Goal: Task Accomplishment & Management: Complete application form

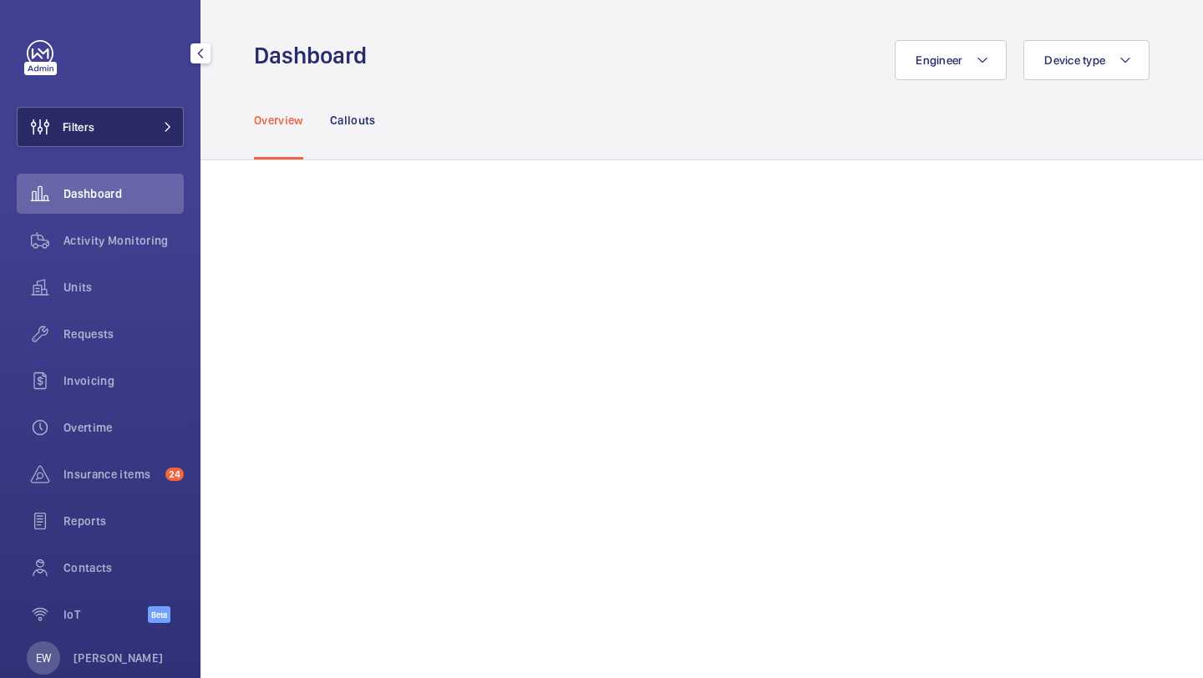
click at [133, 119] on button "Filters" at bounding box center [100, 127] width 167 height 40
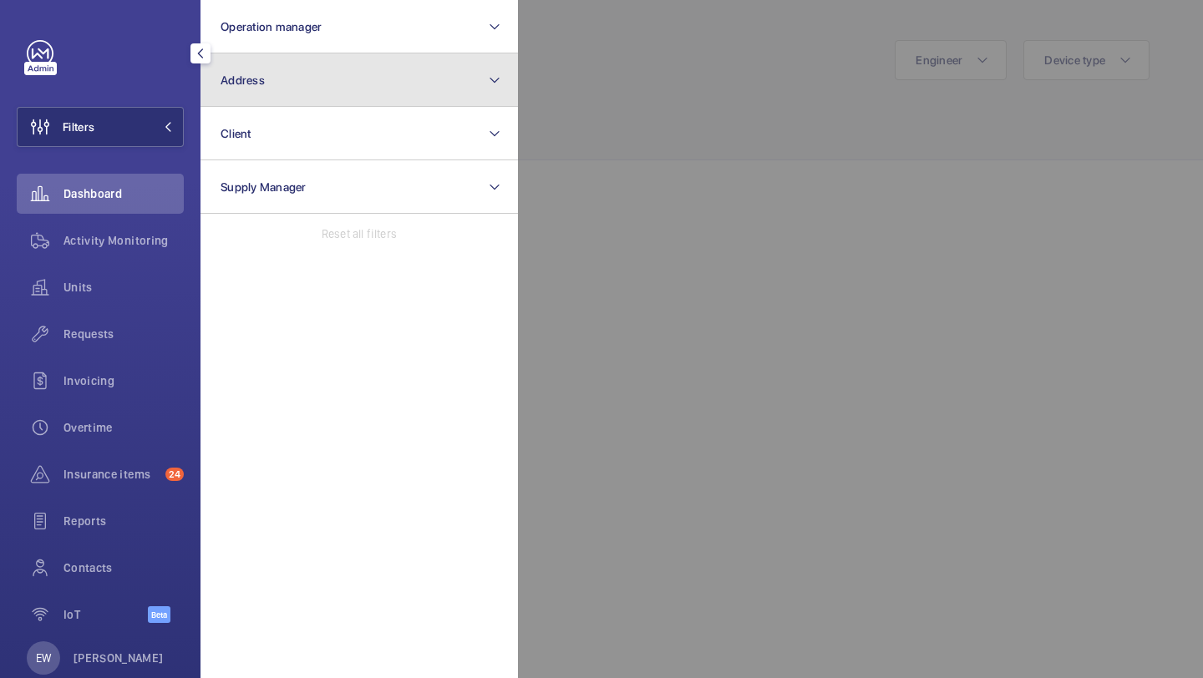
click at [286, 97] on button "Address" at bounding box center [359, 79] width 317 height 53
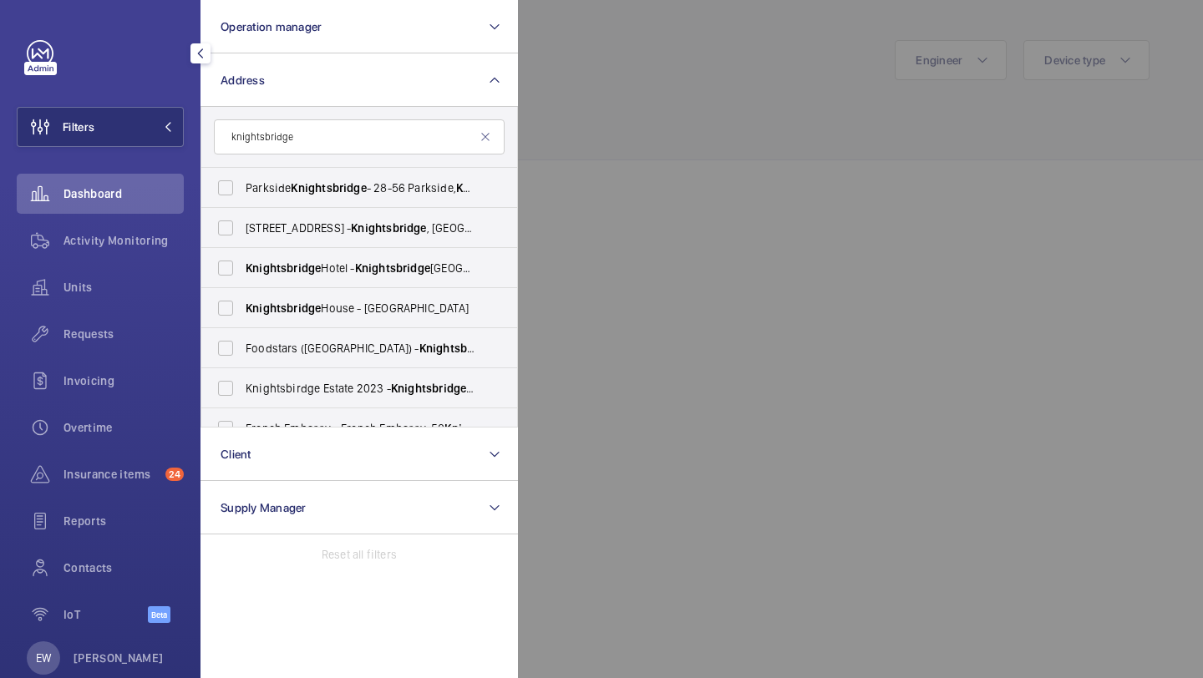
click at [364, 137] on input "knightsbridge" at bounding box center [359, 136] width 291 height 35
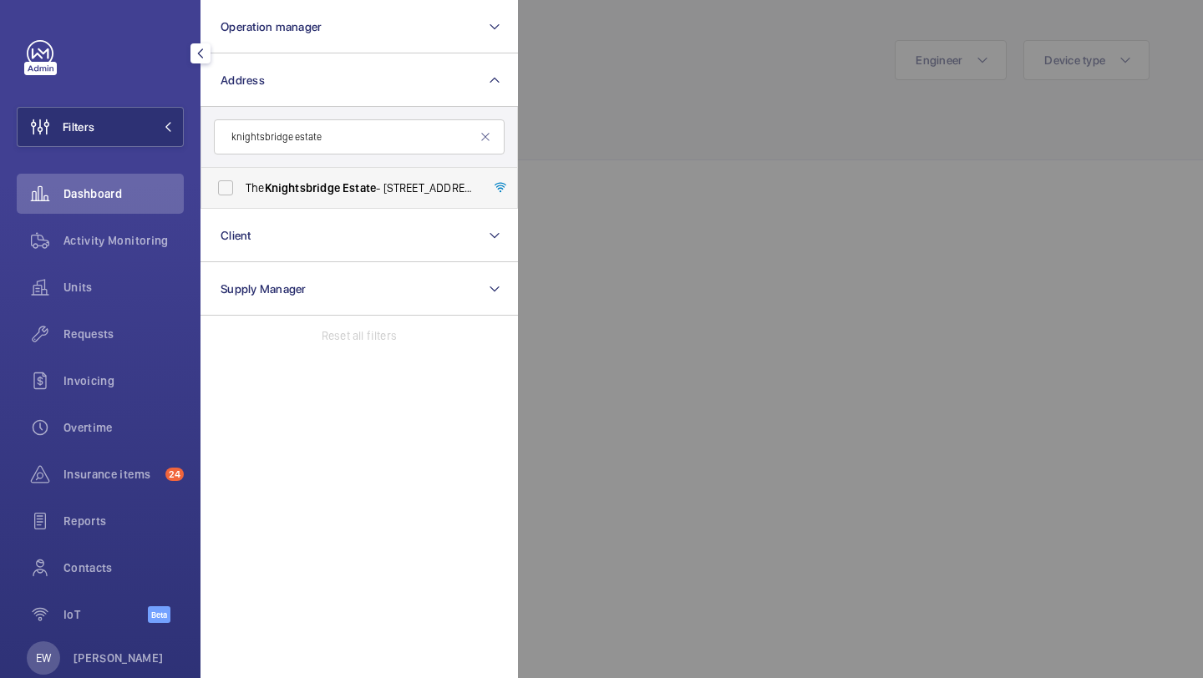
type input "knightsbridge estate"
click at [338, 195] on span "Knightsbridge" at bounding box center [302, 187] width 75 height 13
click at [242, 195] on input "The Knightsbridge Estate - 55-57 Brompton Road, LONDON SW3 1DP" at bounding box center [225, 187] width 33 height 33
checkbox input "true"
click at [121, 352] on div "Requests" at bounding box center [100, 334] width 167 height 40
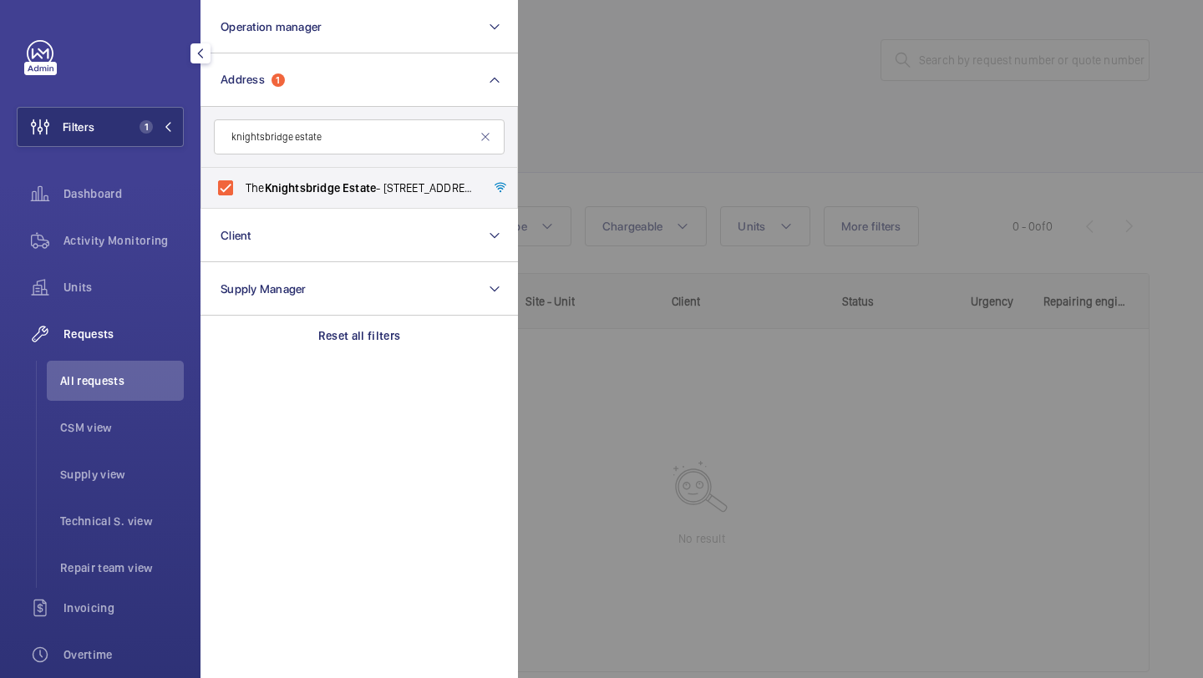
click at [828, 118] on div at bounding box center [1119, 339] width 1203 height 678
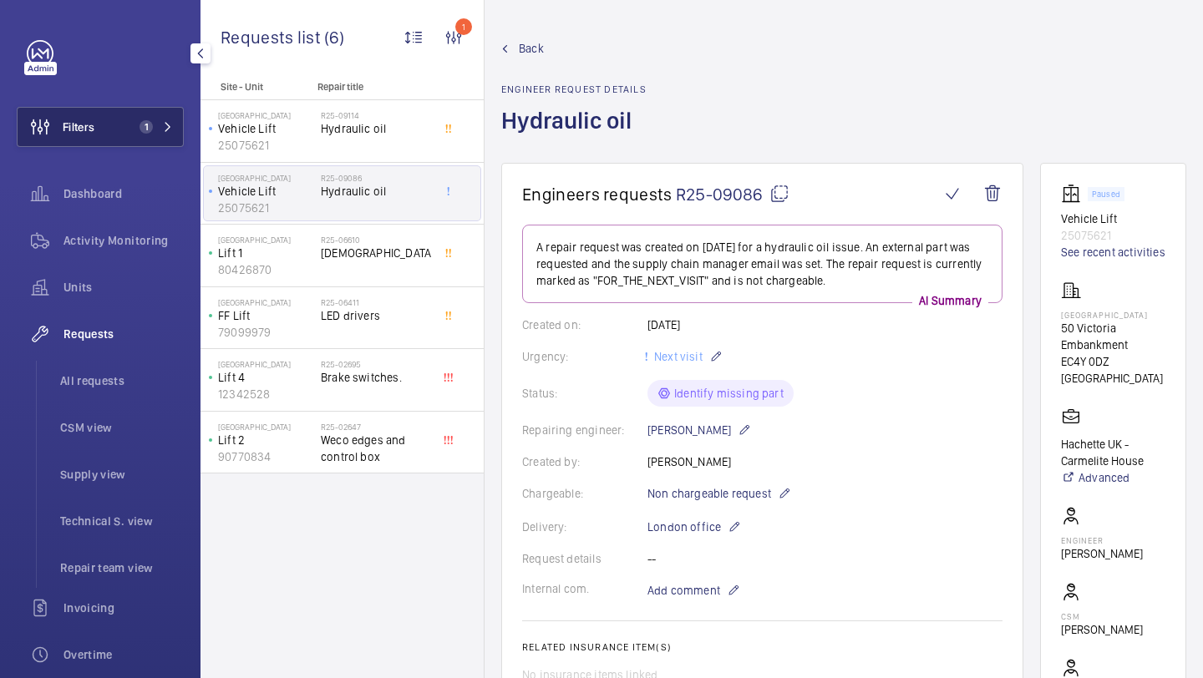
click at [149, 140] on button "Filters 1" at bounding box center [100, 127] width 167 height 40
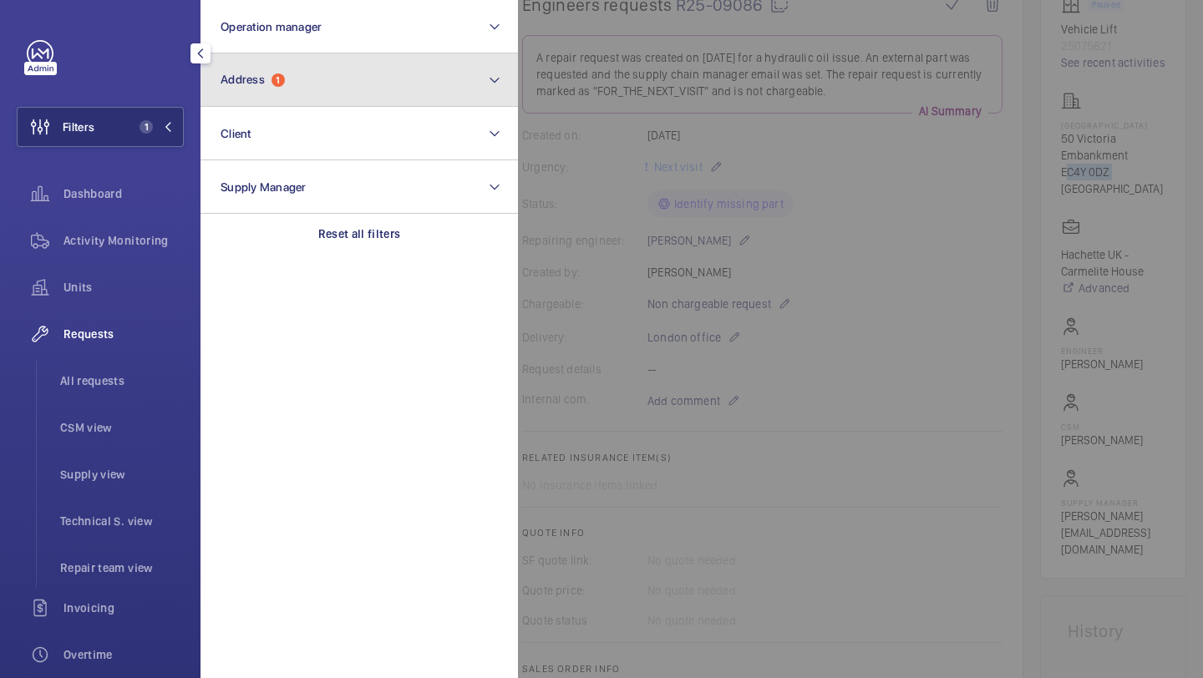
click at [267, 95] on button "Address 1" at bounding box center [359, 79] width 317 height 53
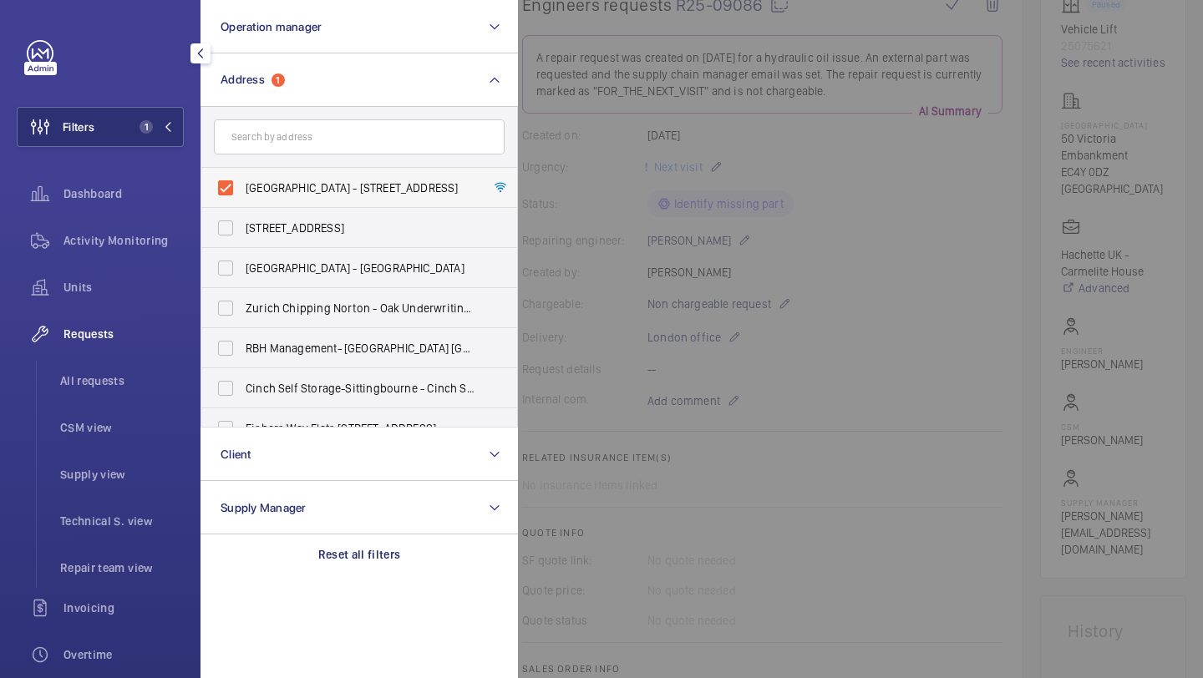
click at [256, 192] on span "Carmelite House - 50 Victoria Embankment, LONDON EC4Y 0DZ" at bounding box center [361, 188] width 230 height 17
click at [242, 192] on input "Carmelite House - 50 Victoria Embankment, LONDON EC4Y 0DZ" at bounding box center [225, 187] width 33 height 33
checkbox input "false"
click at [256, 129] on input "text" at bounding box center [359, 136] width 291 height 35
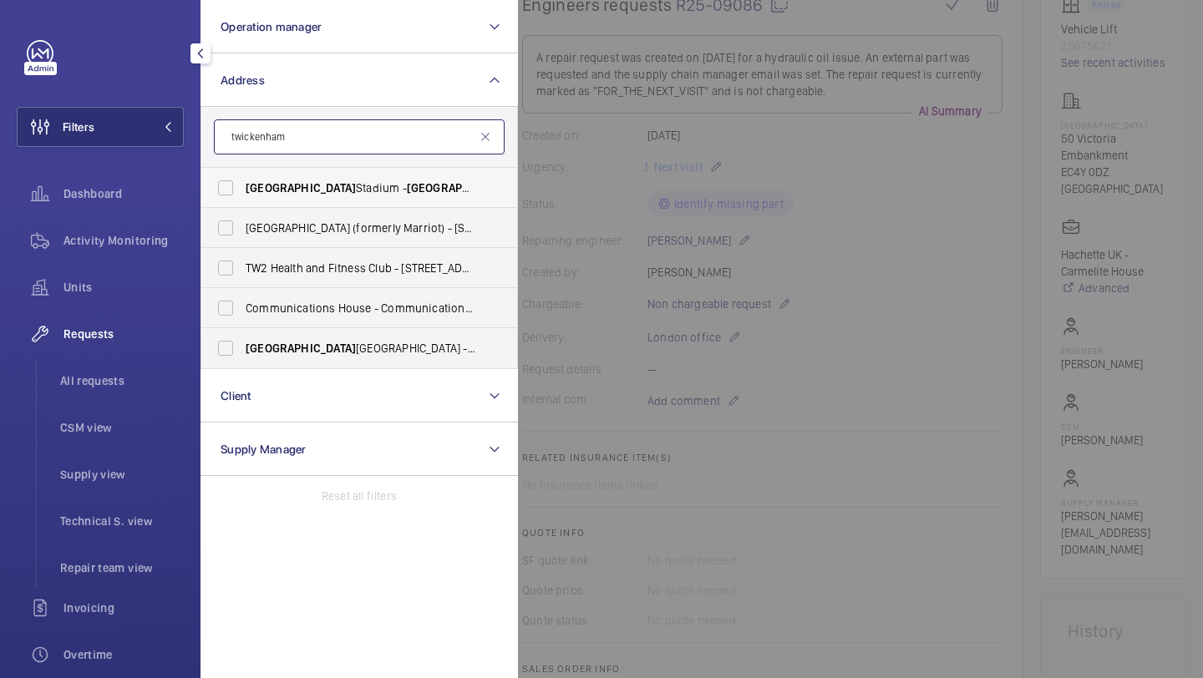
type input "twickenham"
click at [279, 176] on label "Twickenham Stadium - Twickenham Stadium, TWICKENHAM TW2 7BA" at bounding box center [346, 188] width 291 height 40
click at [242, 176] on input "Twickenham Stadium - Twickenham Stadium, TWICKENHAM TW2 7BA" at bounding box center [225, 187] width 33 height 33
checkbox input "true"
click at [114, 396] on li "All requests" at bounding box center [115, 381] width 137 height 40
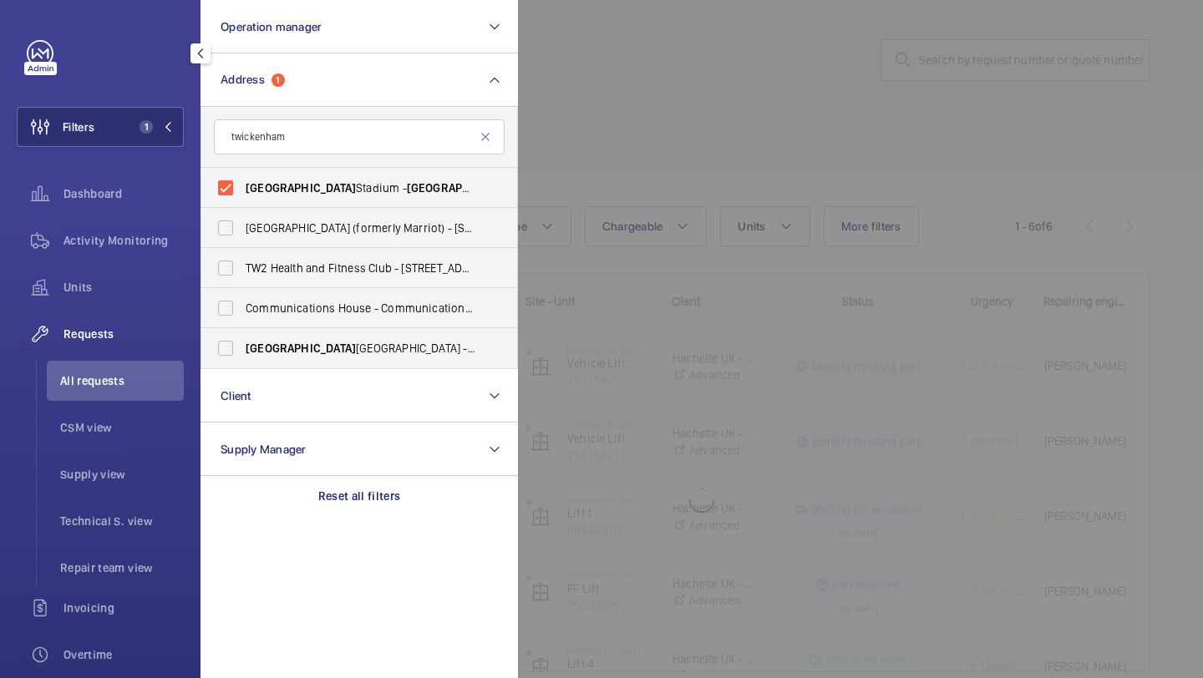
click at [688, 108] on div at bounding box center [1119, 339] width 1203 height 678
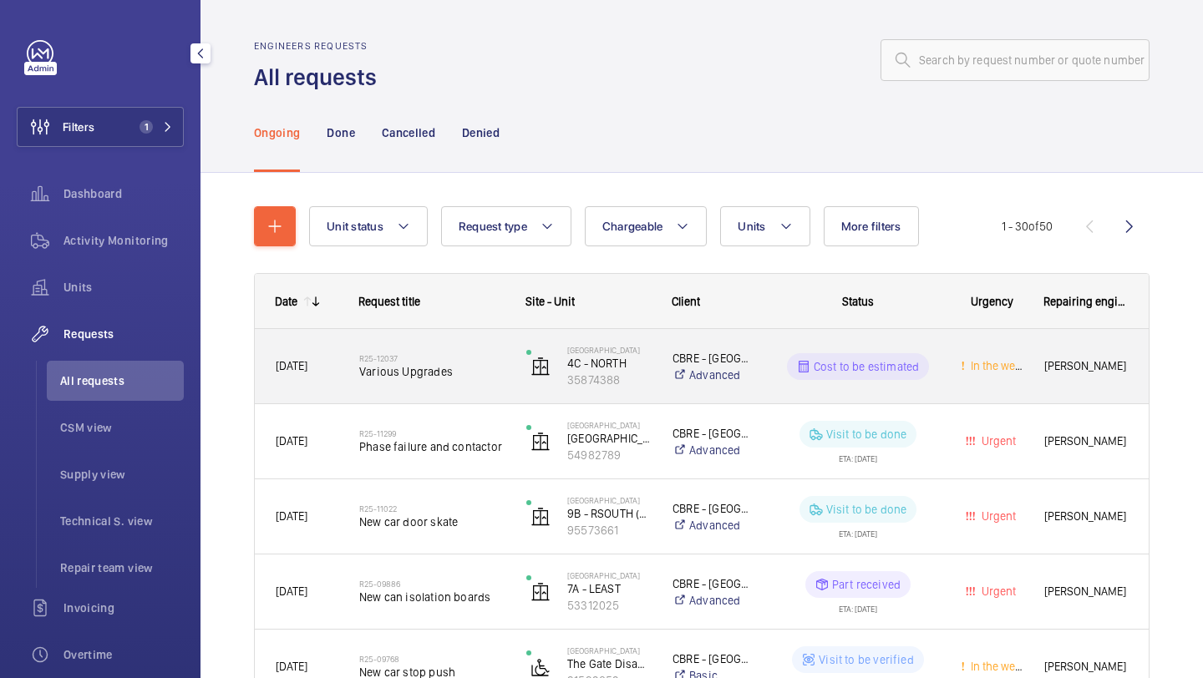
click at [453, 368] on span "Various Upgrades" at bounding box center [431, 371] width 145 height 17
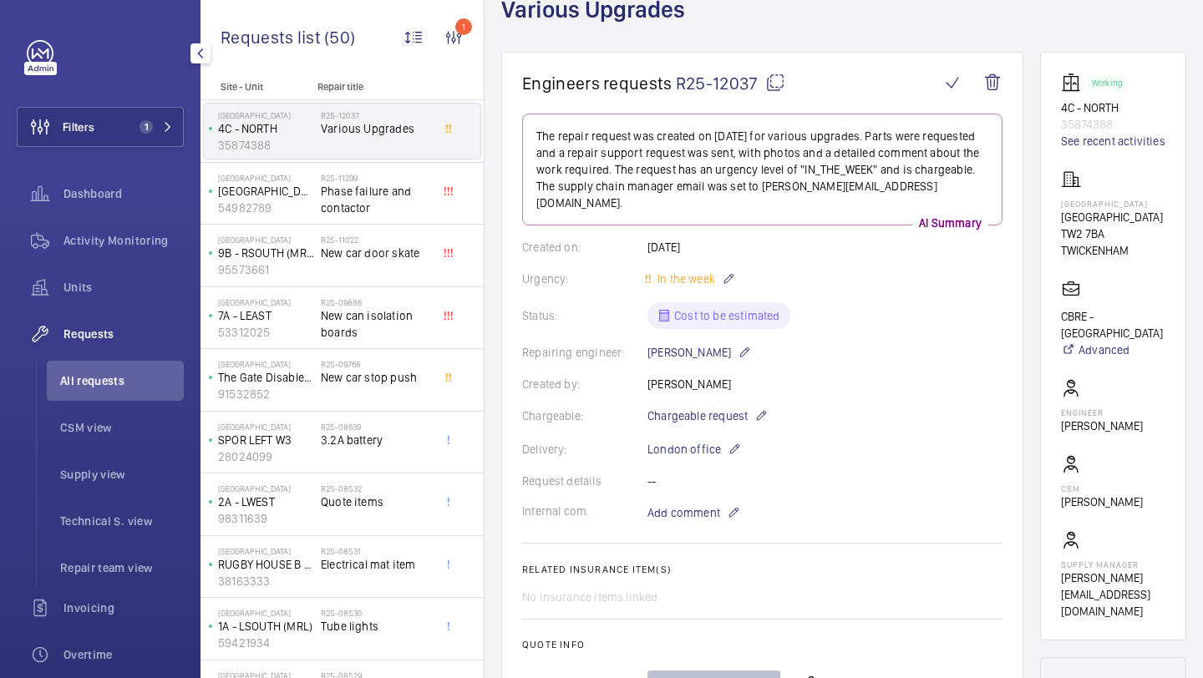
scroll to position [99, 0]
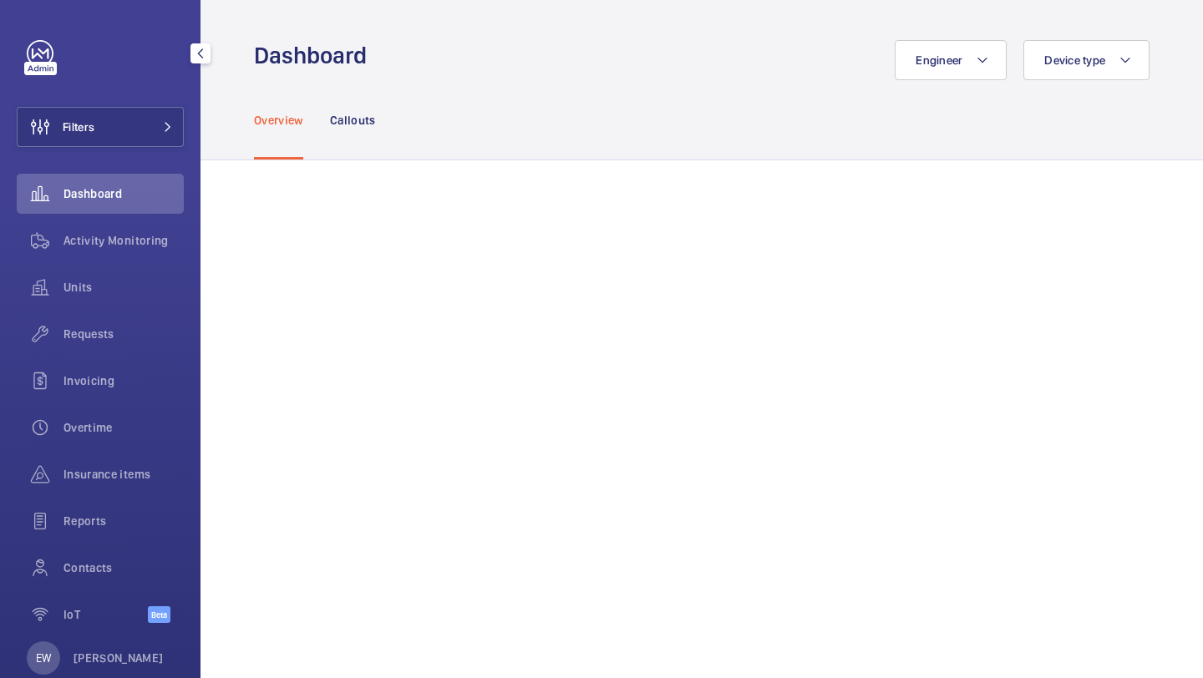
click at [89, 104] on div "Filters Dashboard Activity Monitoring Units Requests Invoicing Overtime Insuran…" at bounding box center [100, 341] width 167 height 602
click at [102, 107] on button "Filters" at bounding box center [100, 127] width 167 height 40
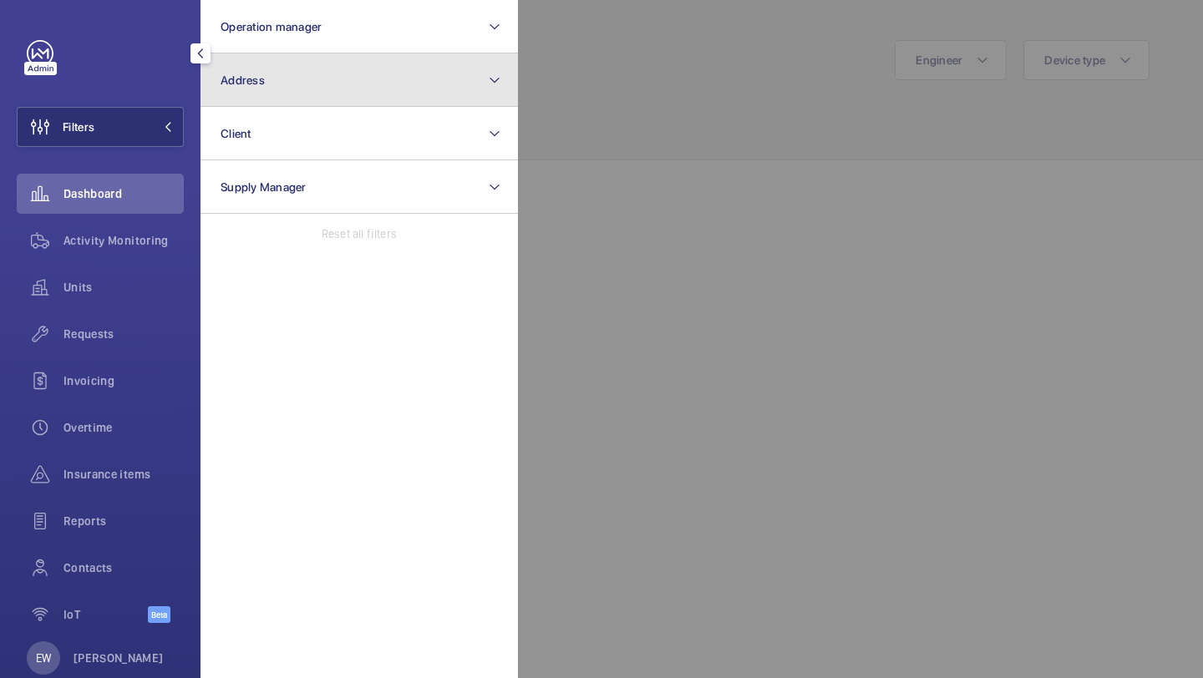
click at [223, 84] on span "Address" at bounding box center [243, 80] width 44 height 13
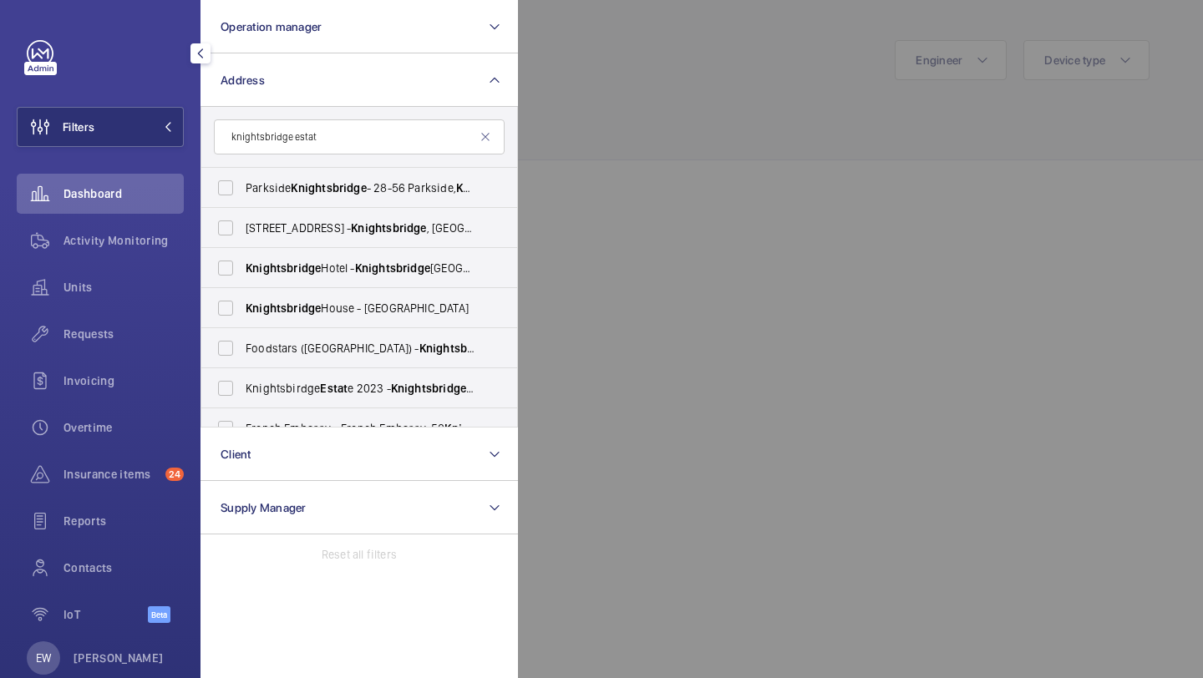
type input "knightsbridge estate"
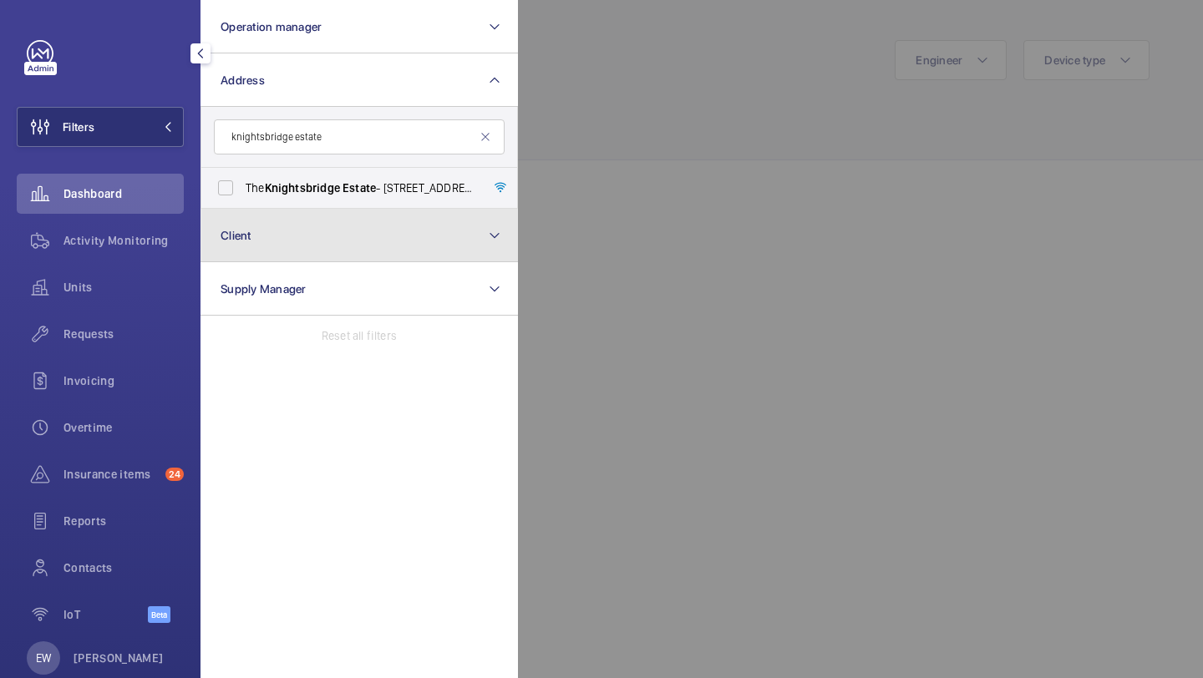
click at [355, 216] on button "Client" at bounding box center [359, 235] width 317 height 53
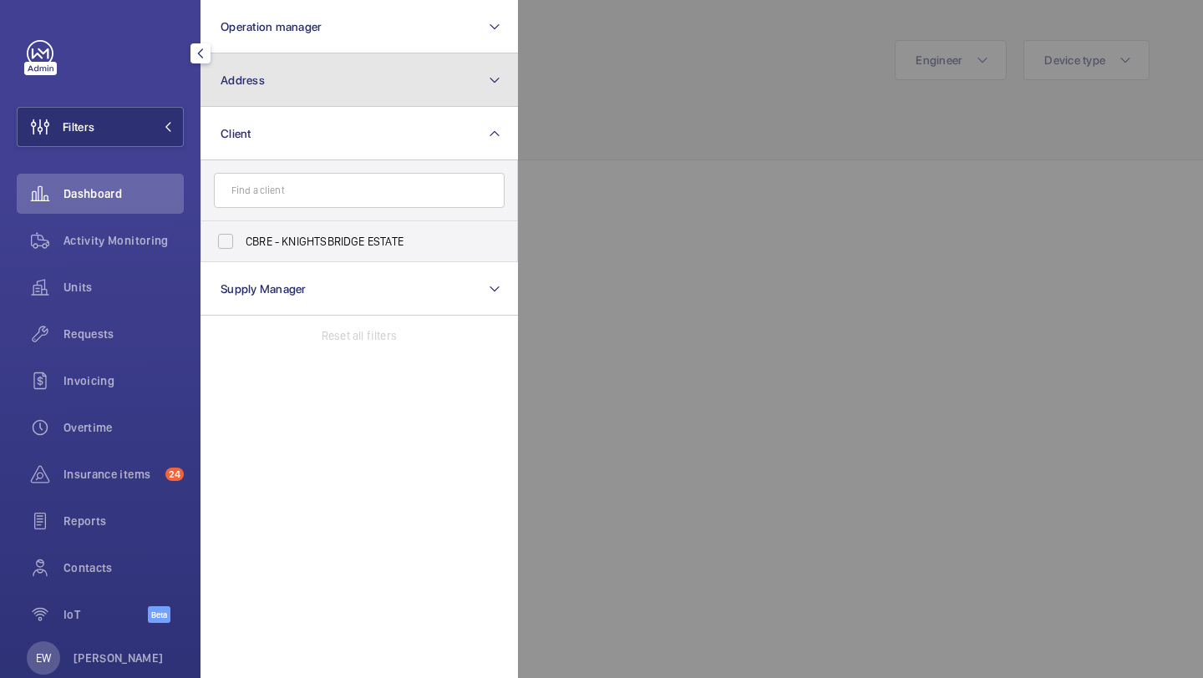
click at [368, 104] on button "Address" at bounding box center [359, 79] width 317 height 53
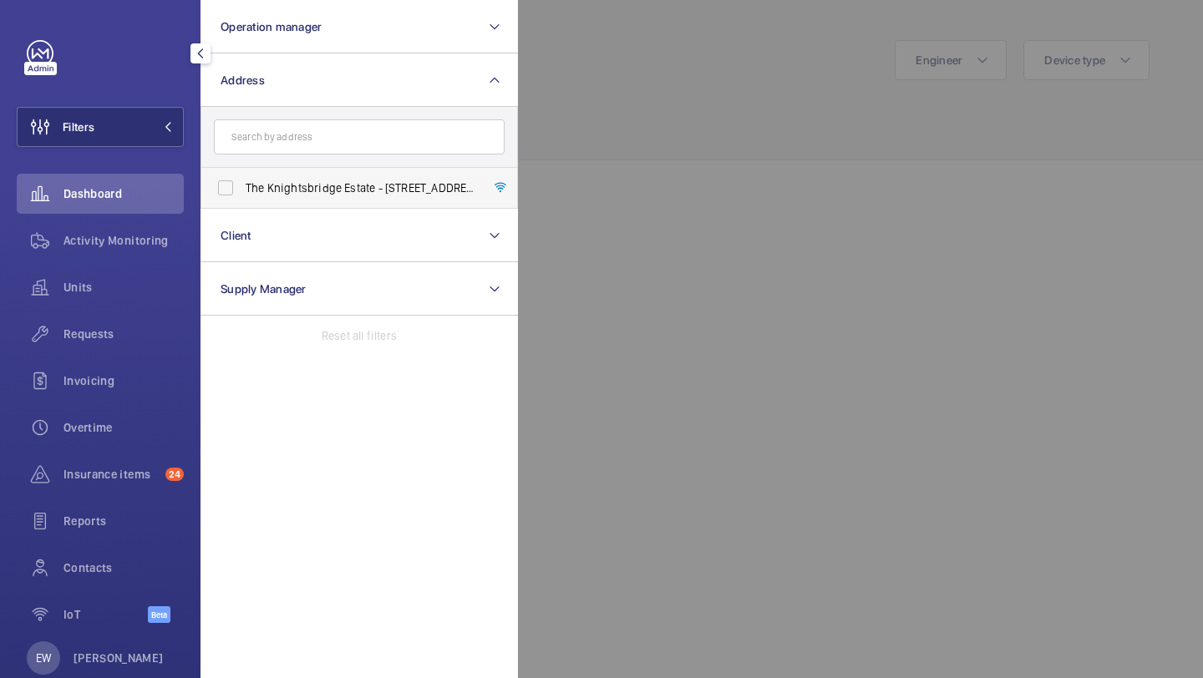
click at [345, 191] on span "The Knightsbridge Estate - 55-57 Brompton Road, LONDON SW3 1DP" at bounding box center [361, 188] width 230 height 17
click at [242, 191] on input "The Knightsbridge Estate - 55-57 Brompton Road, LONDON SW3 1DP" at bounding box center [225, 187] width 33 height 33
checkbox input "true"
click at [112, 350] on div "Requests" at bounding box center [100, 334] width 167 height 40
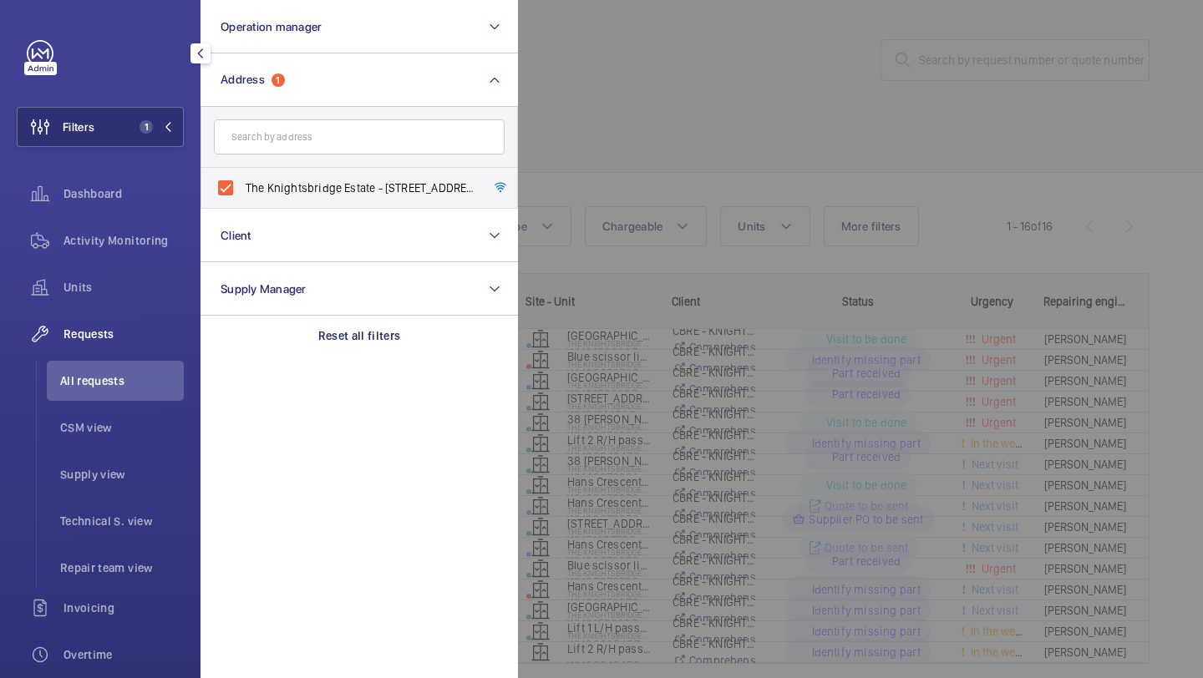
click at [721, 161] on div at bounding box center [1119, 339] width 1203 height 678
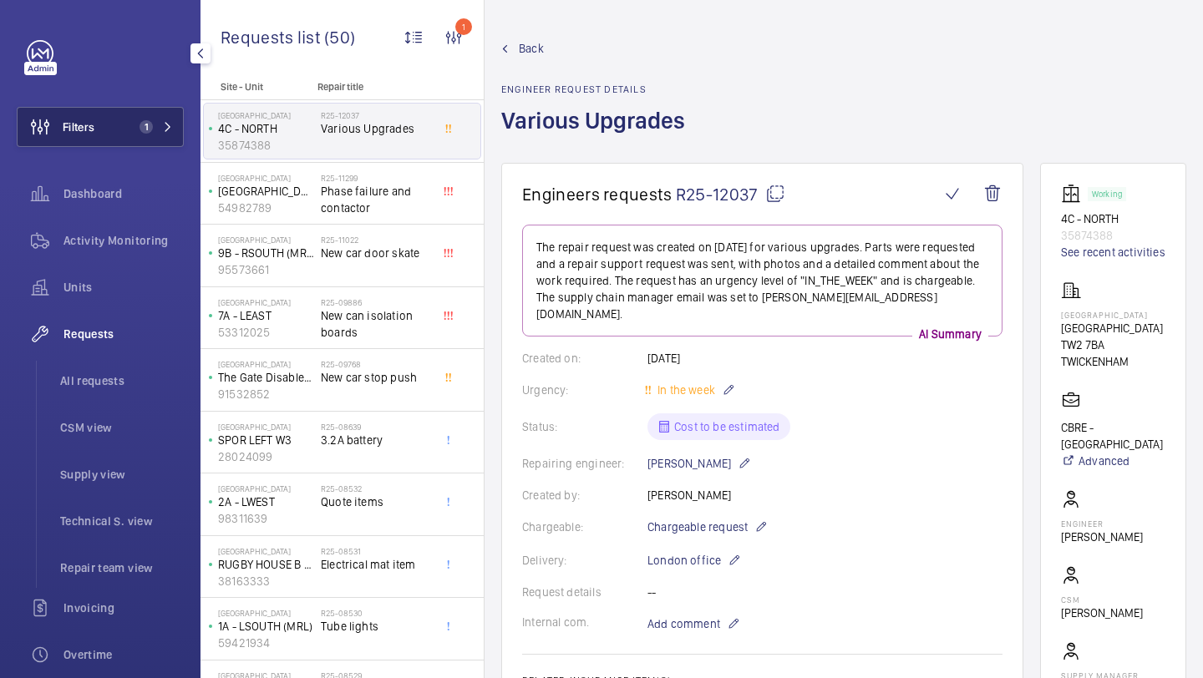
scroll to position [99, 0]
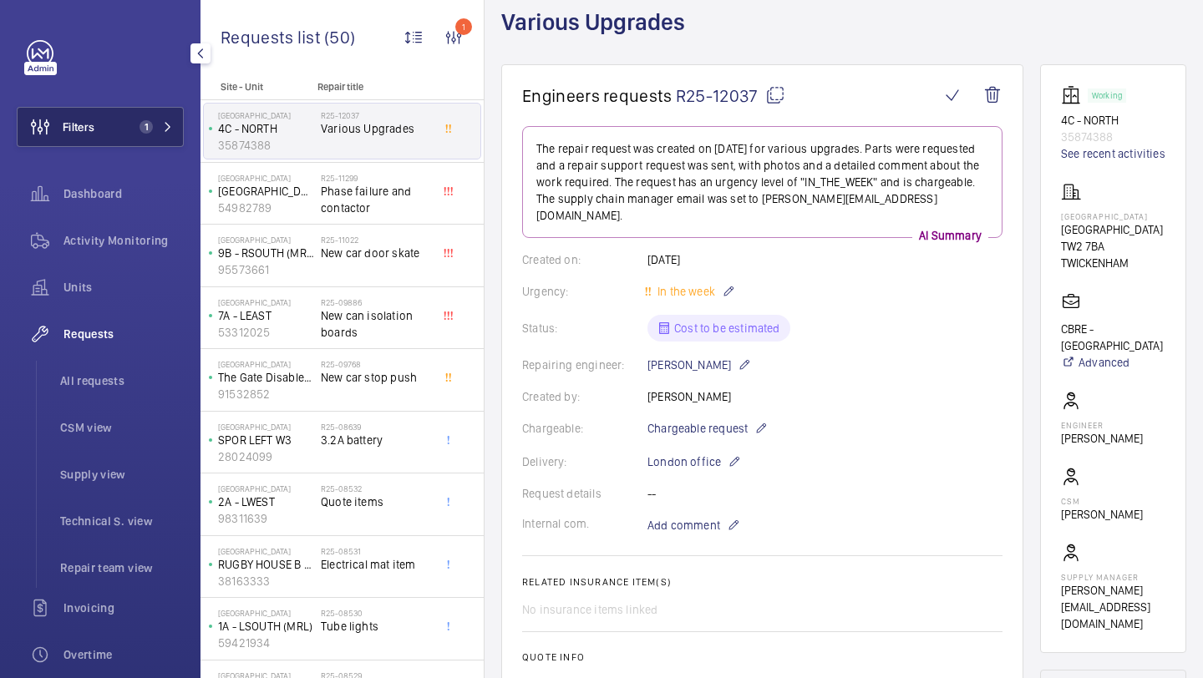
click at [118, 123] on button "Filters 1" at bounding box center [100, 127] width 167 height 40
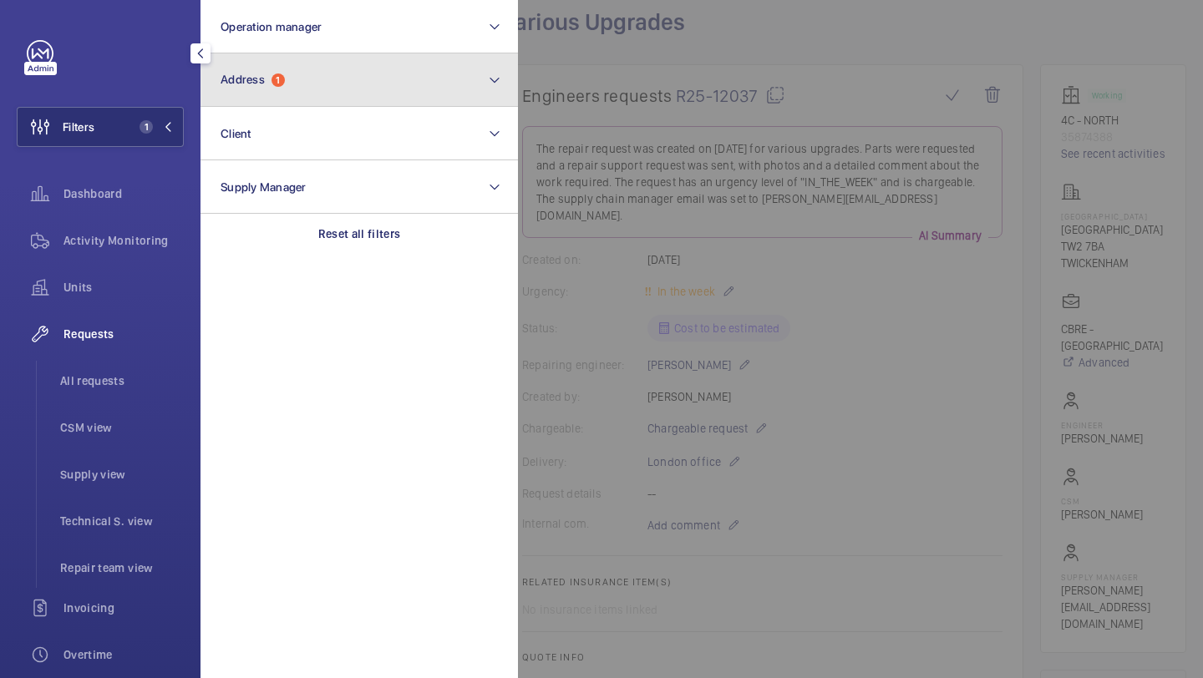
click at [347, 53] on button "Address 1" at bounding box center [359, 79] width 317 height 53
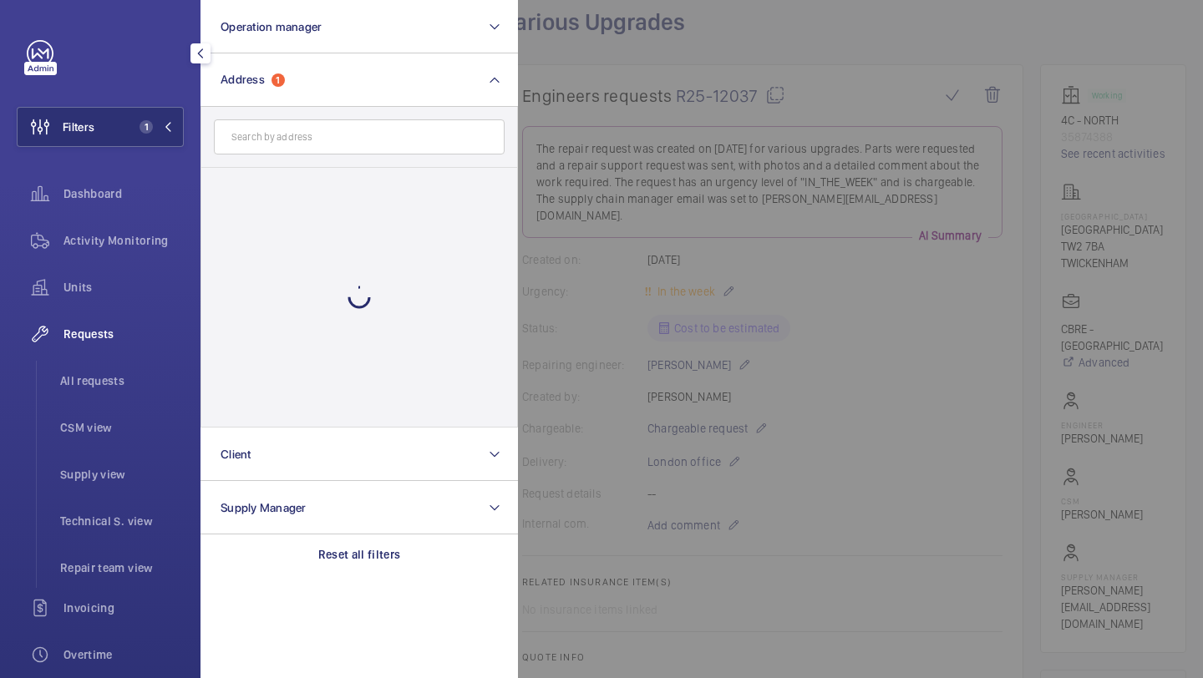
click at [294, 182] on div at bounding box center [359, 297] width 316 height 259
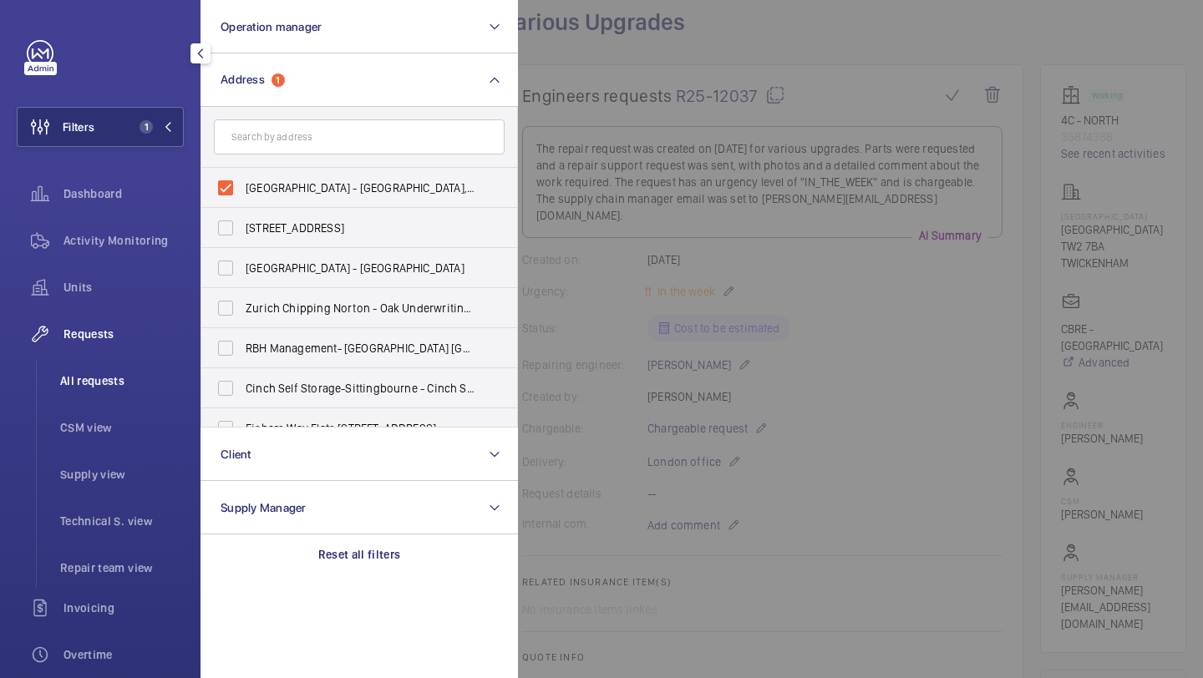
click at [133, 370] on li "All requests" at bounding box center [115, 381] width 137 height 40
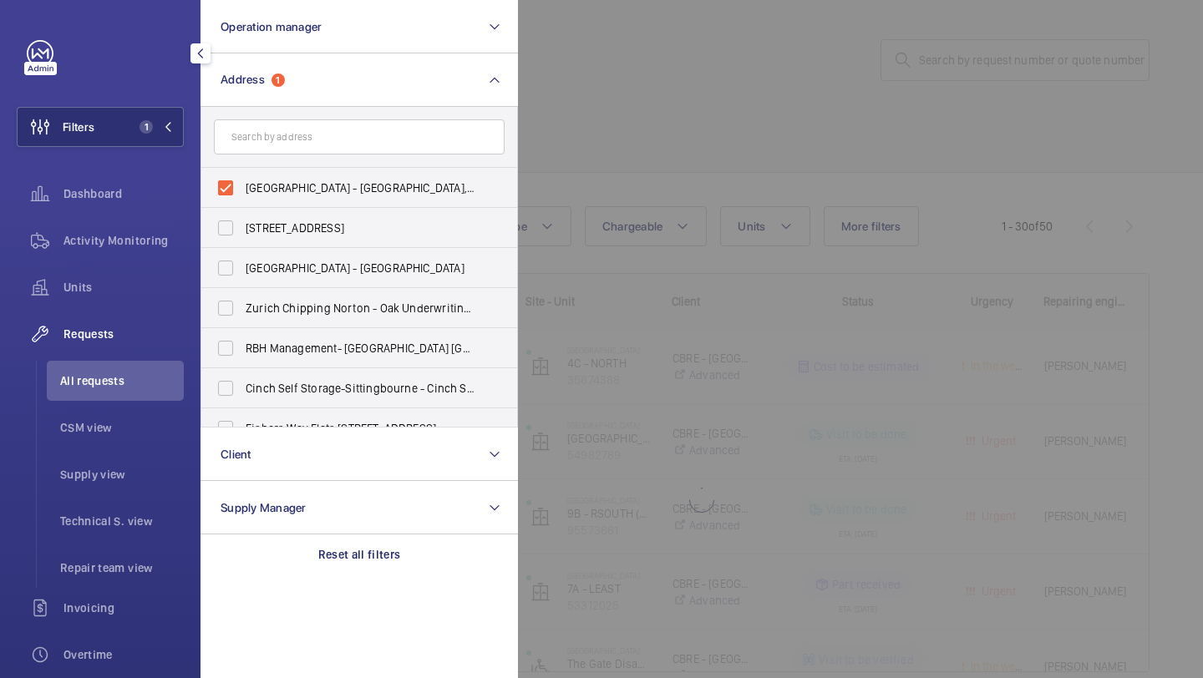
click at [706, 49] on div at bounding box center [1119, 339] width 1203 height 678
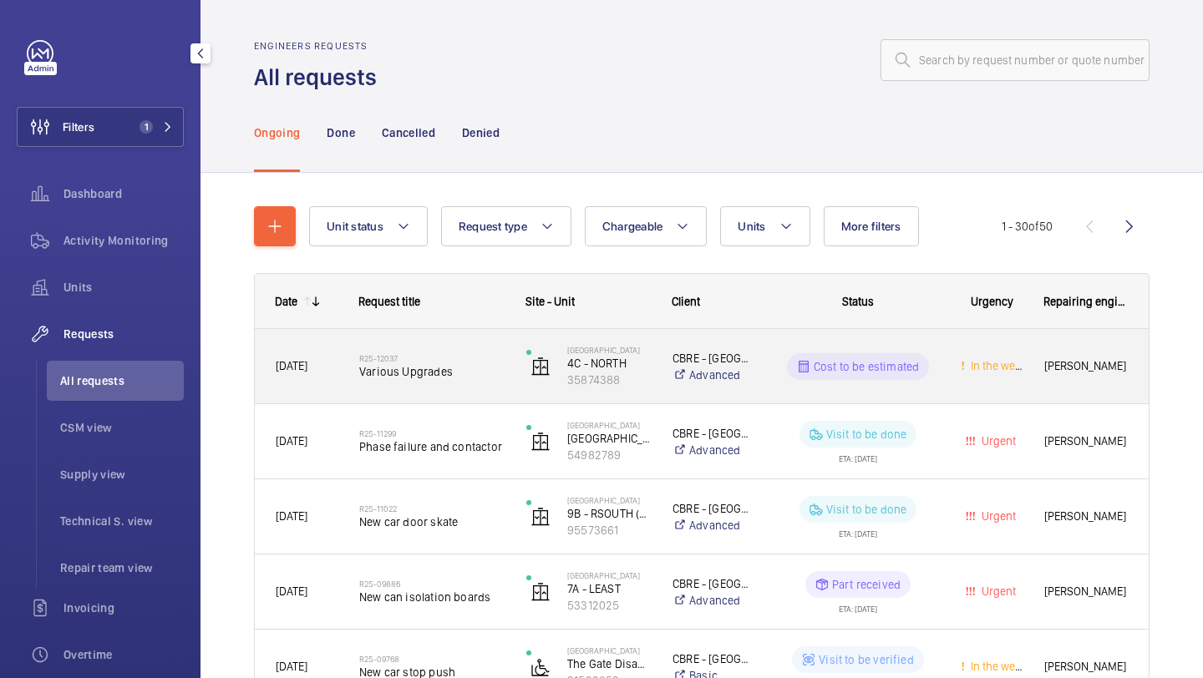
click at [429, 366] on span "Various Upgrades" at bounding box center [431, 371] width 145 height 17
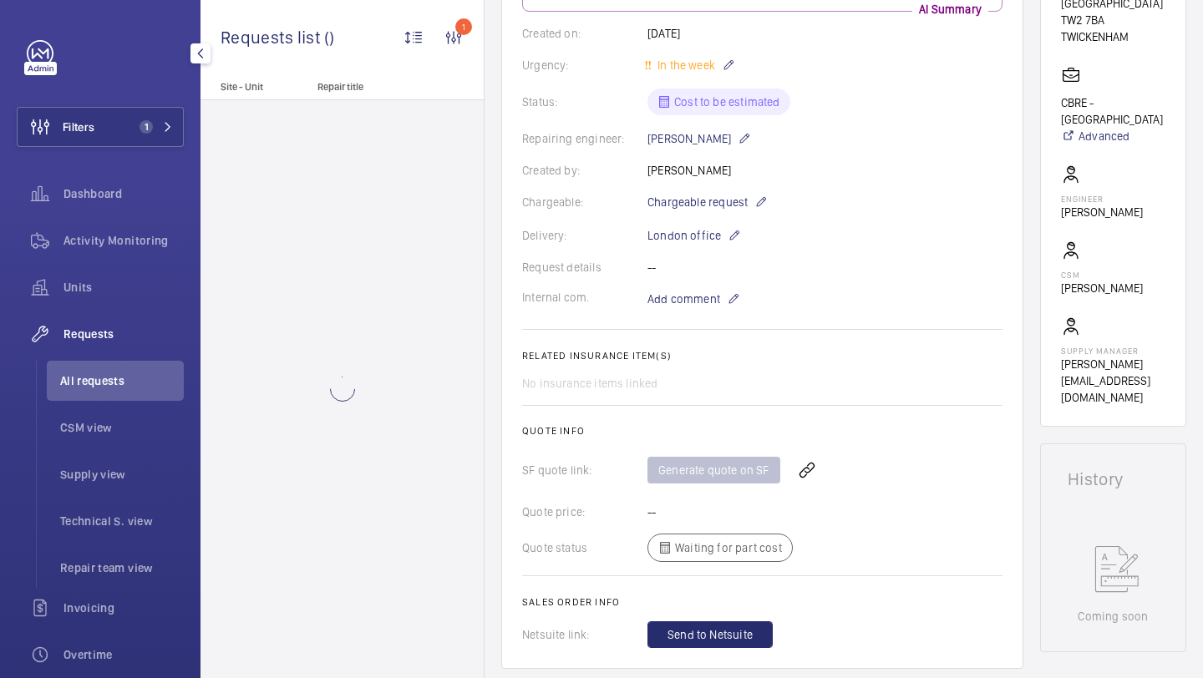
scroll to position [352, 0]
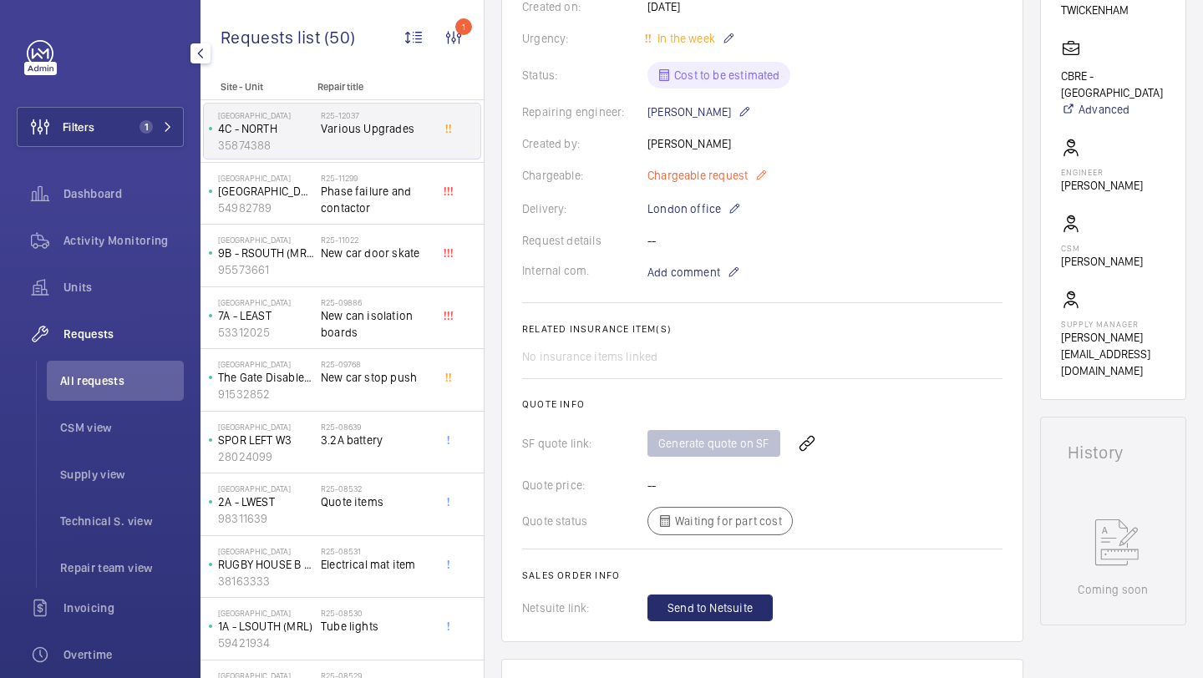
click at [732, 167] on span "Chargeable request" at bounding box center [697, 175] width 100 height 17
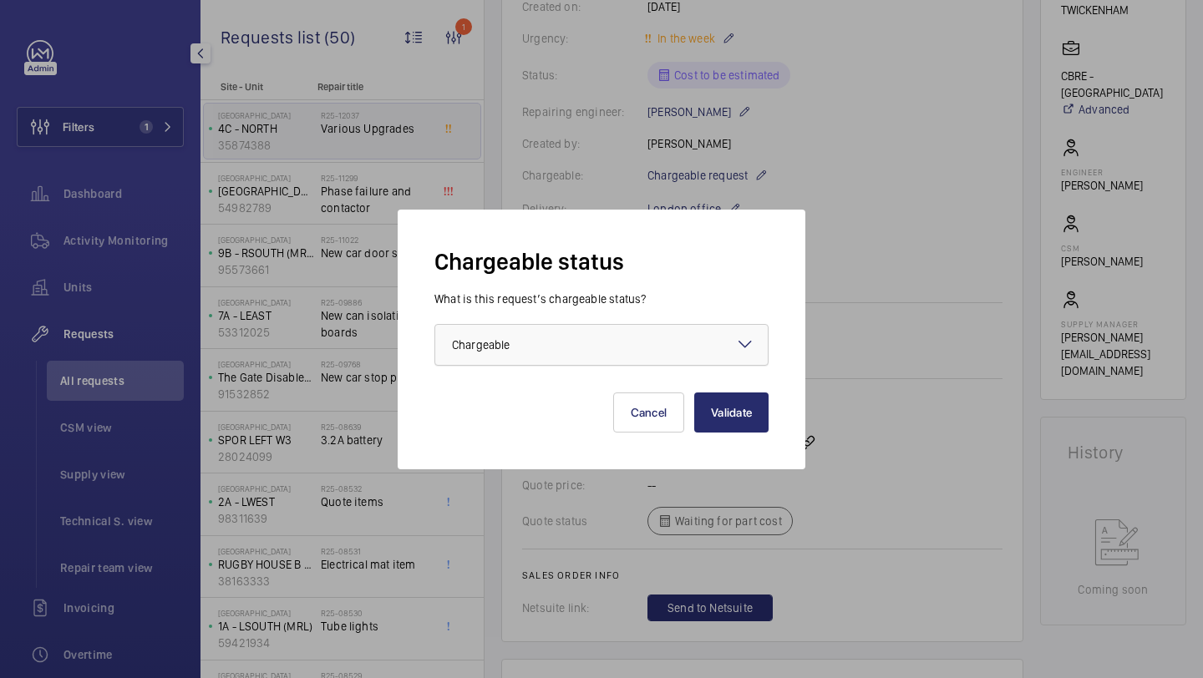
click at [599, 333] on div at bounding box center [601, 345] width 333 height 40
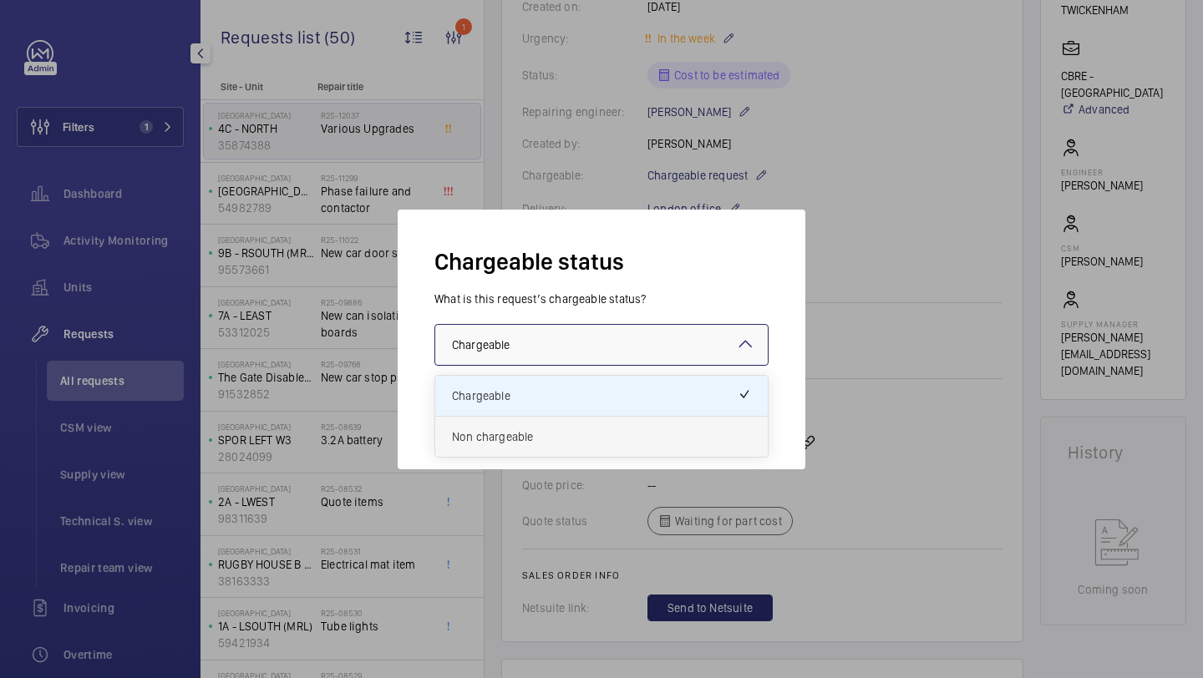
click at [571, 424] on div "Non chargeable" at bounding box center [601, 437] width 333 height 40
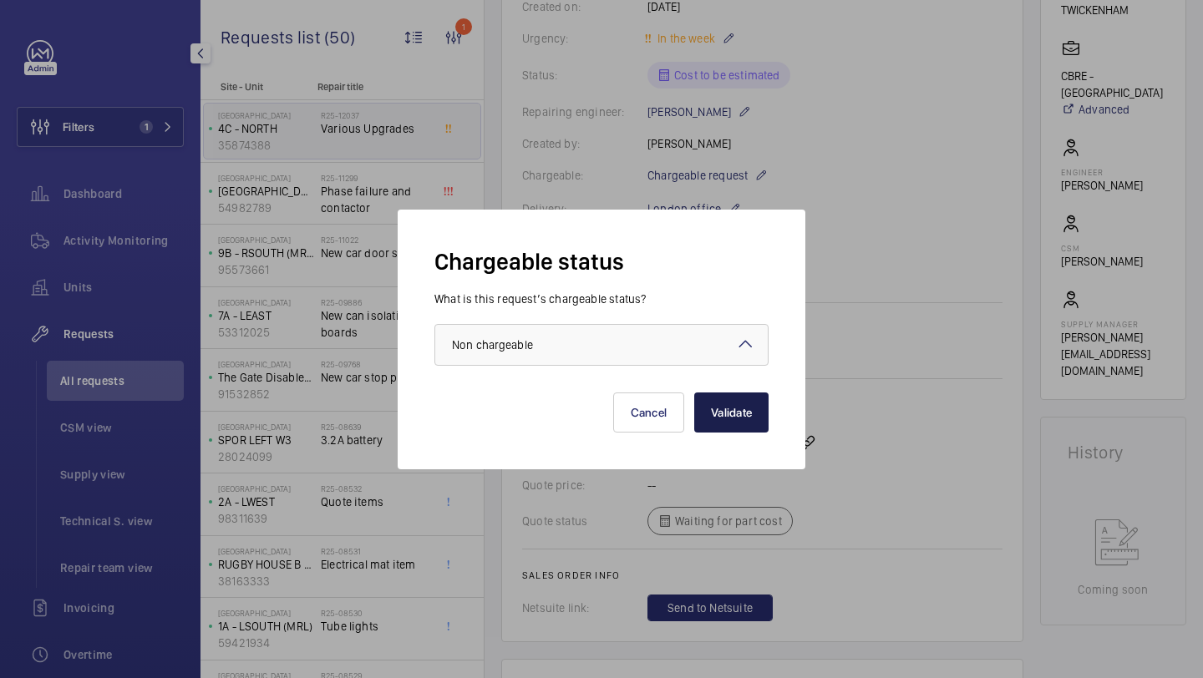
click at [718, 409] on button "Validate" at bounding box center [731, 413] width 74 height 40
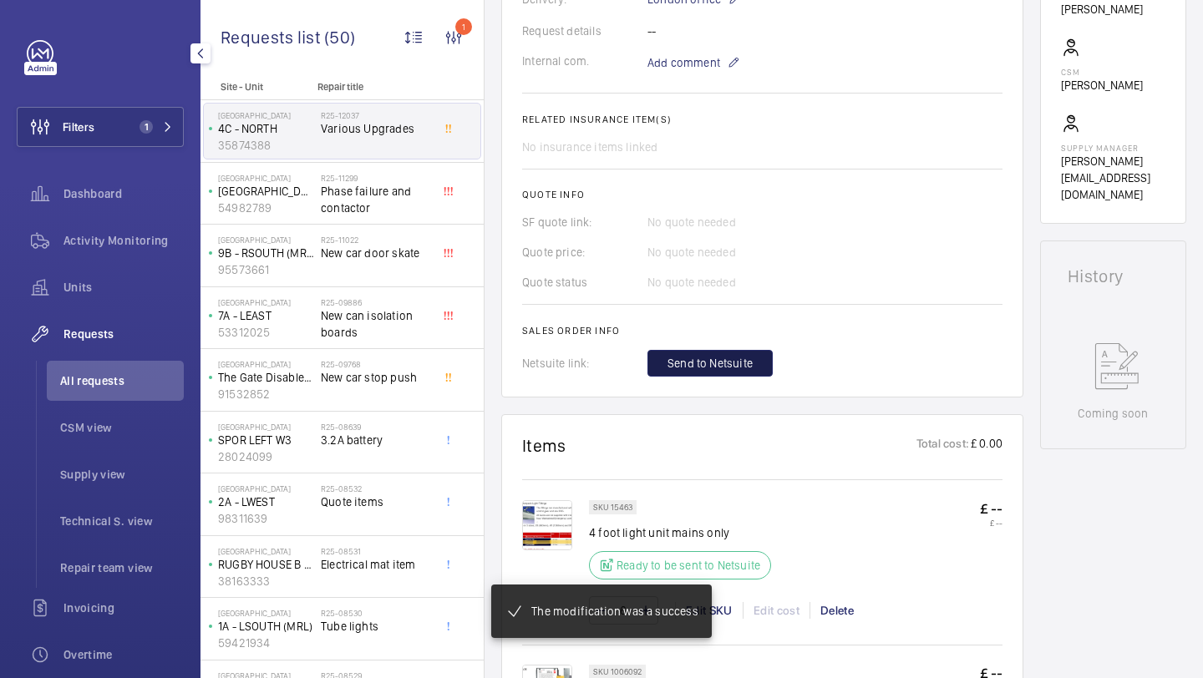
click at [740, 363] on span "Send to Netsuite" at bounding box center [710, 363] width 85 height 17
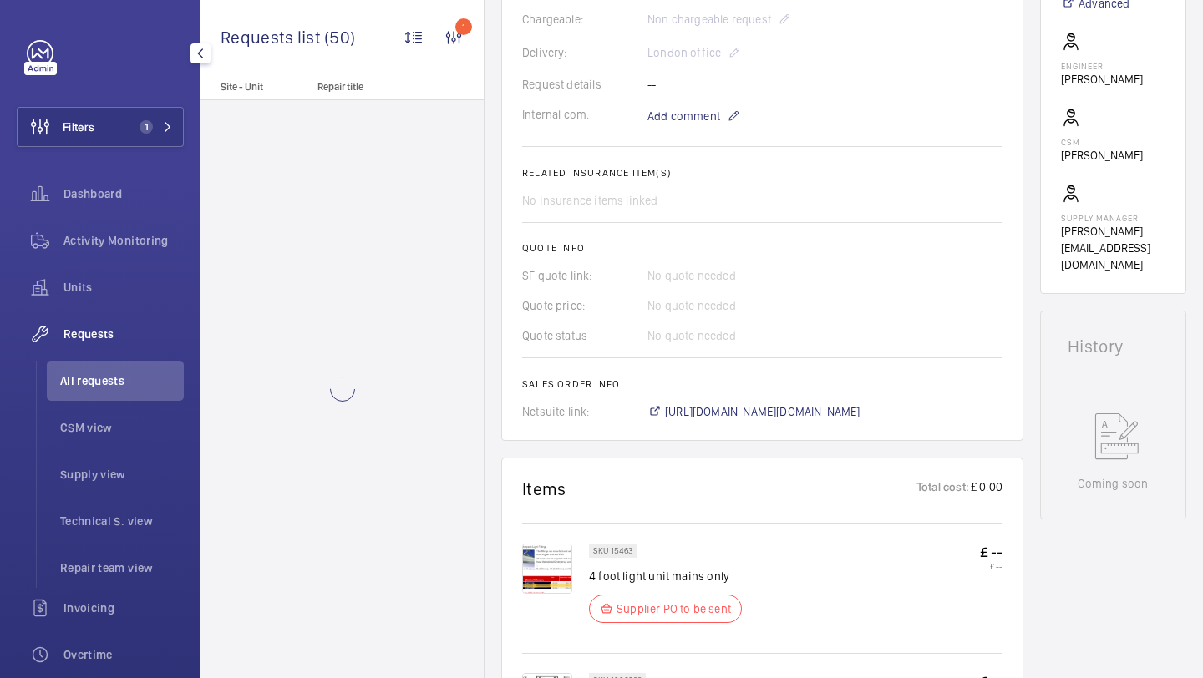
scroll to position [475, 0]
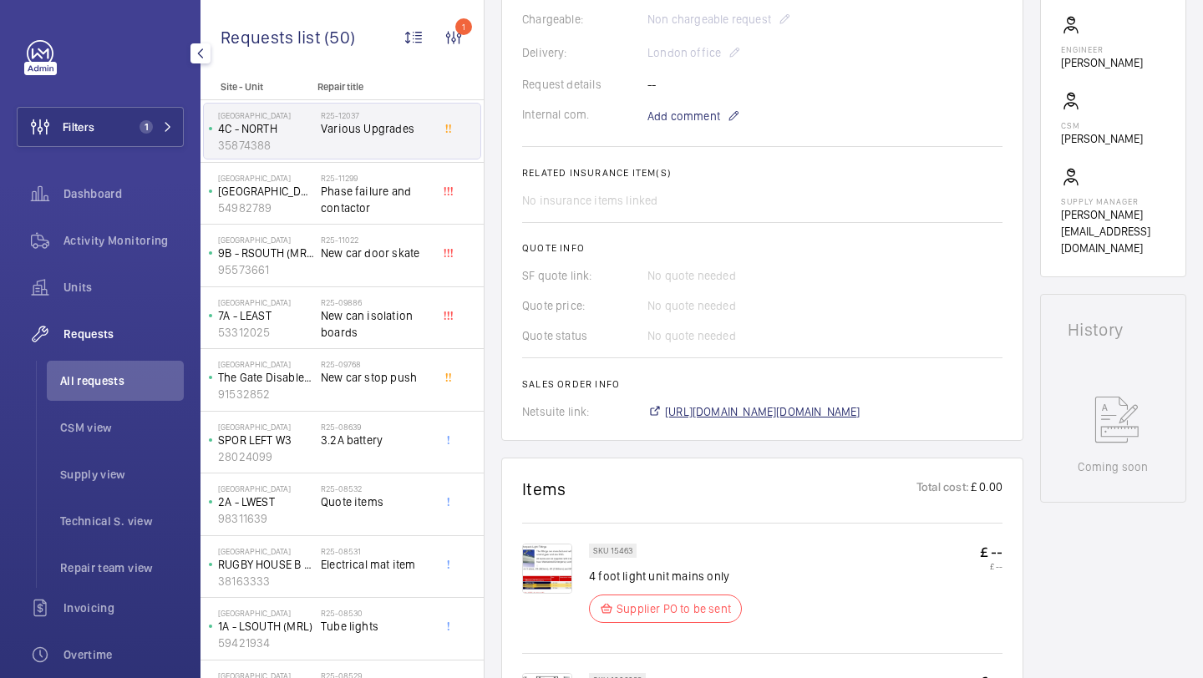
click at [810, 414] on span "https://6461500.app.netsuite.com/app/accounting/transactions/salesord.nl?id=299…" at bounding box center [762, 412] width 195 height 17
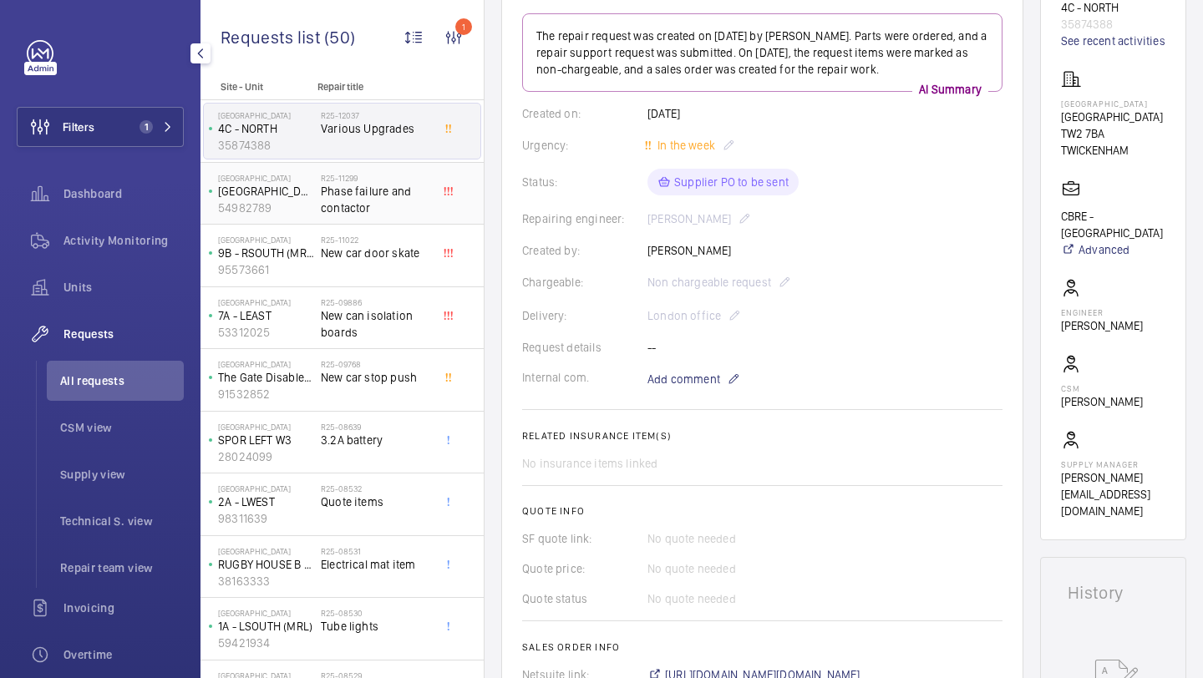
click at [353, 191] on span "Phase failure and contactor" at bounding box center [376, 199] width 110 height 33
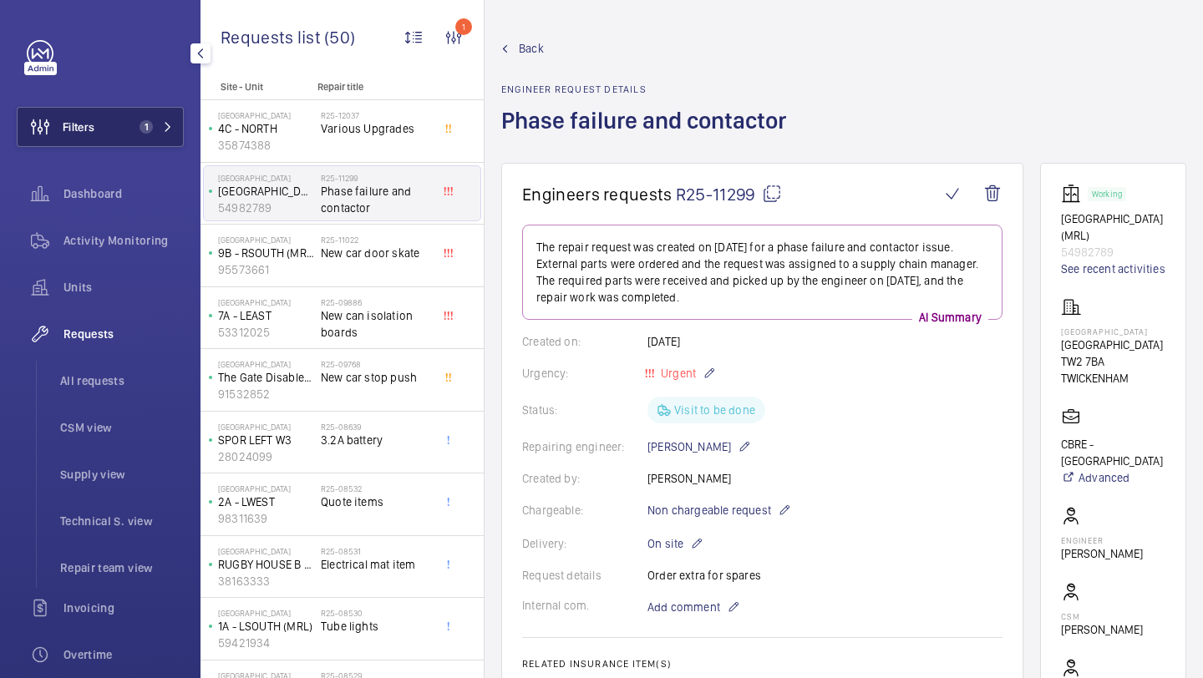
click at [126, 129] on button "Filters 1" at bounding box center [100, 127] width 167 height 40
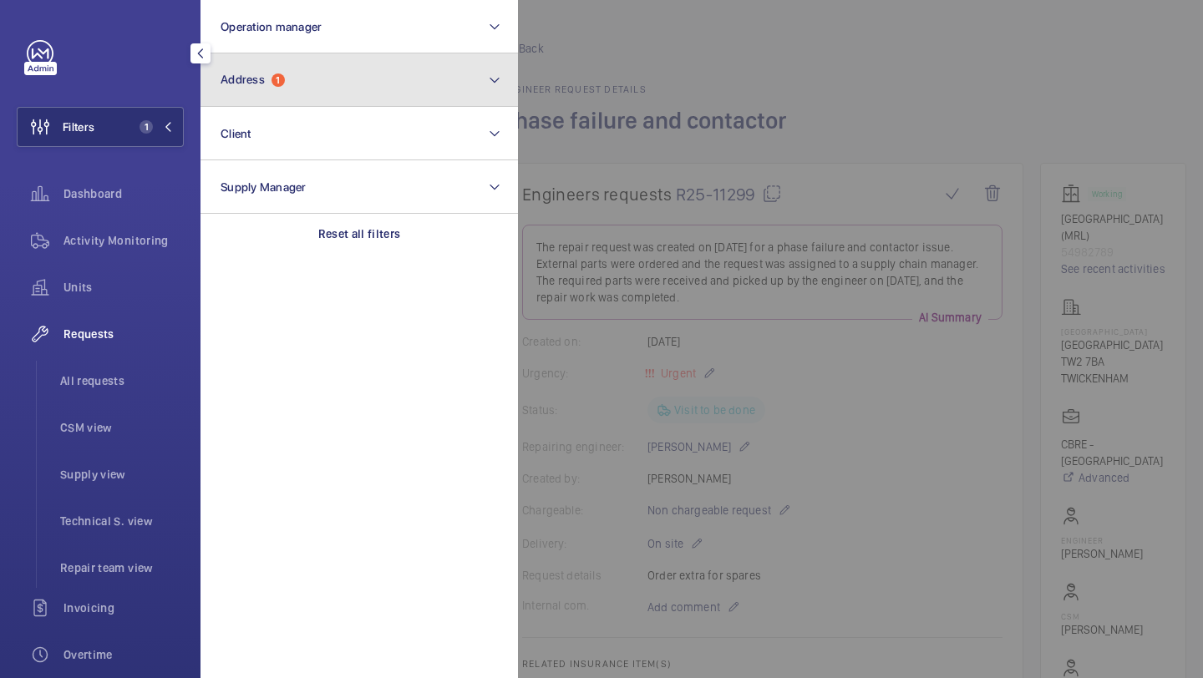
click at [259, 93] on button "Address 1" at bounding box center [359, 79] width 317 height 53
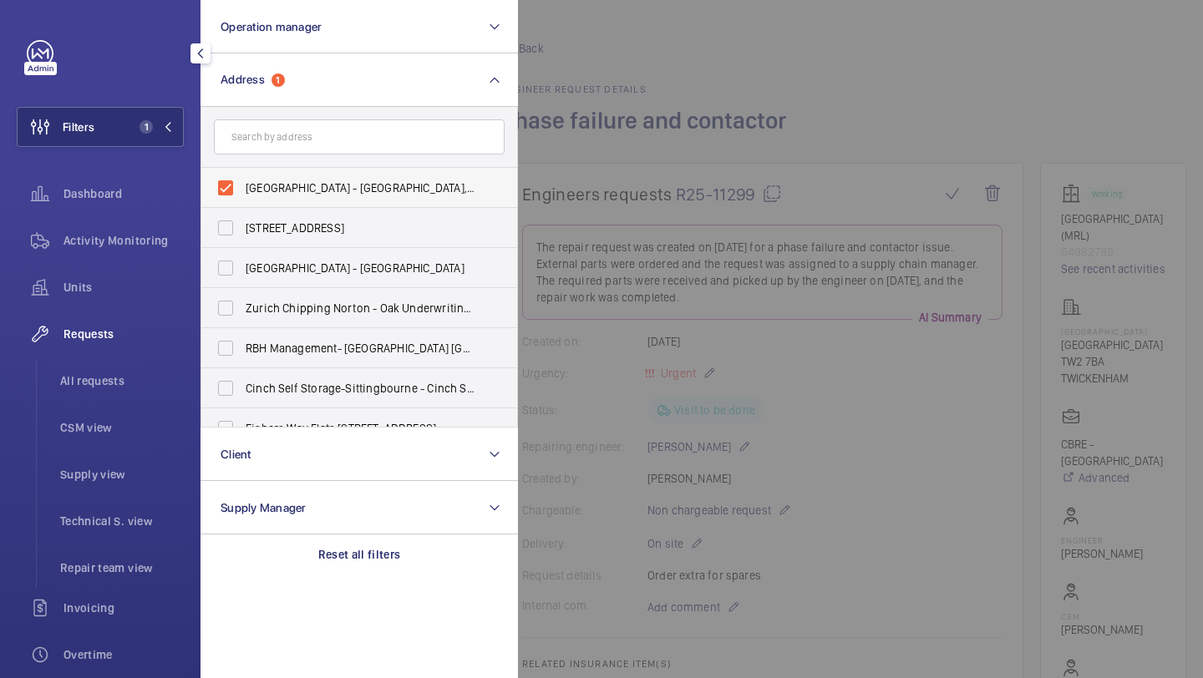
click at [268, 170] on label "Twickenham Stadium - Twickenham Stadium, TWICKENHAM TW2 7BA" at bounding box center [346, 188] width 291 height 40
click at [242, 171] on input "Twickenham Stadium - Twickenham Stadium, TWICKENHAM TW2 7BA" at bounding box center [225, 187] width 33 height 33
checkbox input "false"
click at [147, 406] on ul "All requests CSM view Supply view Technical S. view Repair team view" at bounding box center [110, 474] width 148 height 227
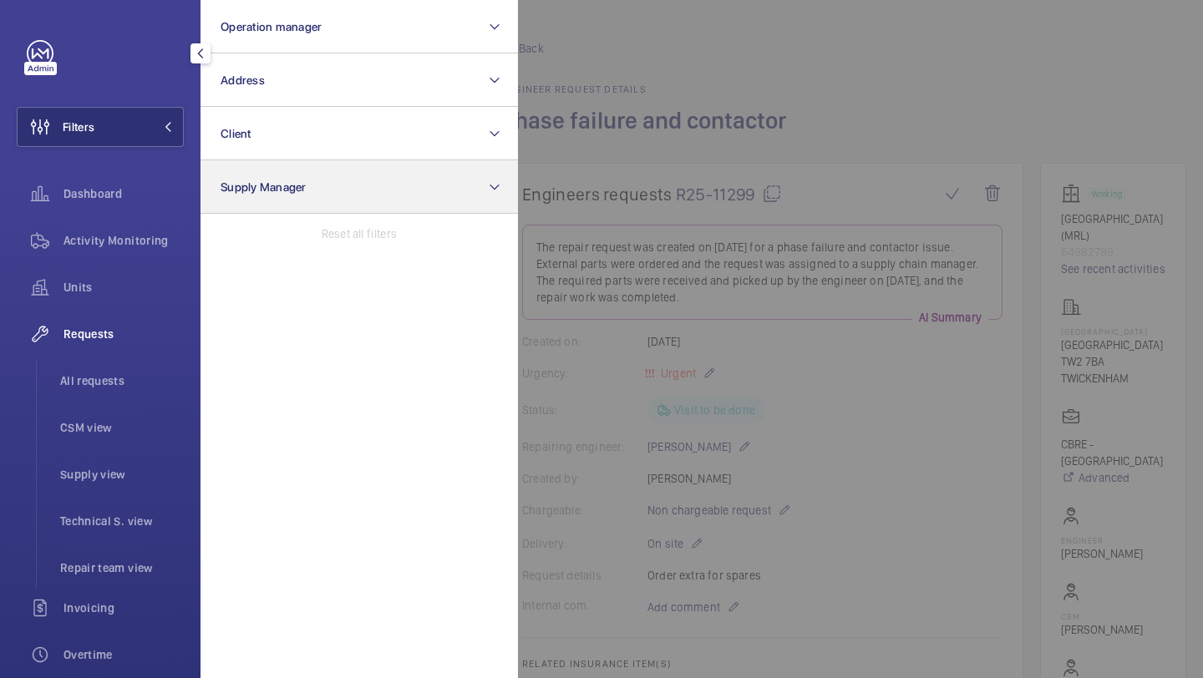
click at [147, 387] on span "All requests" at bounding box center [122, 381] width 124 height 17
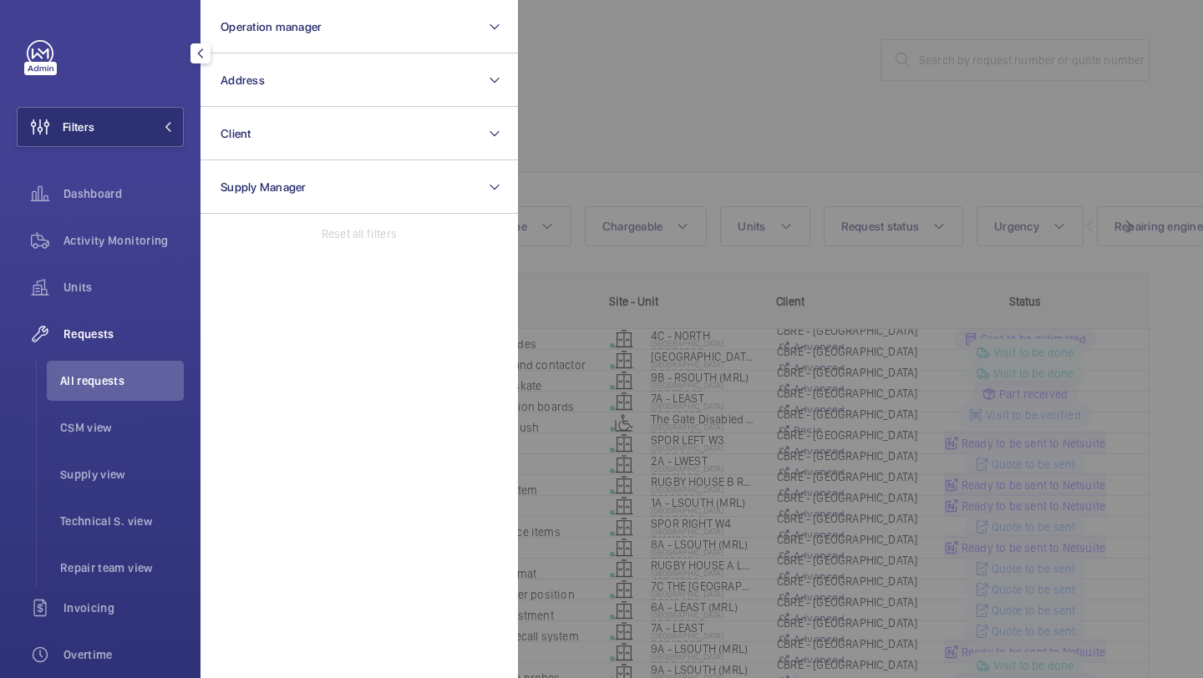
click at [752, 94] on div at bounding box center [1119, 339] width 1203 height 678
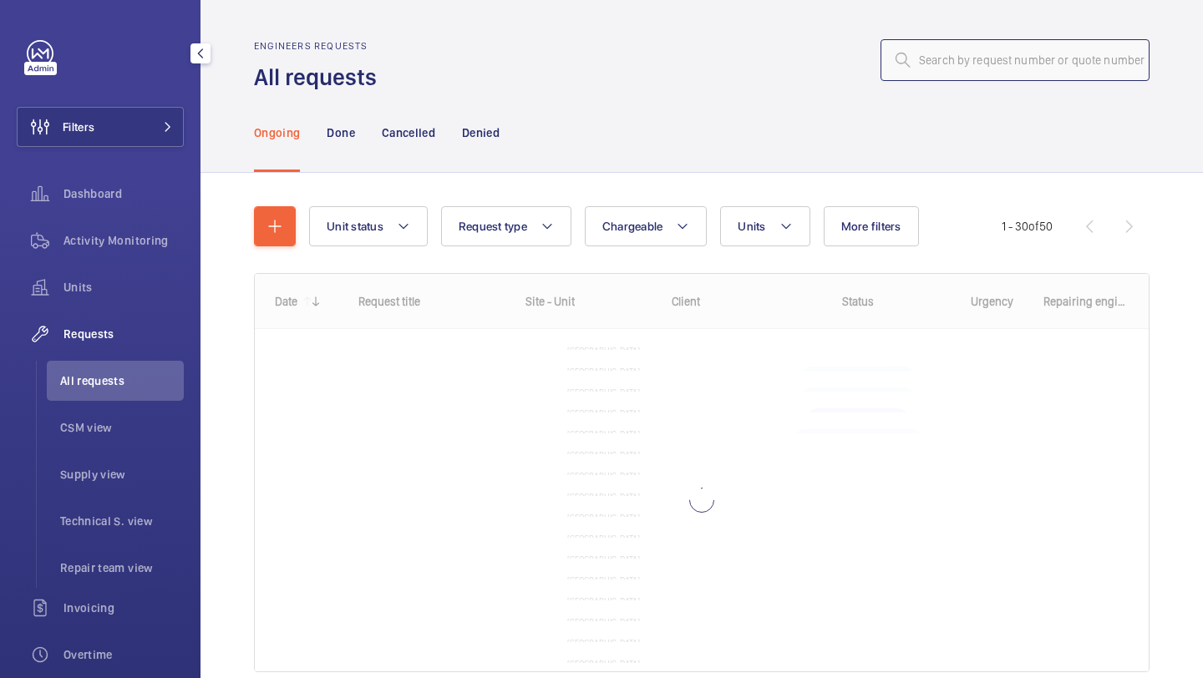
click at [980, 53] on input "text" at bounding box center [1015, 60] width 269 height 42
paste input "R25-00959"
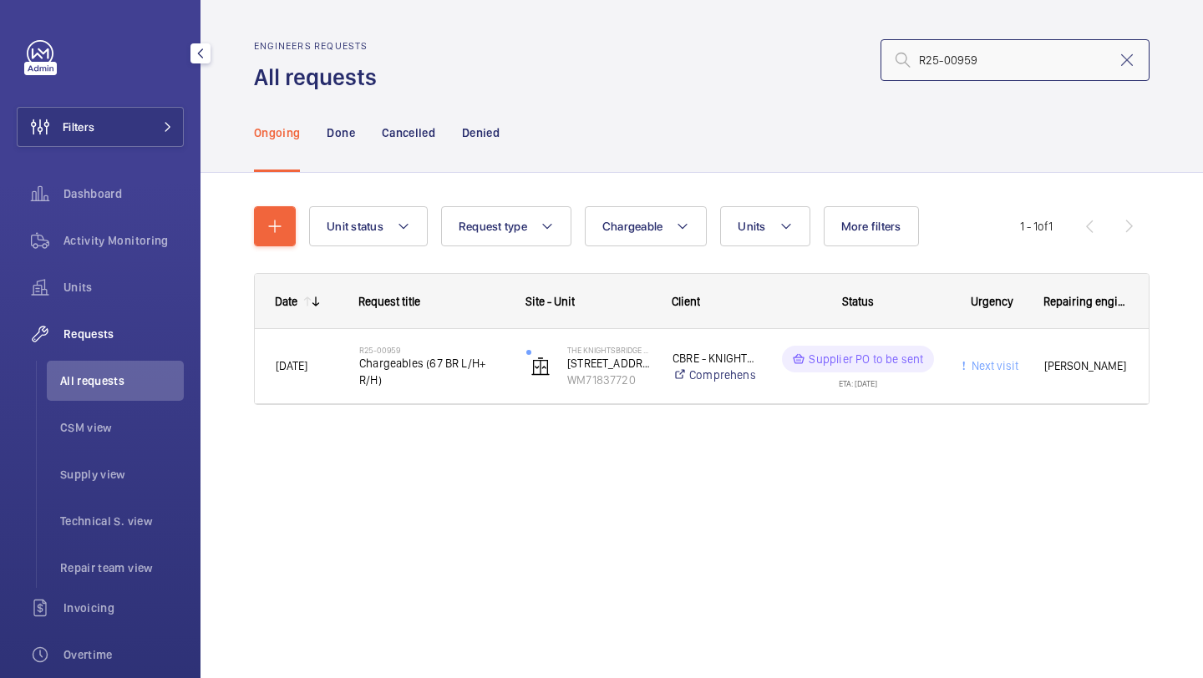
type input "R25-00959"
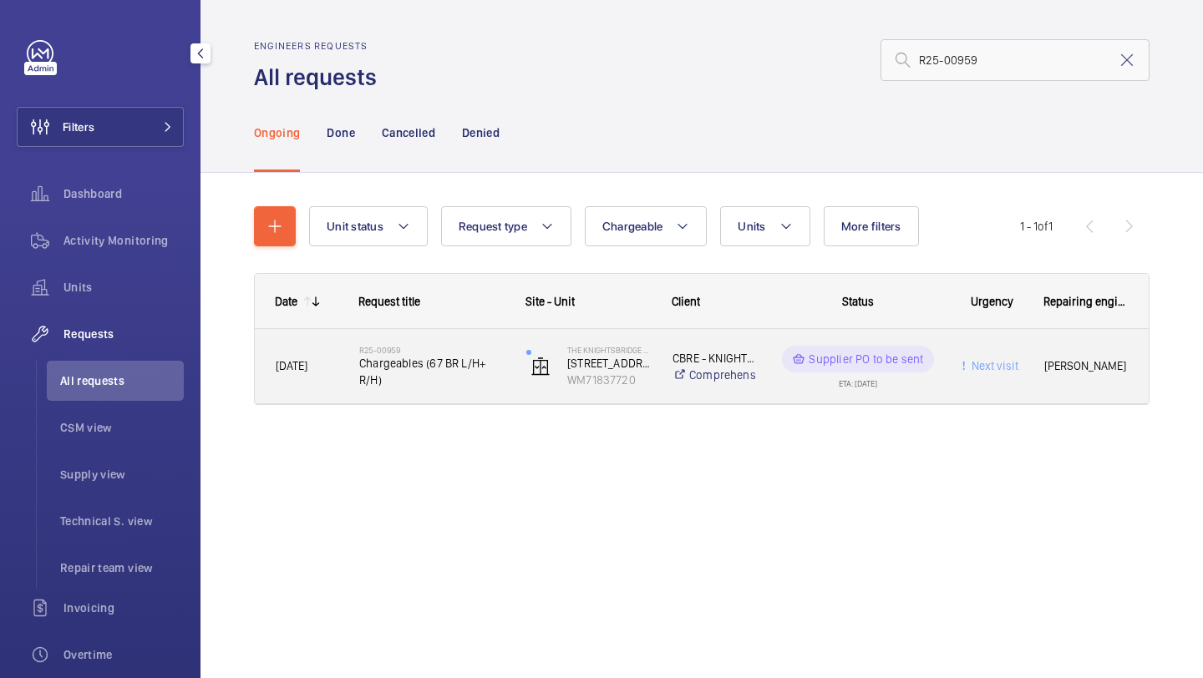
click at [444, 392] on div "R25-00959 Chargeables (67 BR L/H+ R/H)" at bounding box center [421, 366] width 165 height 75
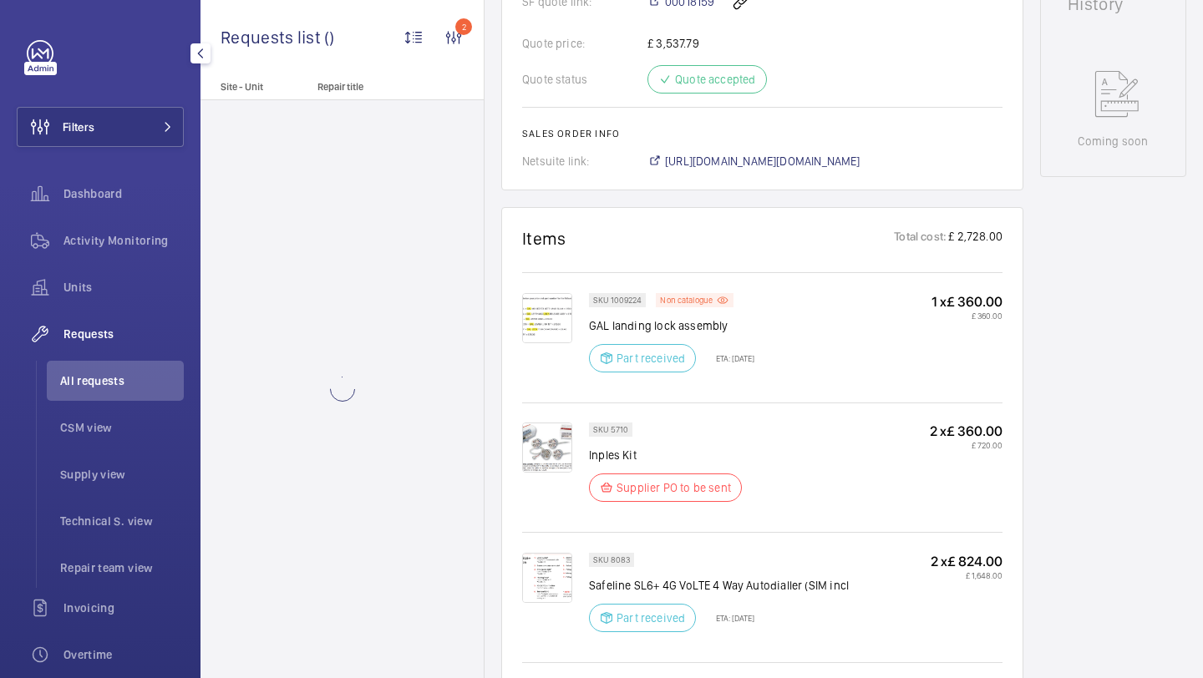
scroll to position [835, 0]
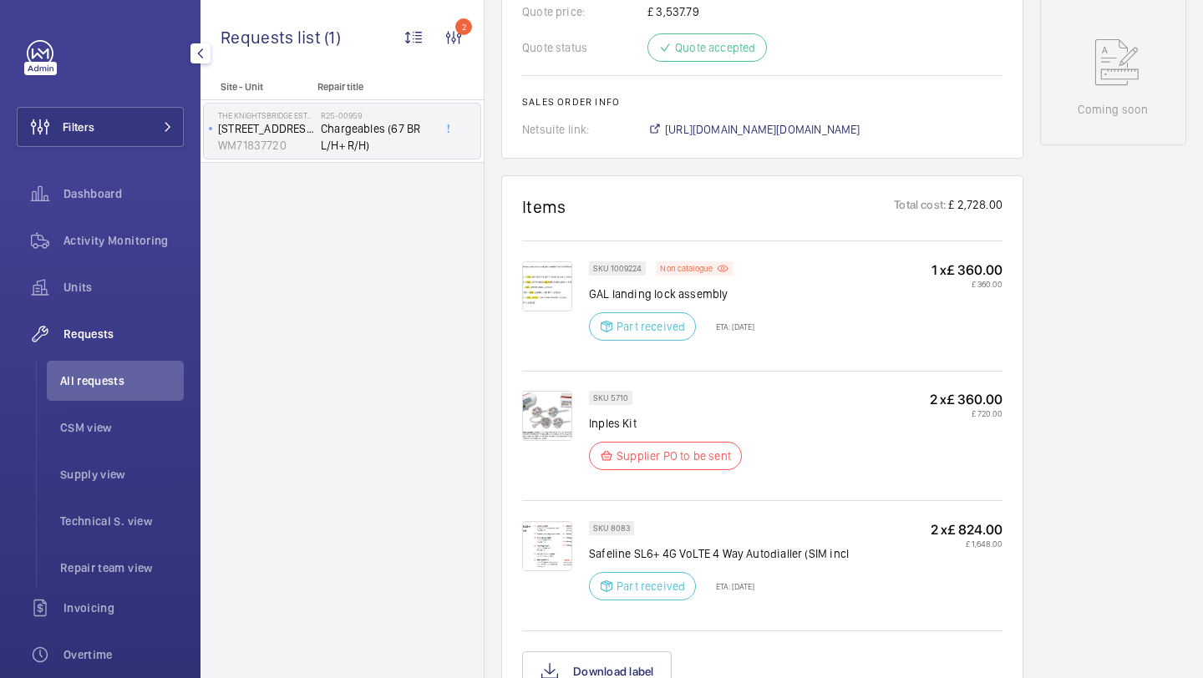
scroll to position [860, 0]
click at [762, 124] on span "https://6461500.app.netsuite.com/app/accounting/transactions/salesord.nl?id=263…" at bounding box center [762, 128] width 195 height 17
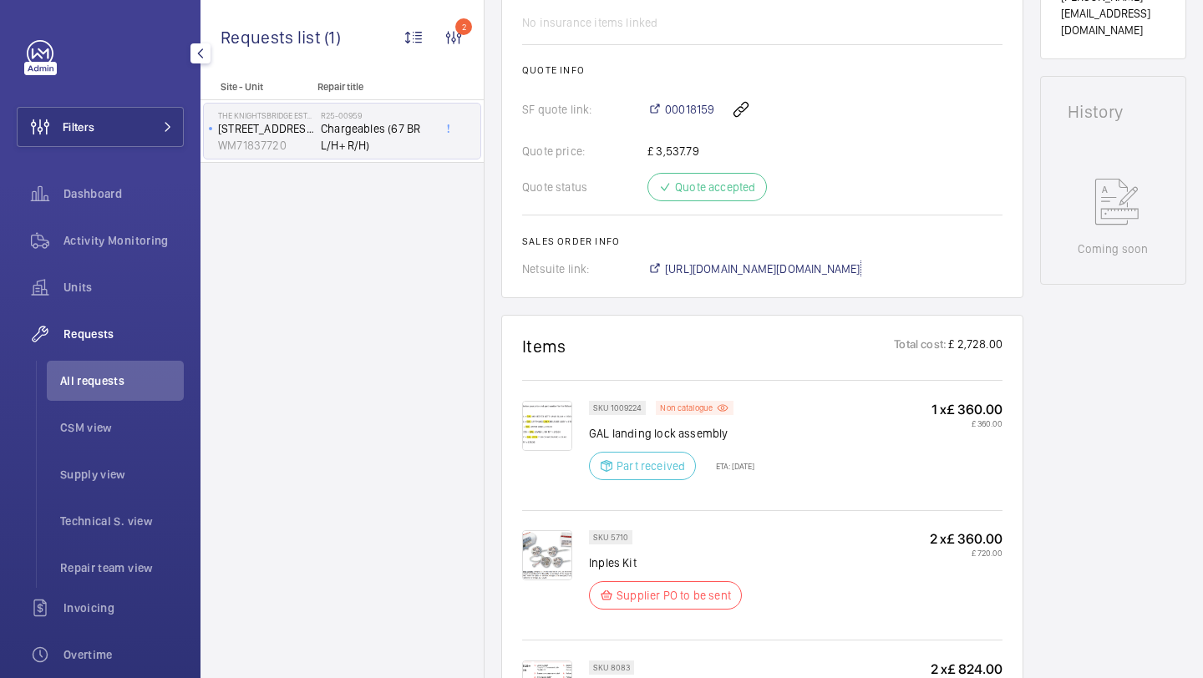
scroll to position [777, 0]
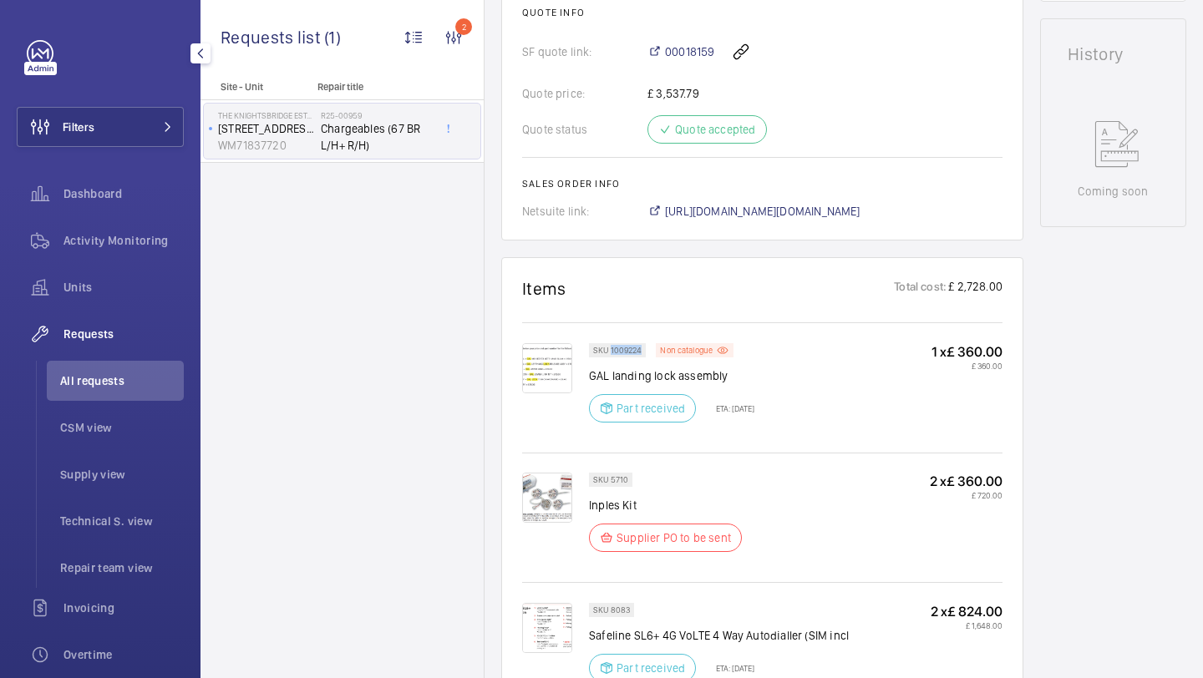
drag, startPoint x: 640, startPoint y: 351, endPoint x: 610, endPoint y: 352, distance: 30.1
click at [610, 352] on p "SKU 1009224" at bounding box center [617, 351] width 48 height 6
copy p "1009224"
click at [541, 373] on img at bounding box center [547, 368] width 50 height 50
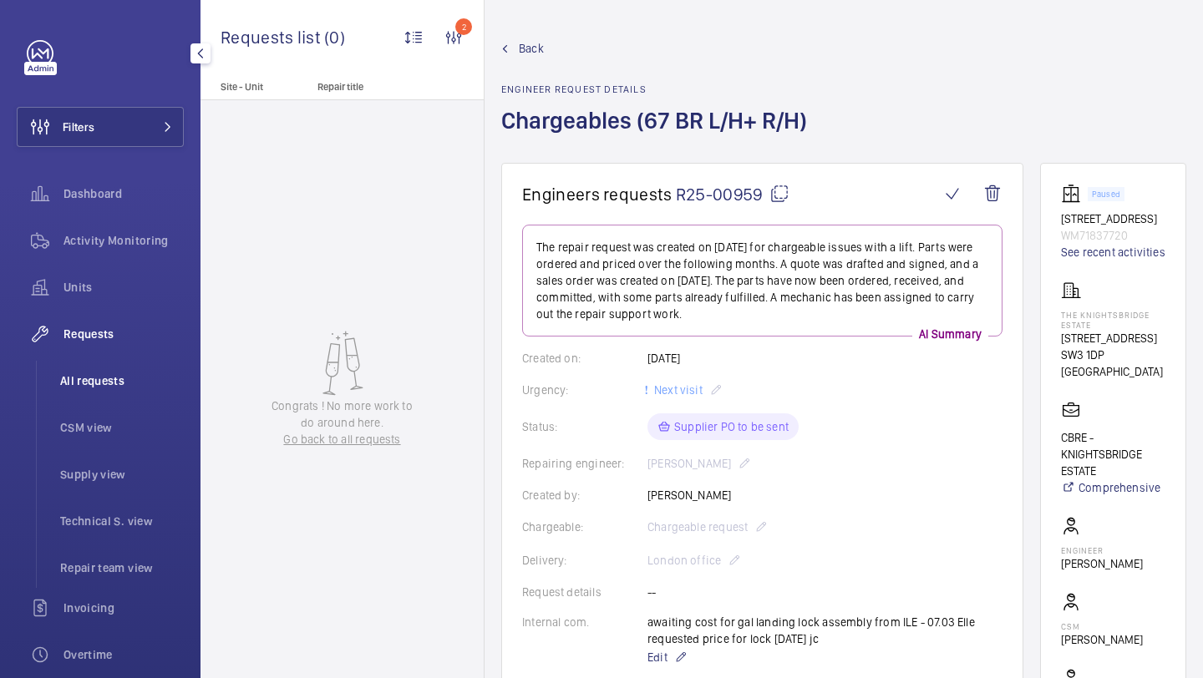
click at [95, 378] on span "All requests" at bounding box center [122, 381] width 124 height 17
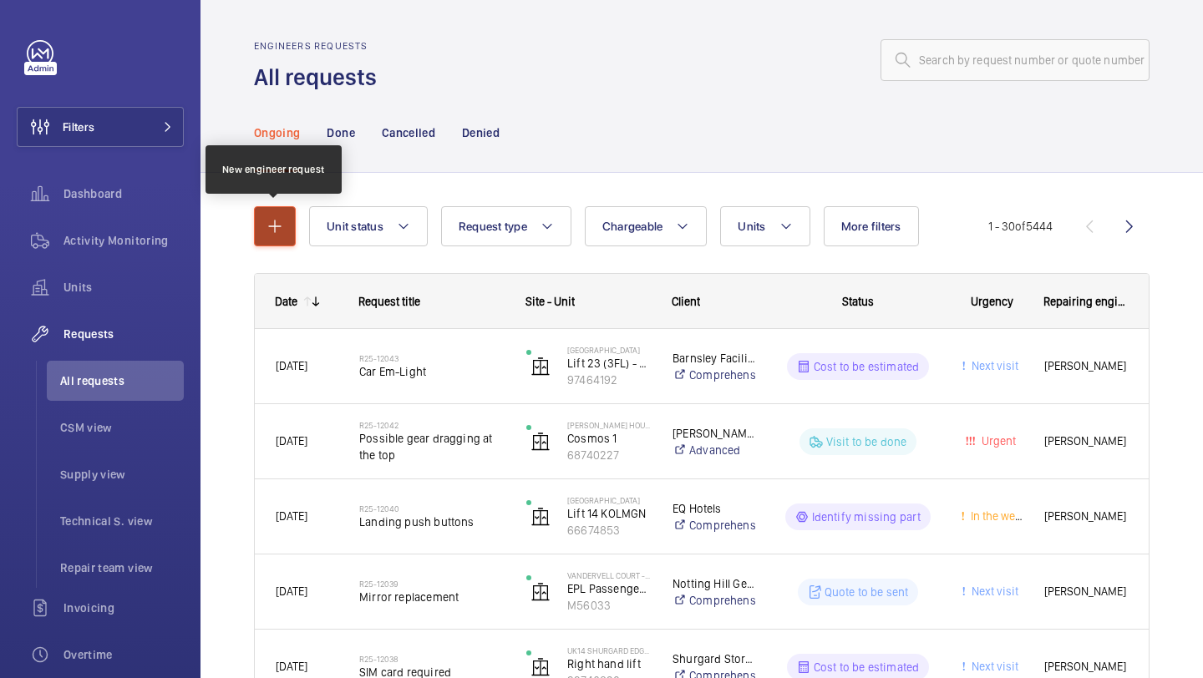
click at [266, 226] on mat-icon "button" at bounding box center [275, 226] width 20 height 20
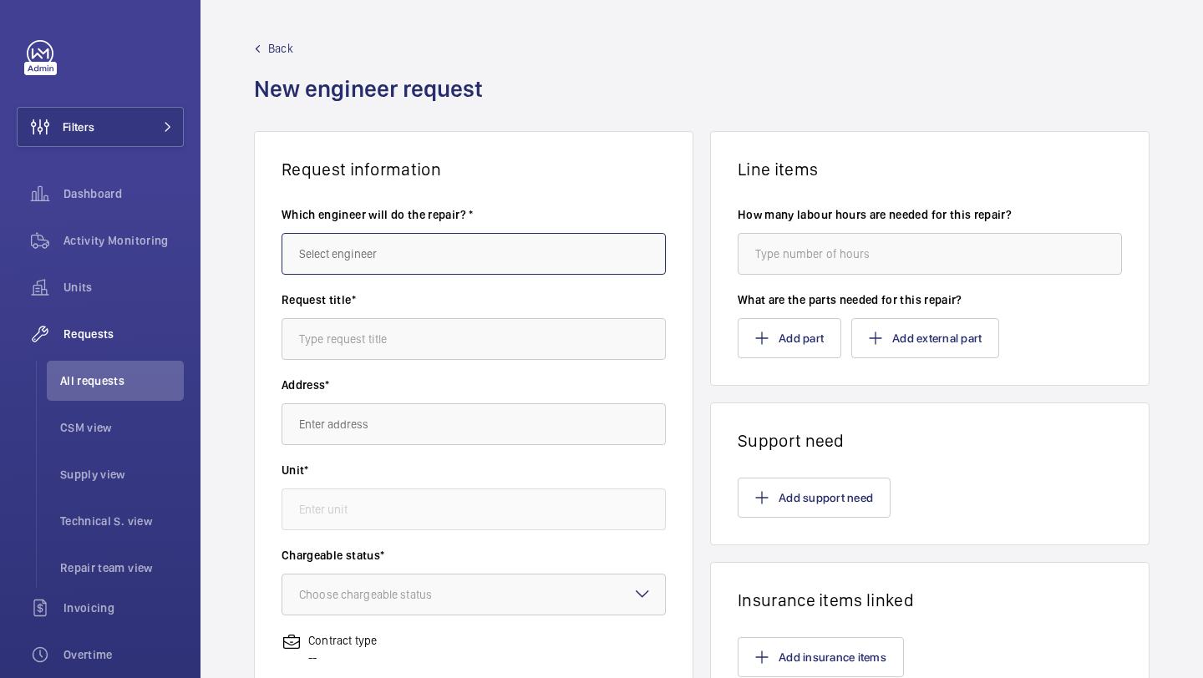
click at [436, 244] on input "text" at bounding box center [474, 254] width 384 height 42
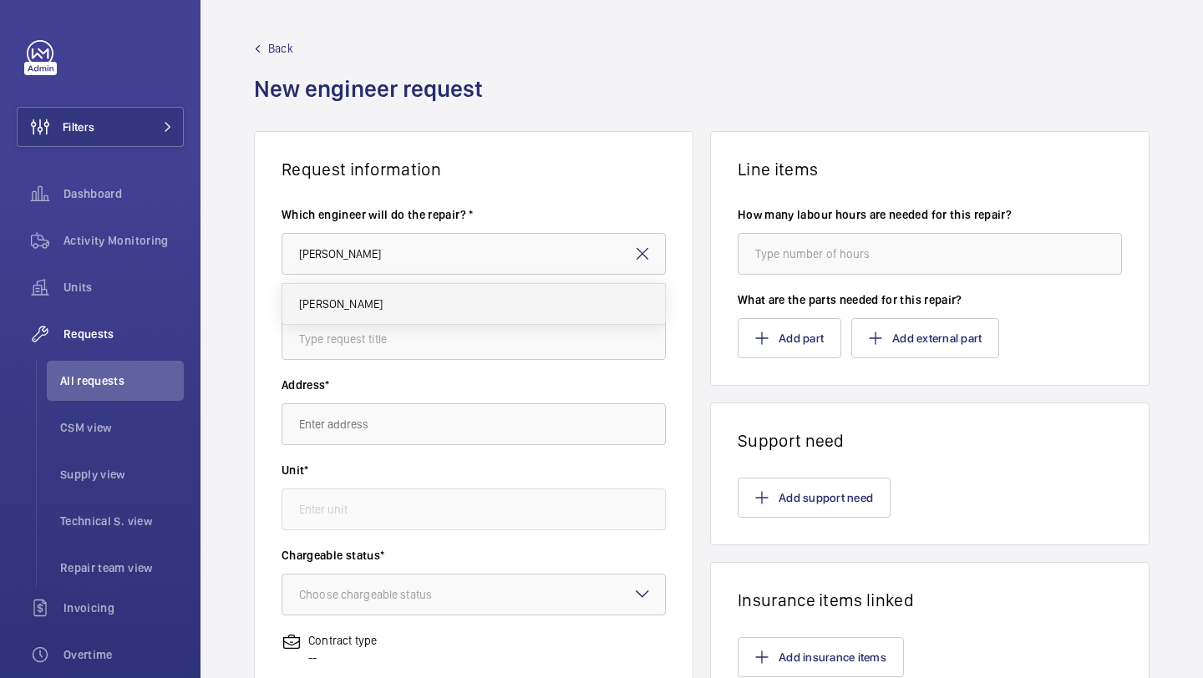
click at [431, 307] on mat-option "[PERSON_NAME]" at bounding box center [473, 304] width 383 height 40
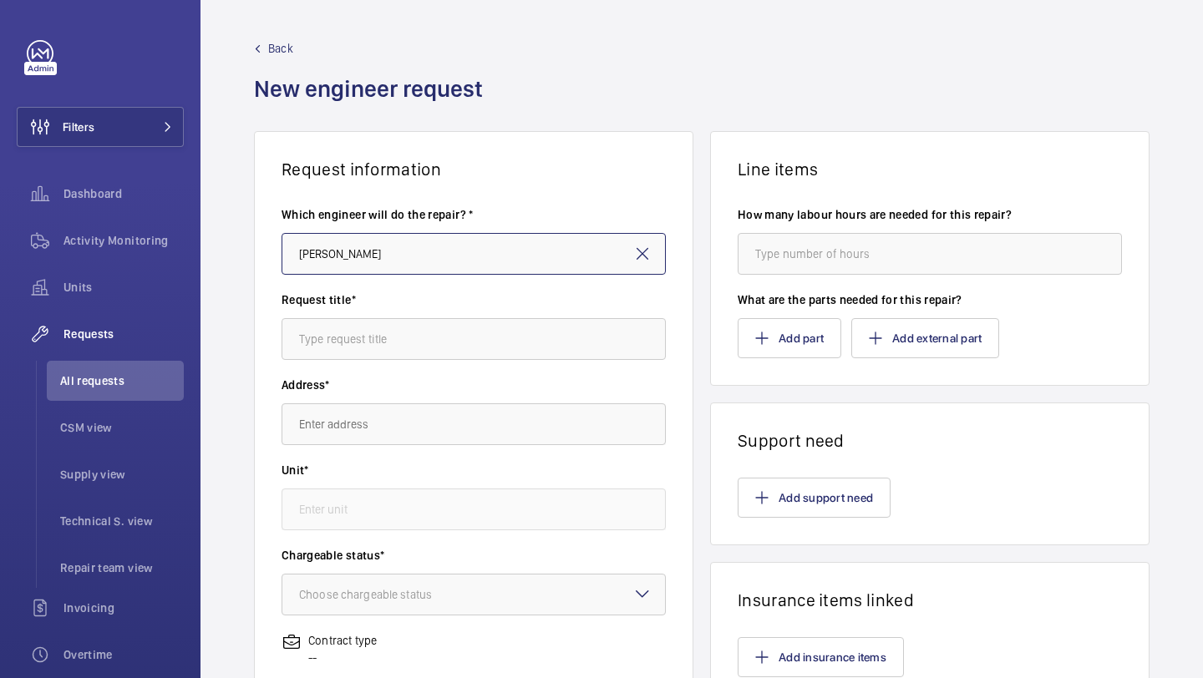
type input "[PERSON_NAME]"
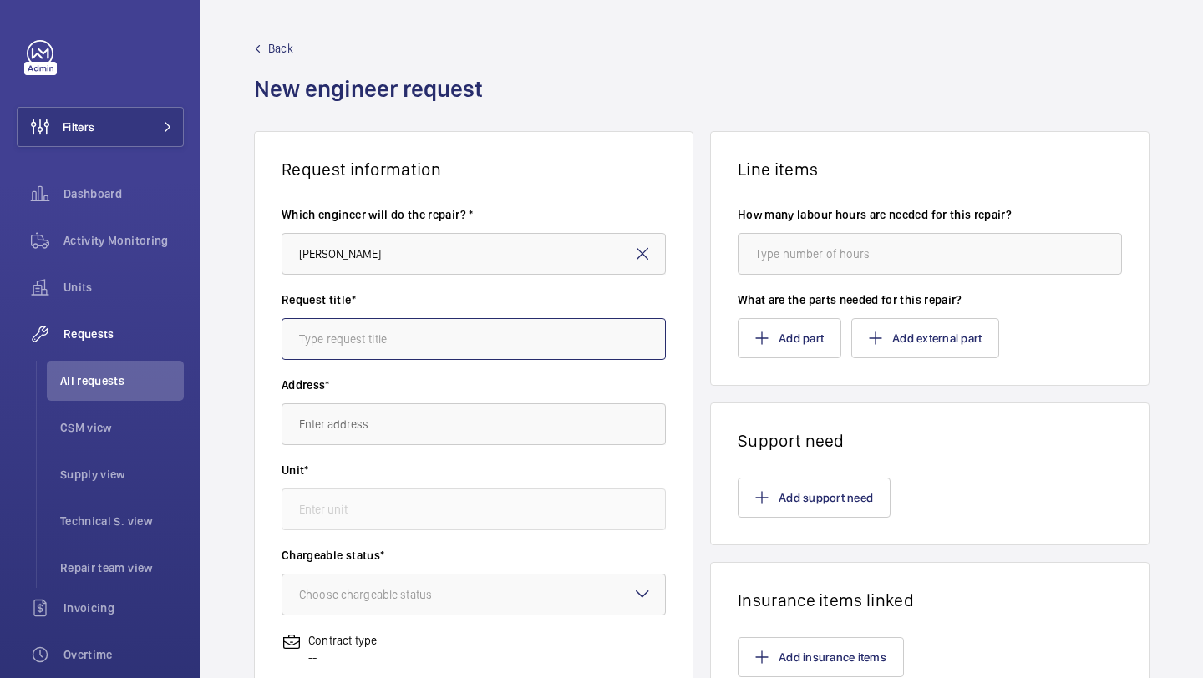
click at [425, 322] on input "text" at bounding box center [474, 339] width 384 height 42
type input "[STREET_ADDRESS]"
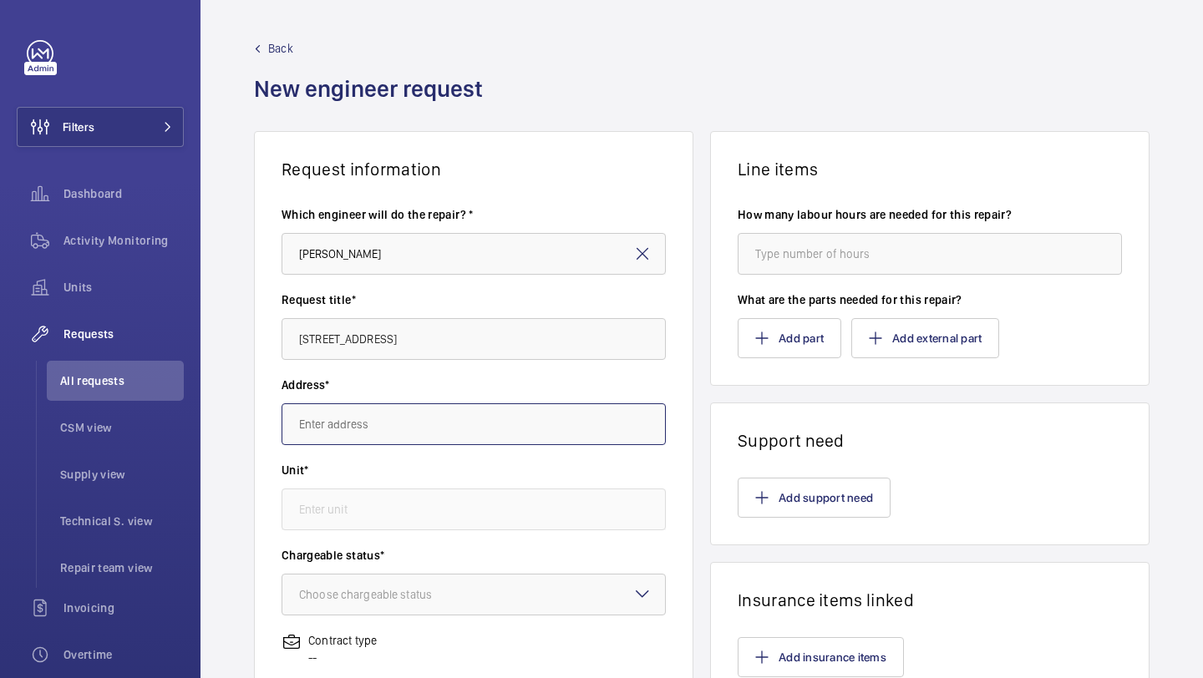
click at [395, 419] on input "text" at bounding box center [474, 425] width 384 height 42
click at [383, 479] on span "The Knightsbridge Estate [STREET_ADDRESS]" at bounding box center [414, 474] width 231 height 17
type input "The Knightsbridge Estate [STREET_ADDRESS]"
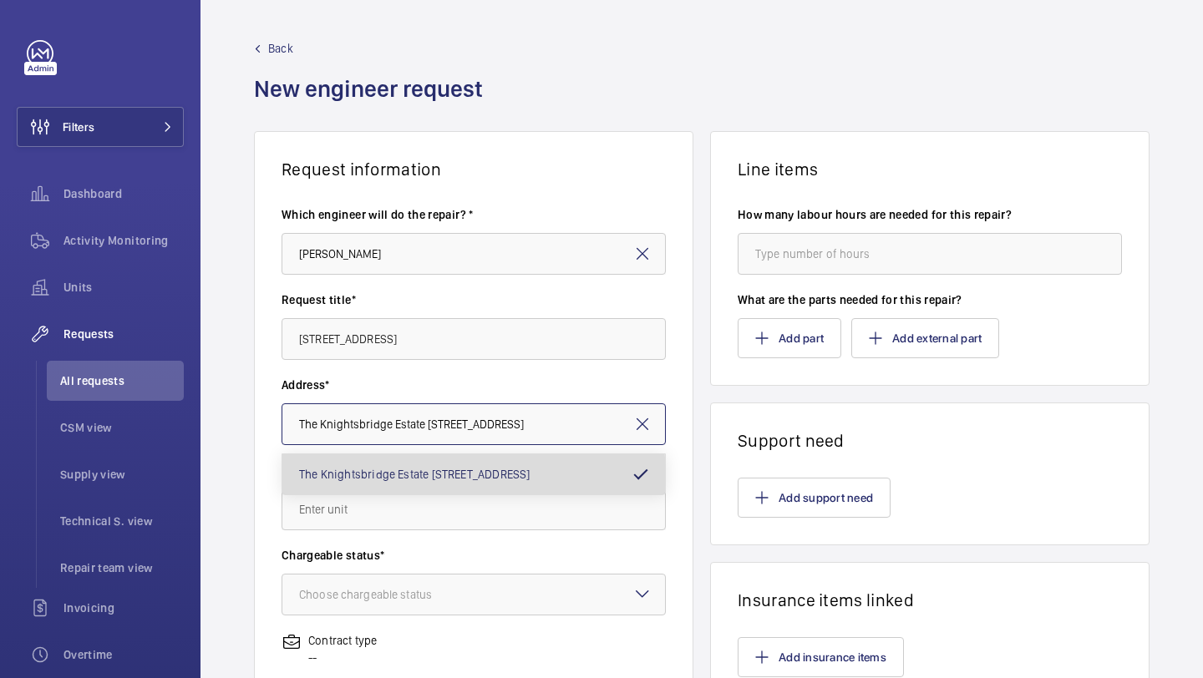
scroll to position [0, 3]
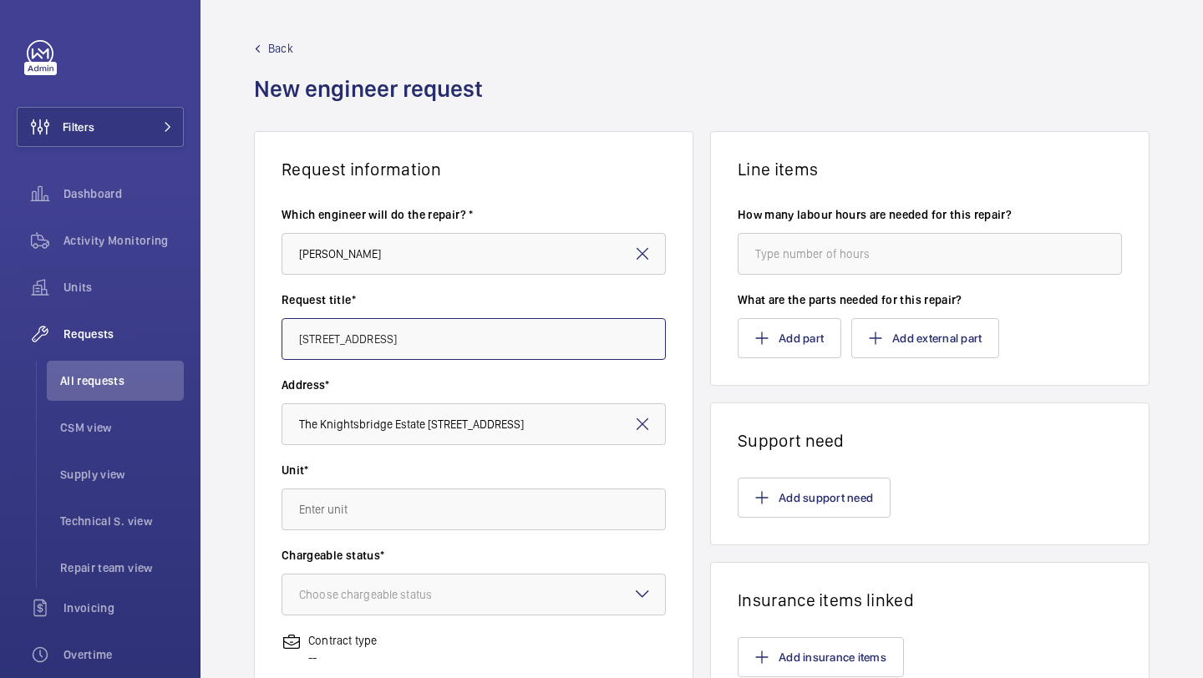
click at [402, 338] on input "[STREET_ADDRESS]" at bounding box center [474, 339] width 384 height 42
click at [402, 337] on input "[STREET_ADDRESS]" at bounding box center [474, 339] width 384 height 42
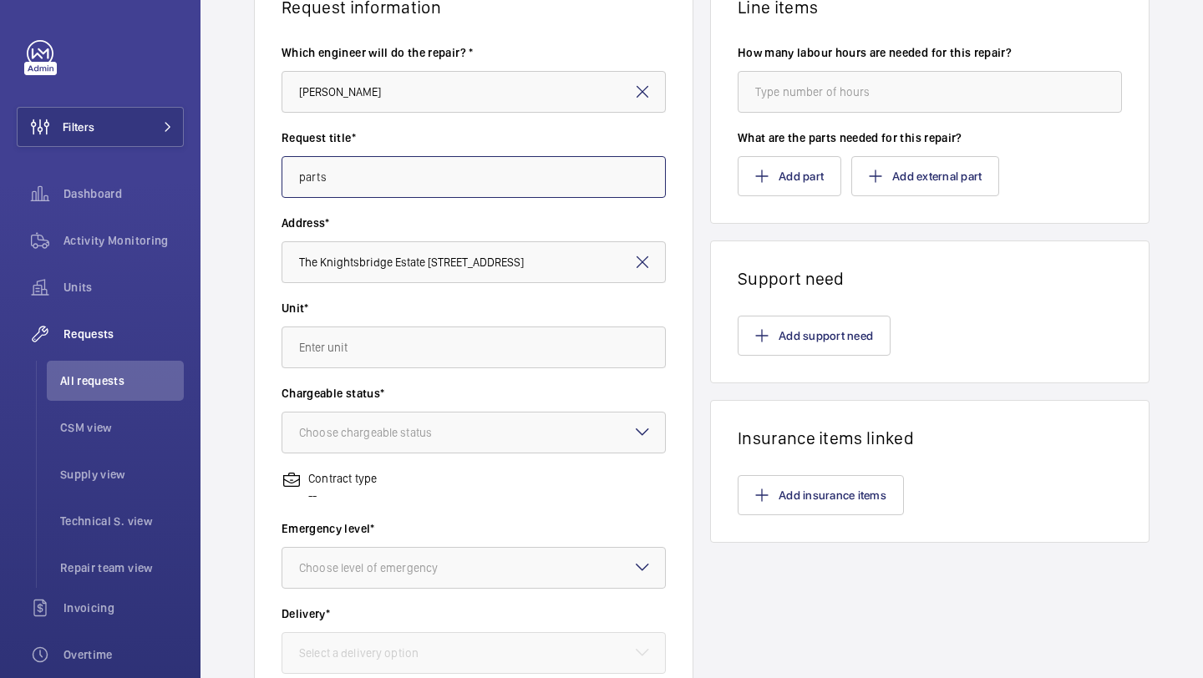
type input "parts"
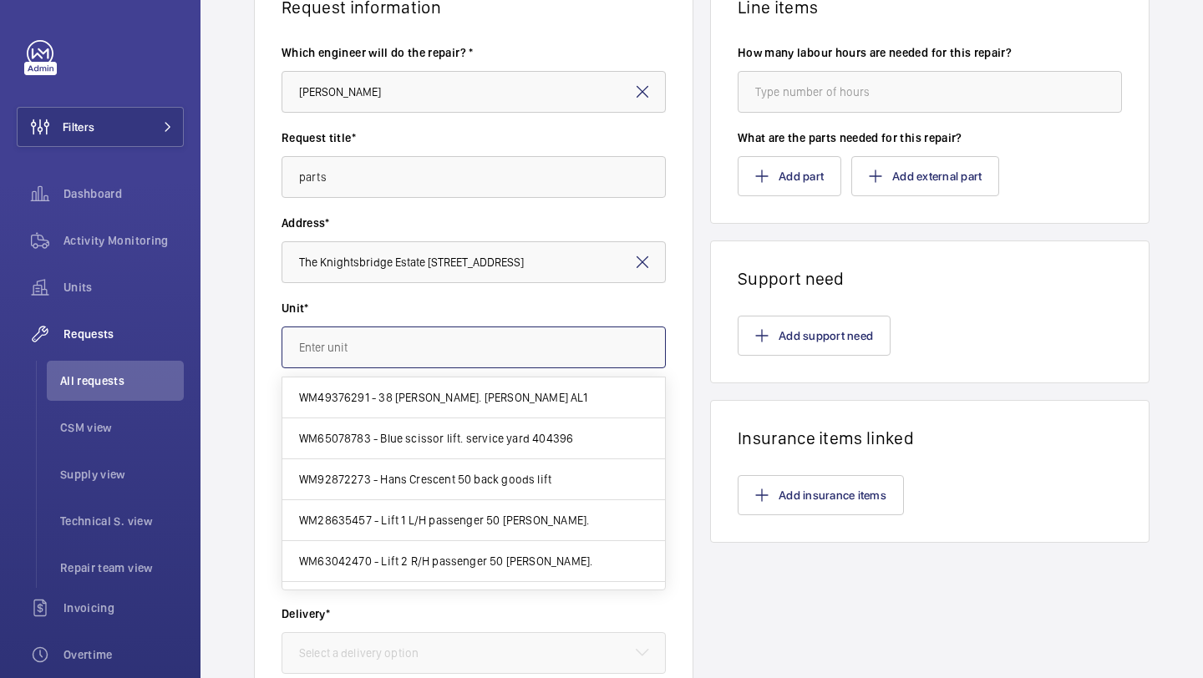
click at [435, 332] on input "text" at bounding box center [474, 348] width 384 height 42
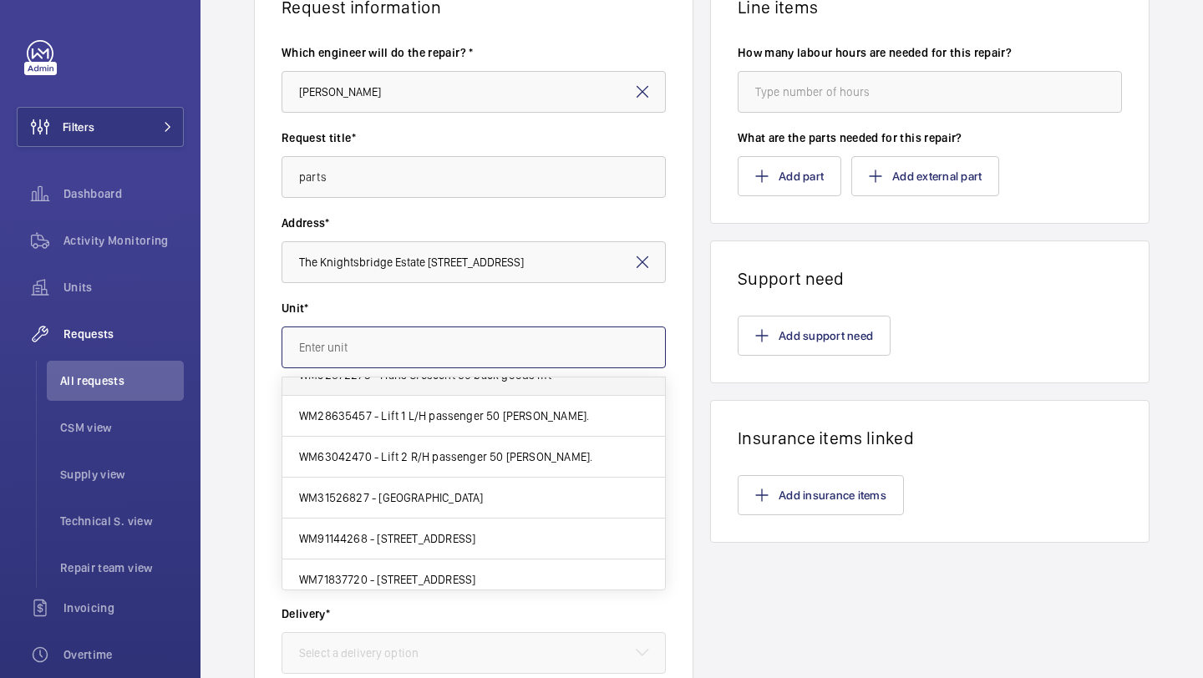
scroll to position [114, 0]
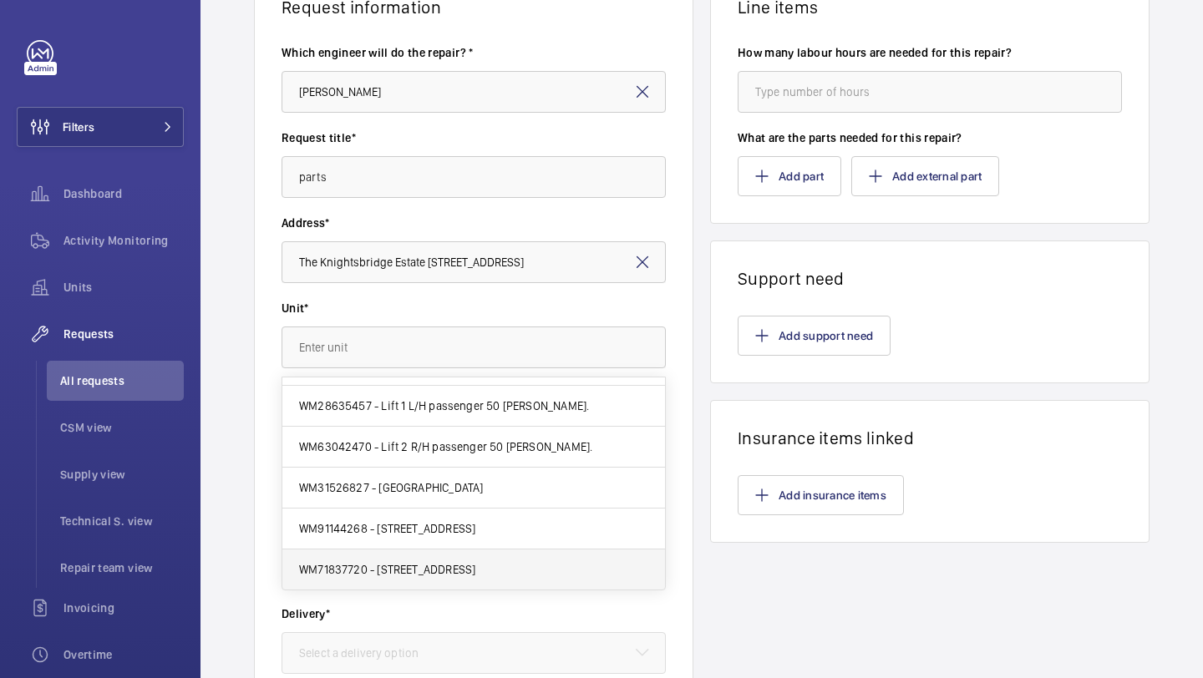
click at [459, 566] on span "WM71837720 - [STREET_ADDRESS]" at bounding box center [387, 569] width 176 height 17
type input "WM71837720 - [STREET_ADDRESS]"
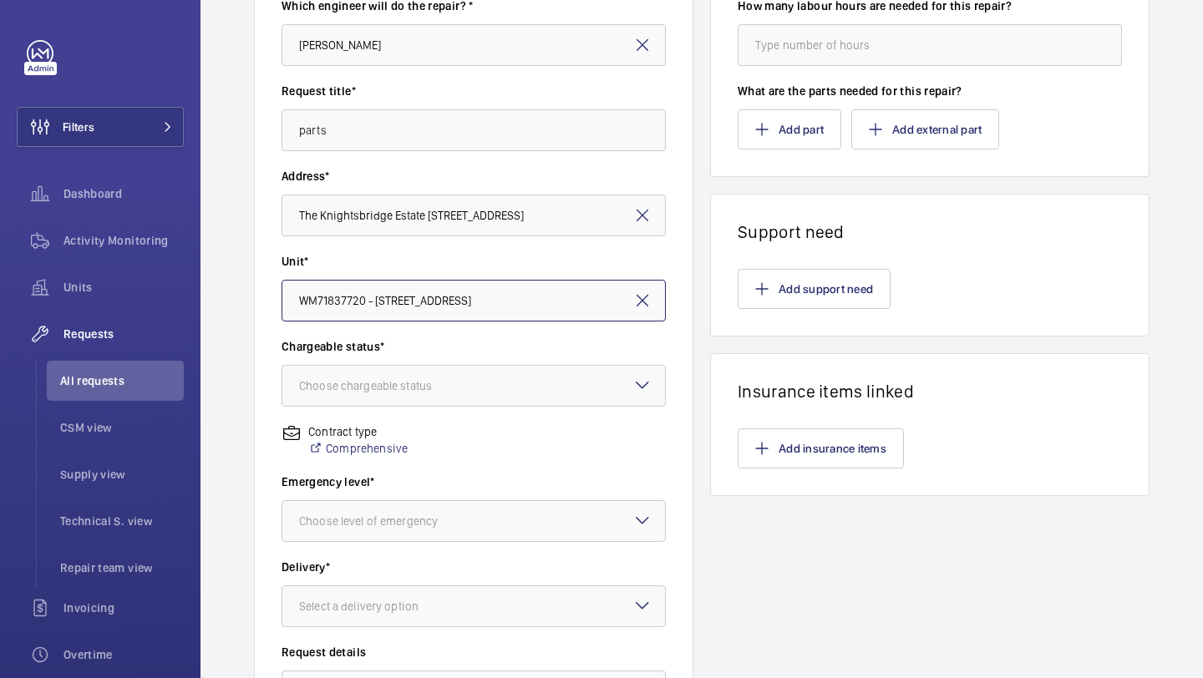
scroll to position [249, 0]
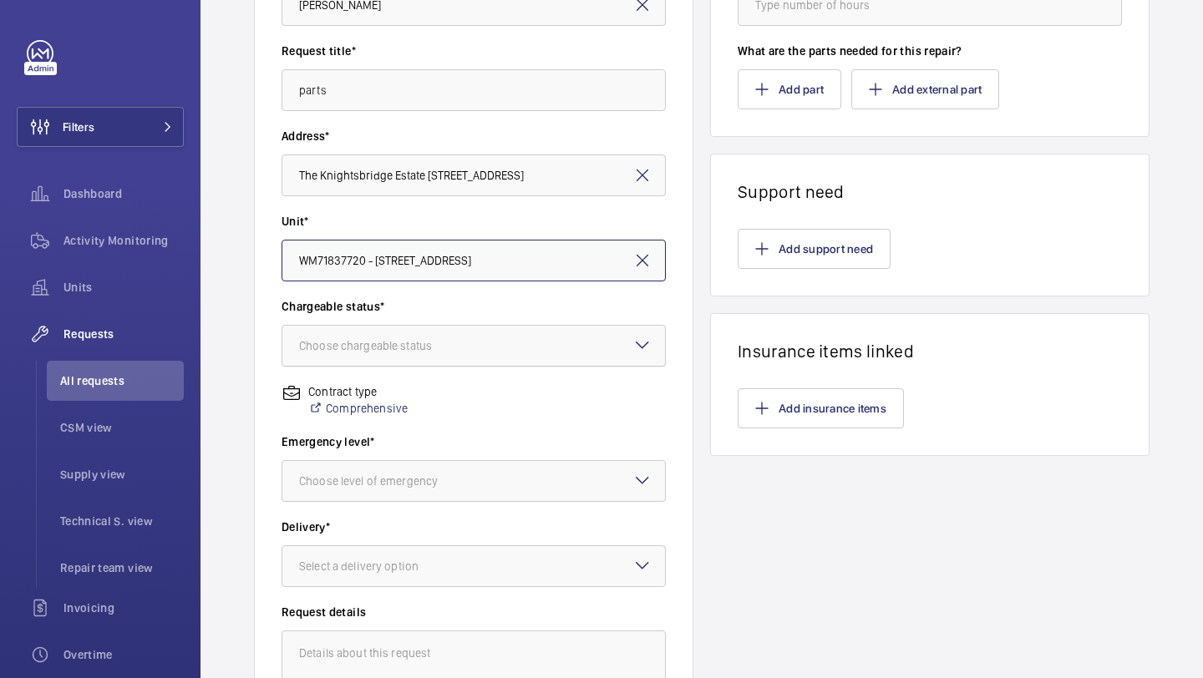
click at [475, 352] on div at bounding box center [473, 346] width 383 height 40
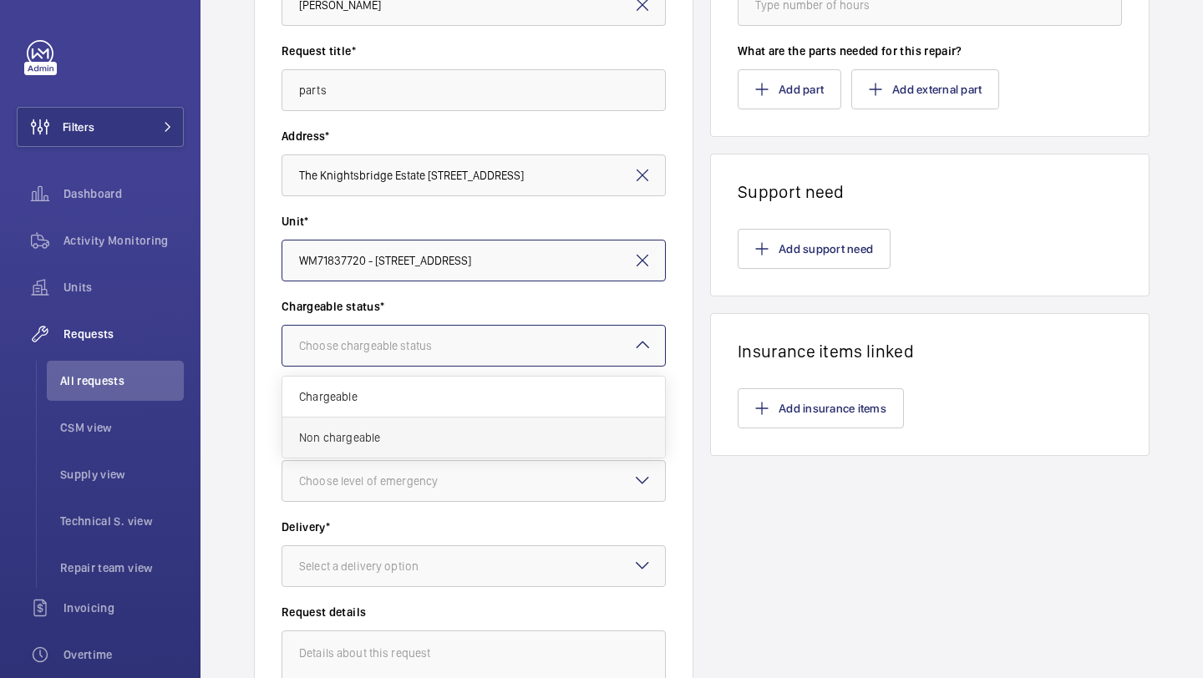
click at [456, 424] on div "Non chargeable" at bounding box center [473, 438] width 383 height 40
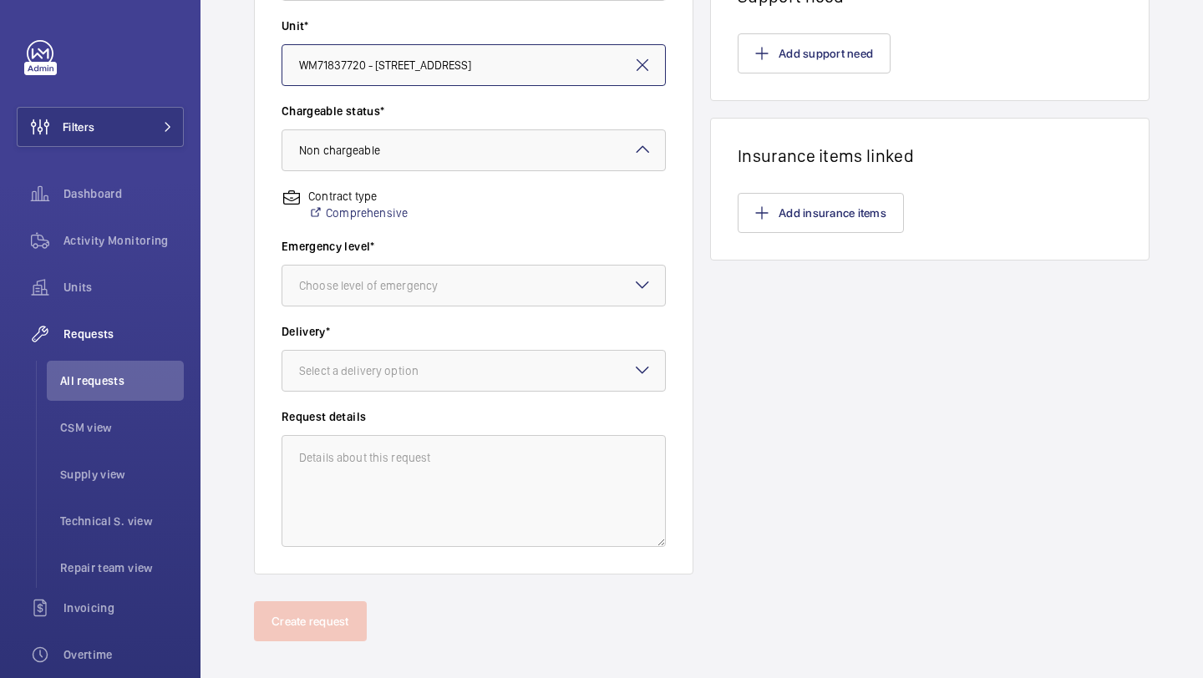
scroll to position [461, 0]
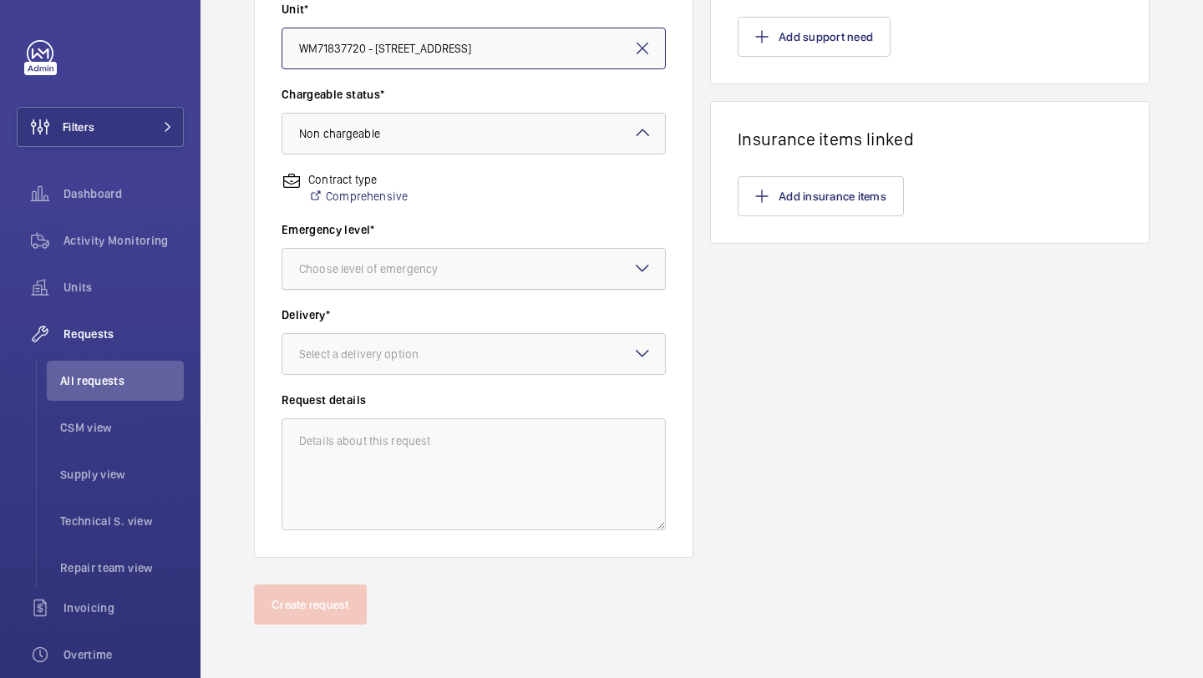
click at [473, 278] on div at bounding box center [473, 269] width 383 height 40
click at [451, 381] on div "This week" at bounding box center [473, 361] width 383 height 41
click at [453, 381] on div "Delivery* Select a delivery option" at bounding box center [474, 349] width 384 height 85
click at [453, 371] on div at bounding box center [473, 354] width 383 height 40
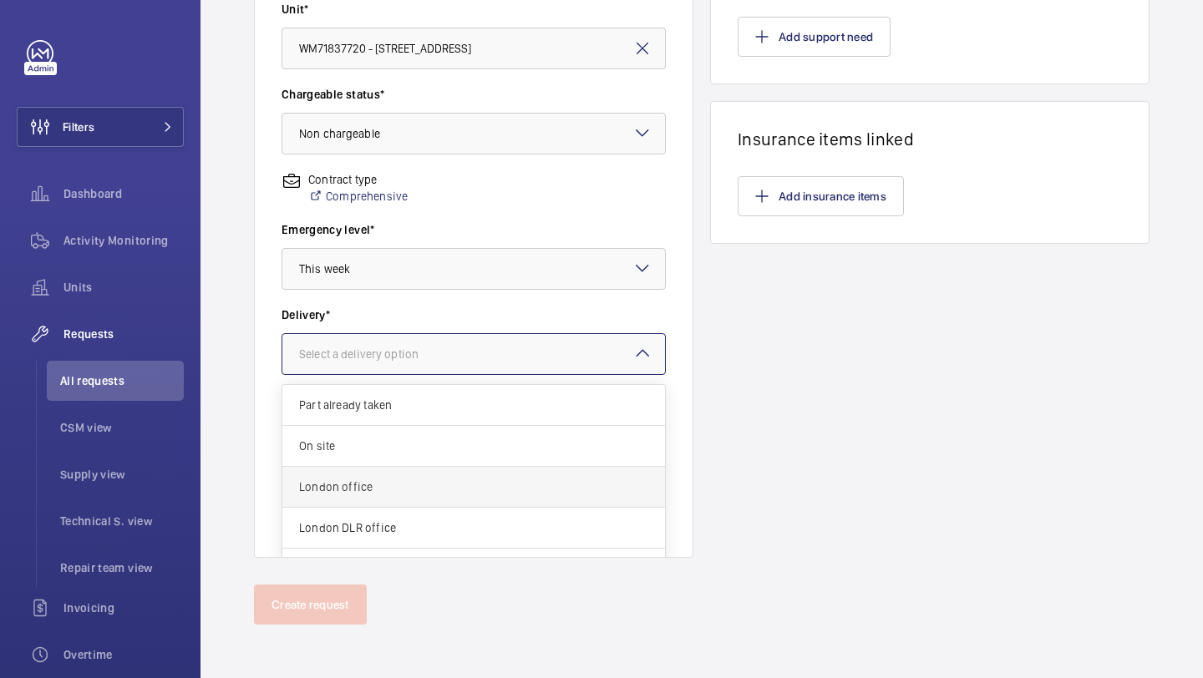
click at [445, 468] on div "London office" at bounding box center [473, 487] width 383 height 41
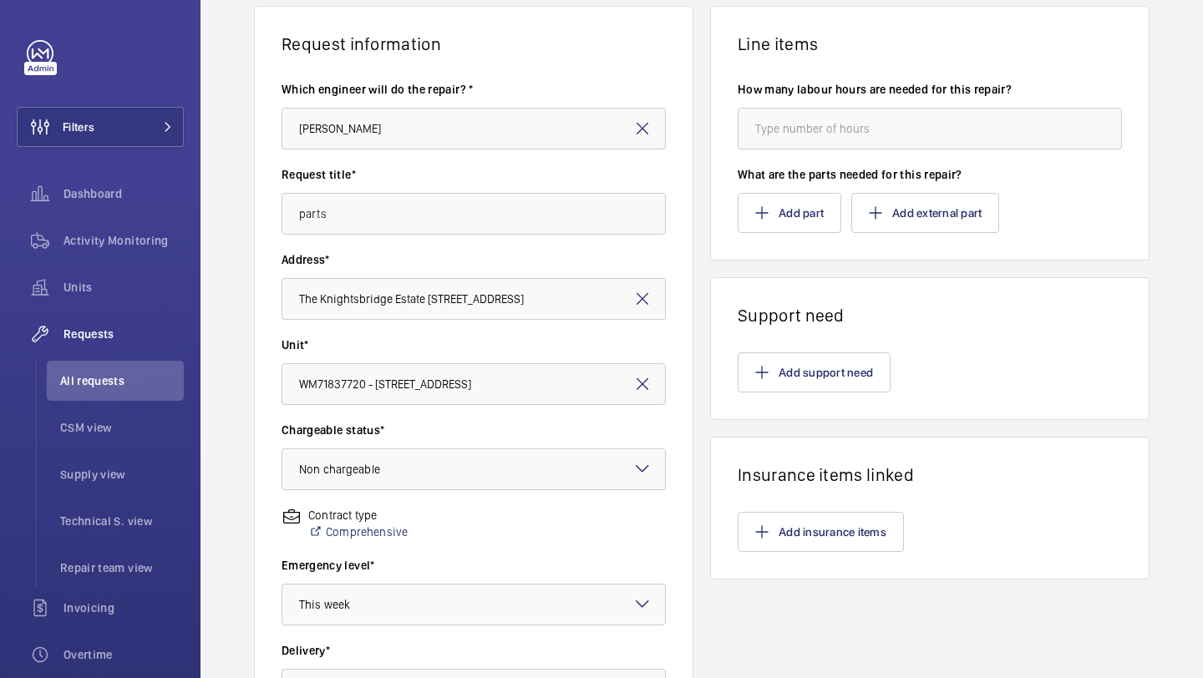
scroll to position [0, 0]
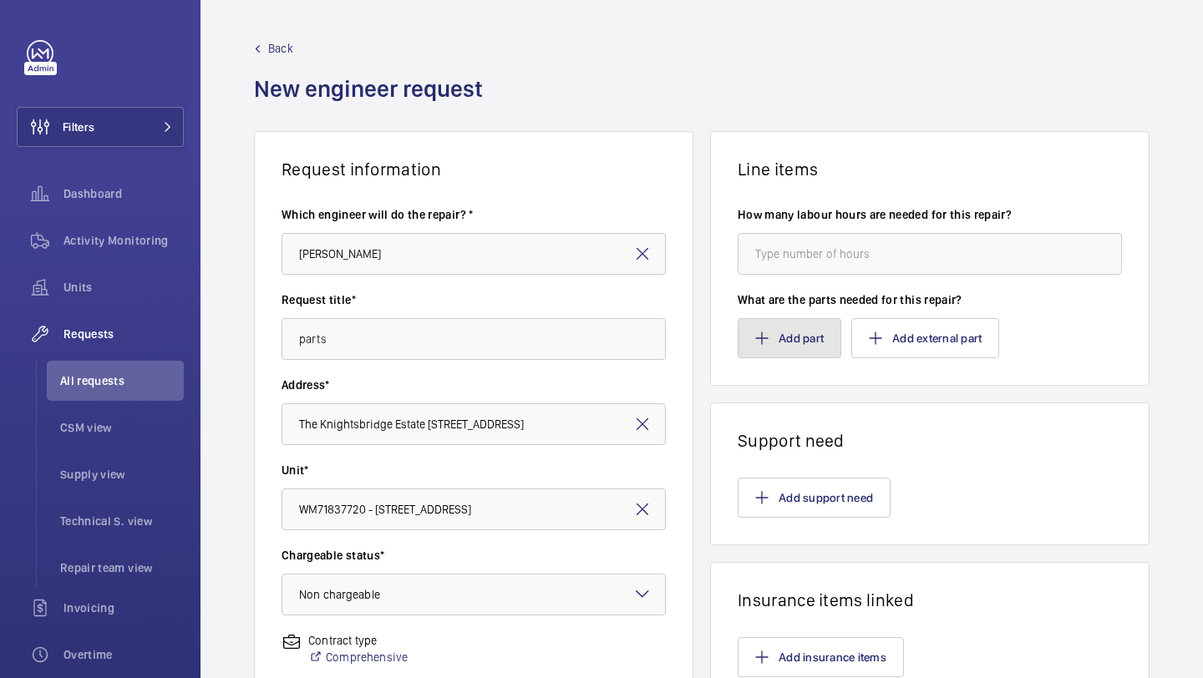
click at [779, 348] on button "Add part" at bounding box center [790, 338] width 104 height 40
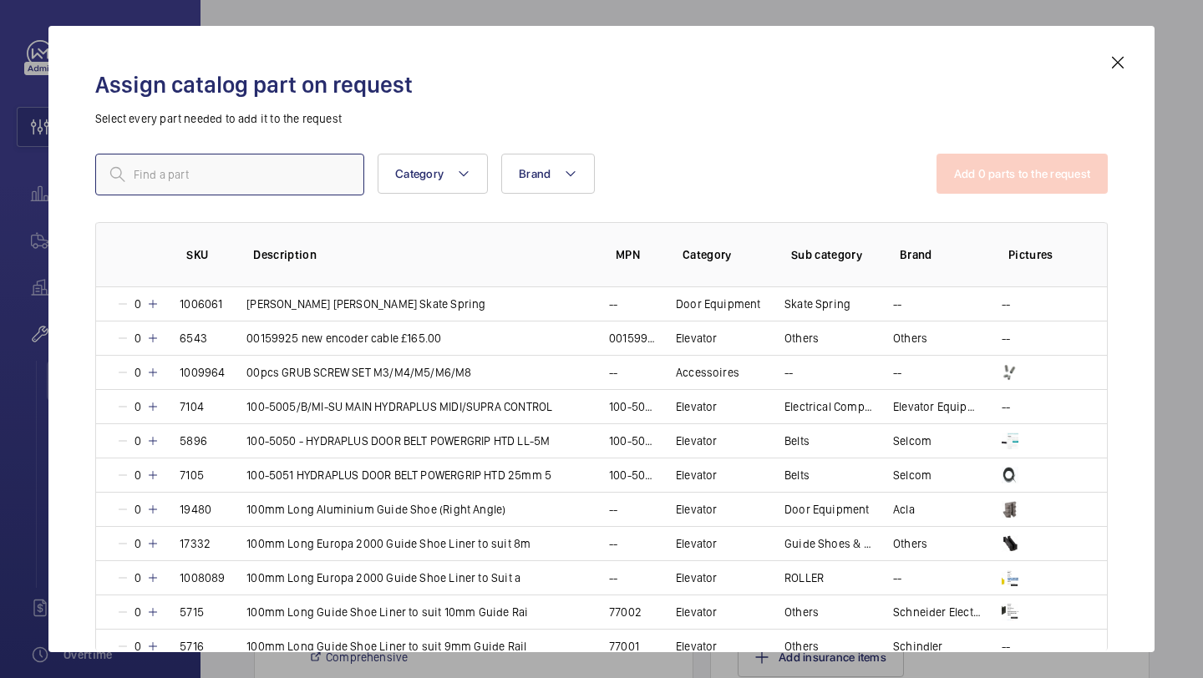
click at [315, 170] on input "text" at bounding box center [229, 175] width 269 height 42
paste input "1009224"
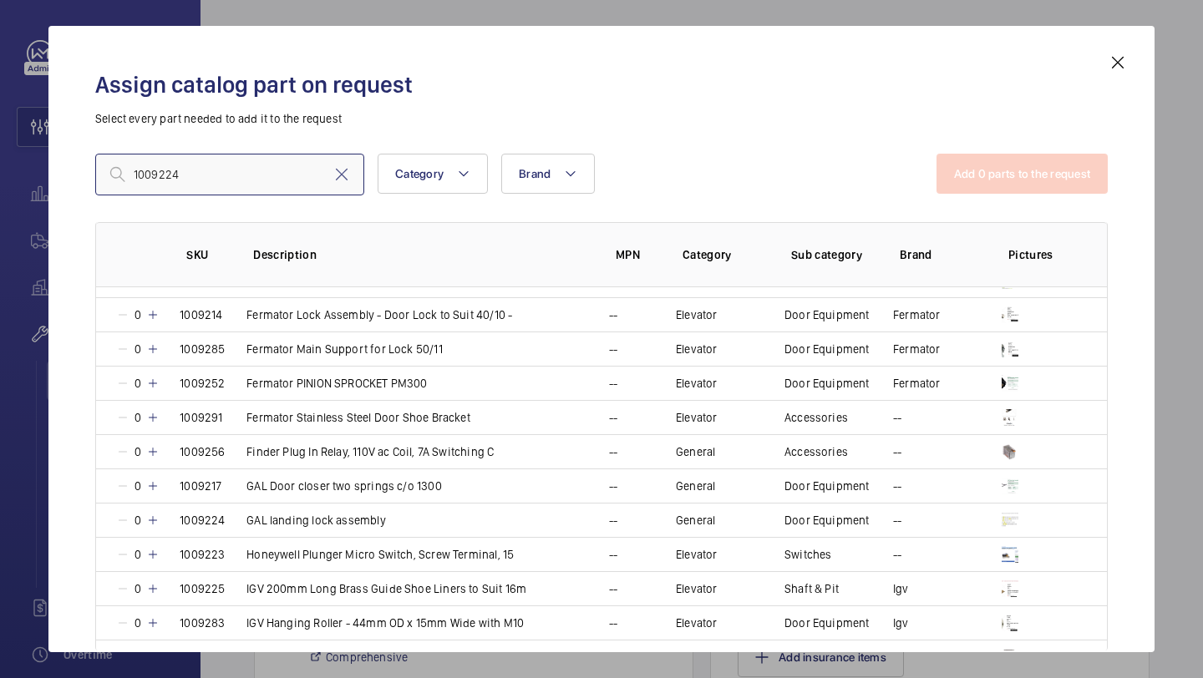
scroll to position [296, 0]
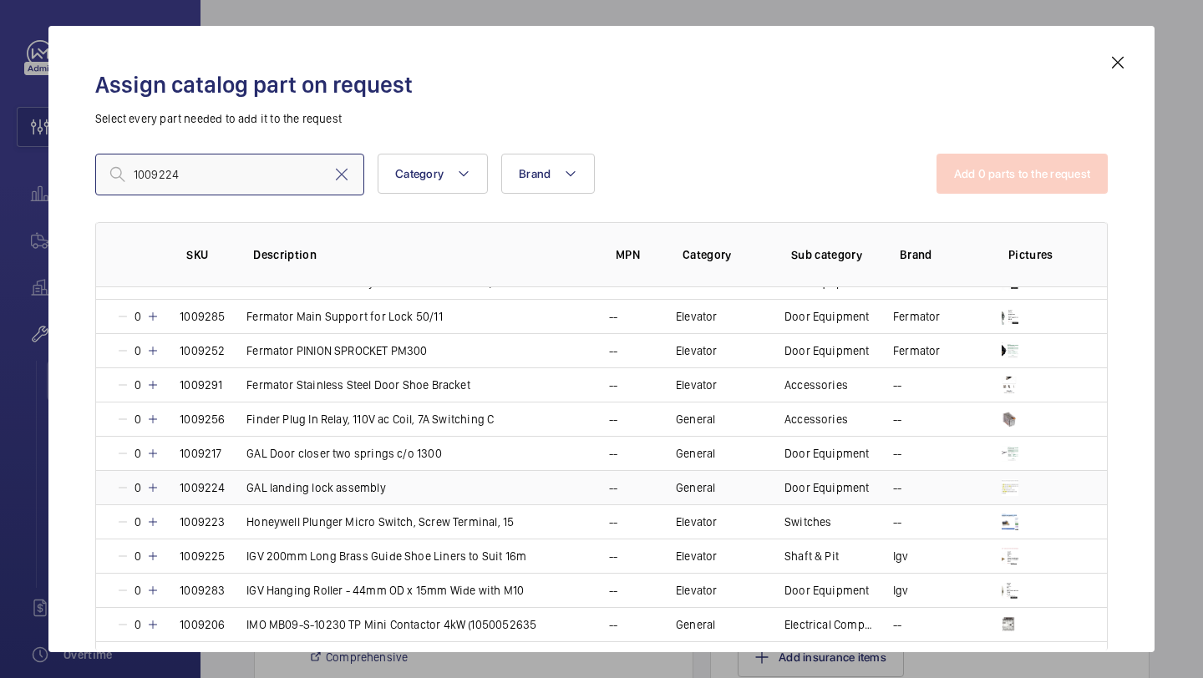
type input "1009224"
click at [250, 496] on td "GAL landing lock assembly" at bounding box center [407, 487] width 363 height 34
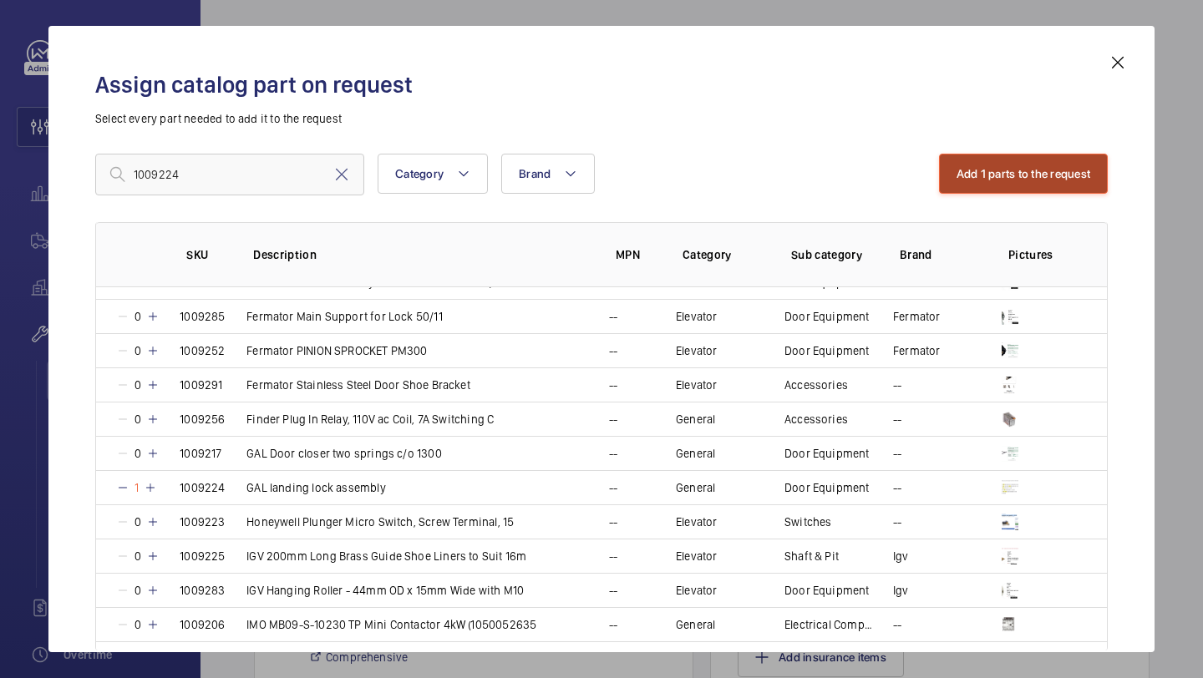
click at [1029, 165] on button "Add 1 parts to the request" at bounding box center [1024, 174] width 170 height 40
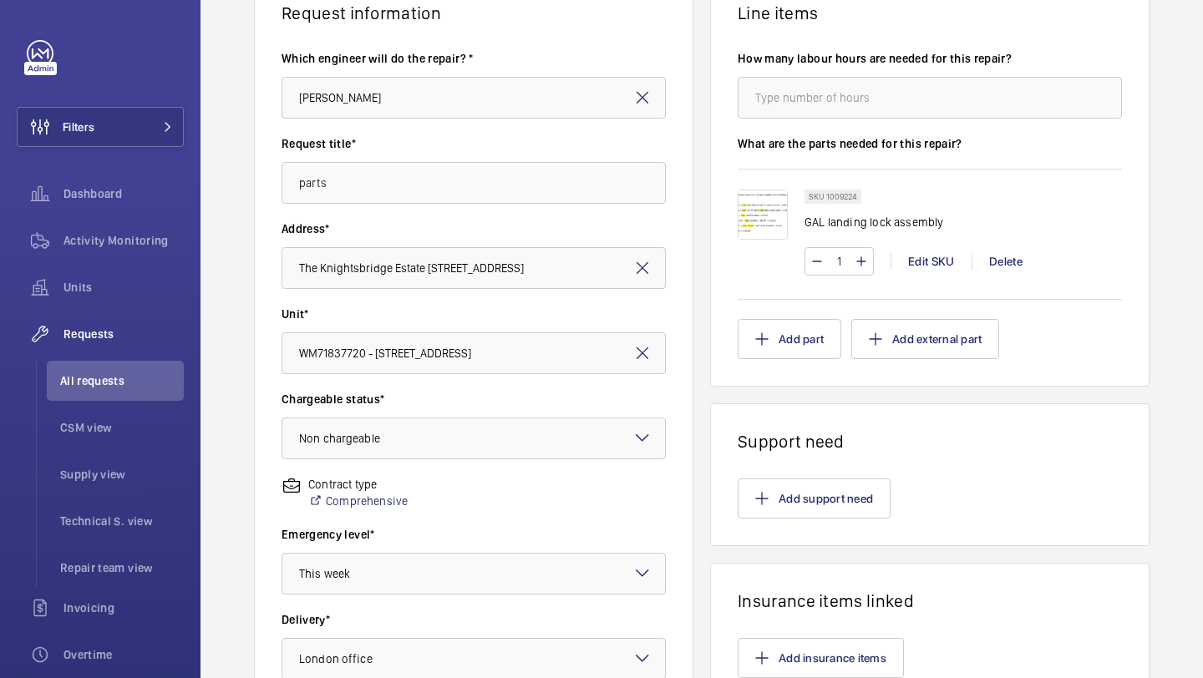
scroll to position [461, 0]
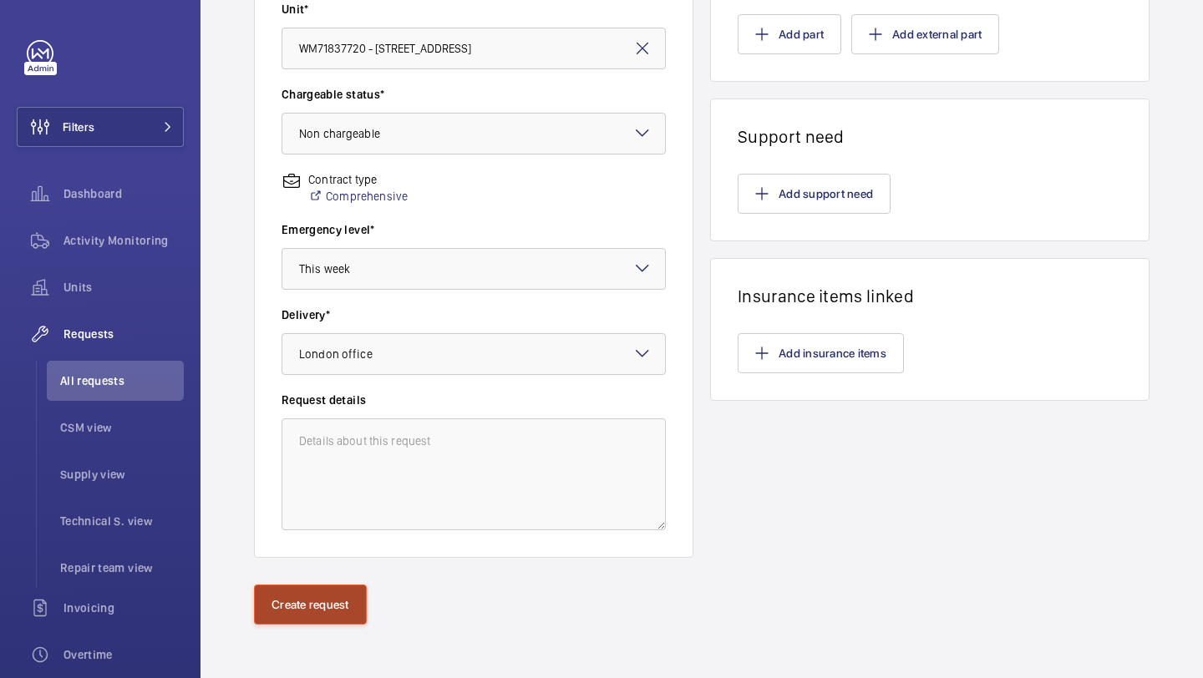
click at [353, 614] on button "Create request" at bounding box center [310, 605] width 113 height 40
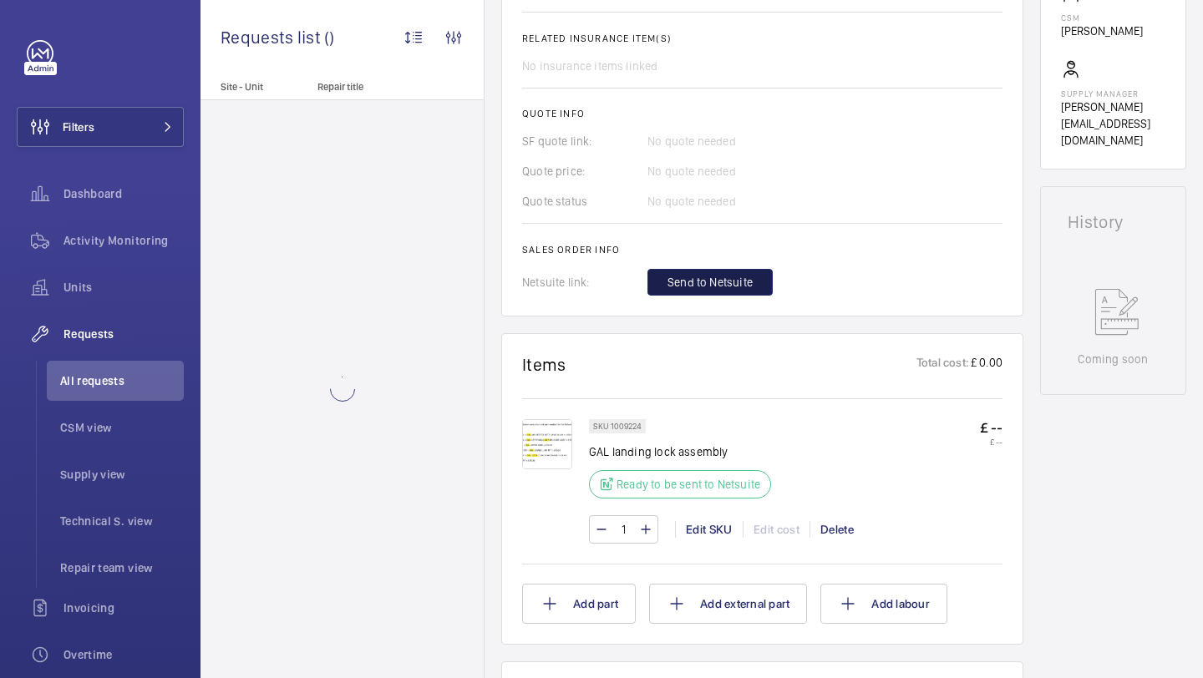
click at [715, 277] on span "Send to Netsuite" at bounding box center [710, 282] width 85 height 17
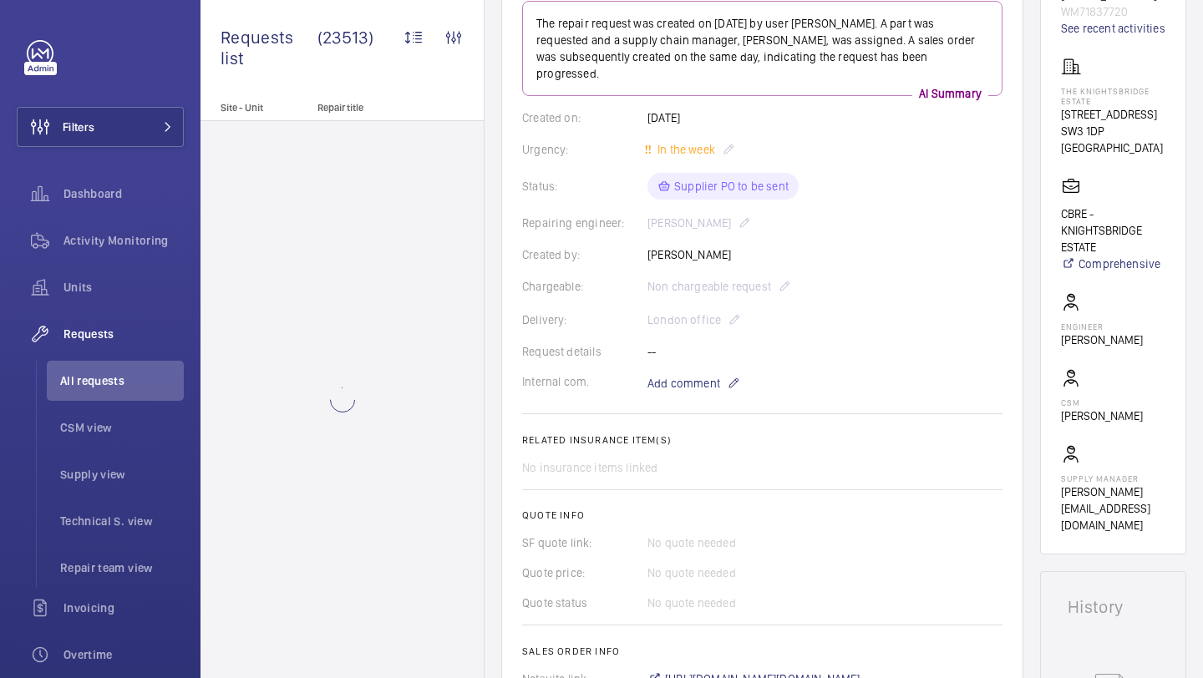
scroll to position [477, 0]
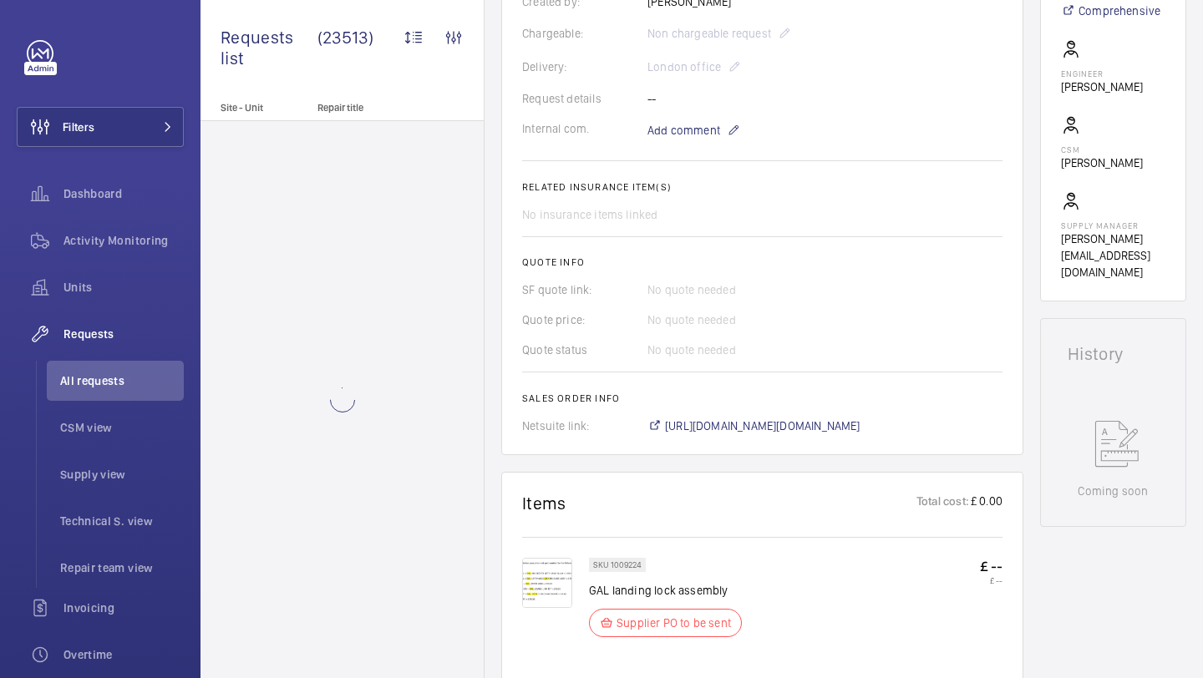
click at [734, 399] on wm-front-card-body "The repair request was created on [DATE] by user [PERSON_NAME]. A part was requ…" at bounding box center [762, 91] width 480 height 687
click at [733, 418] on span "[URL][DOMAIN_NAME][DOMAIN_NAME]" at bounding box center [762, 426] width 195 height 17
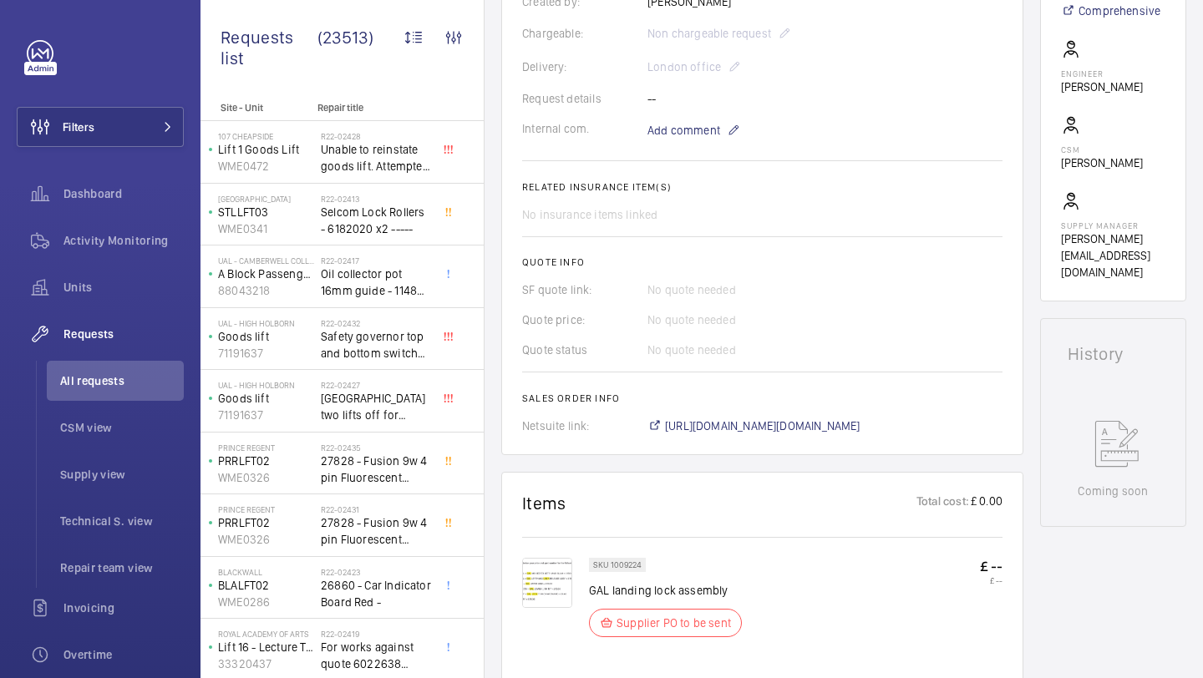
click at [532, 581] on img at bounding box center [547, 583] width 50 height 50
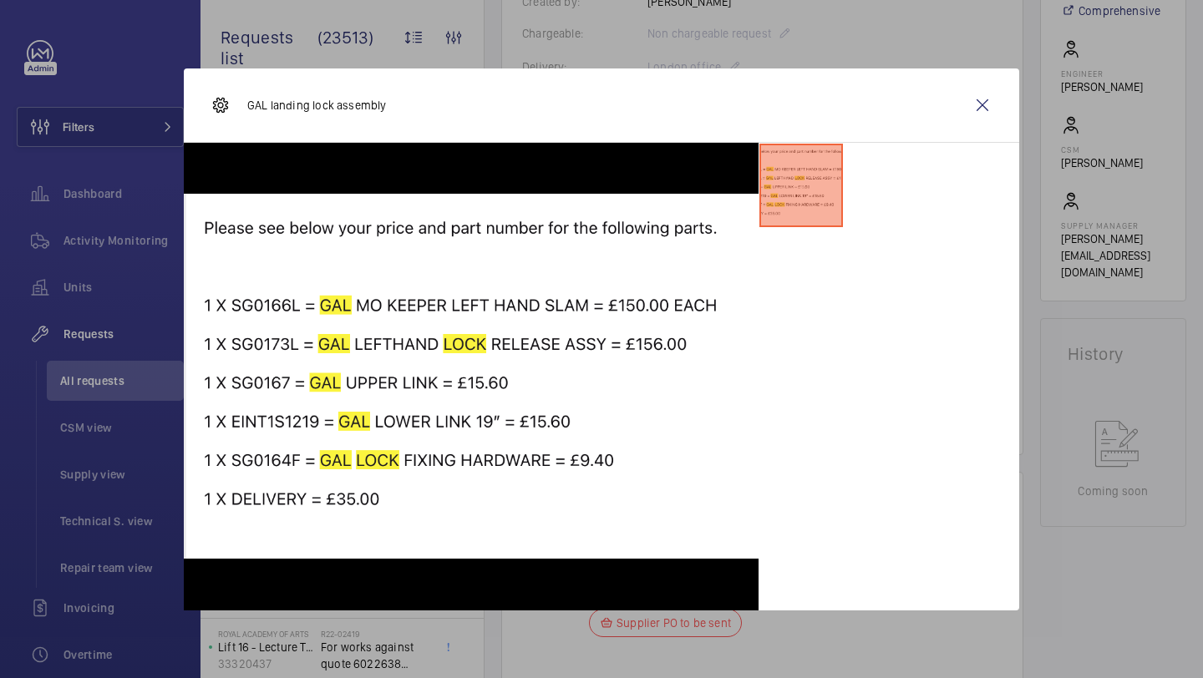
drag, startPoint x: 382, startPoint y: 497, endPoint x: 897, endPoint y: 5, distance: 712.6
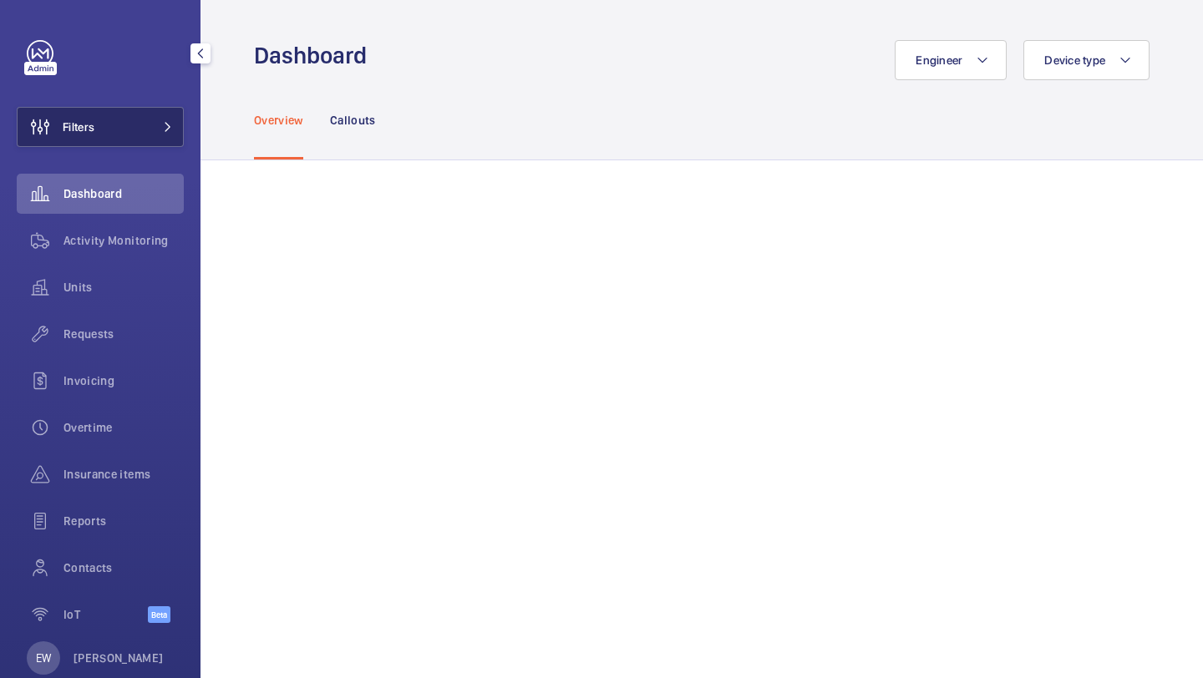
click at [120, 116] on button "Filters" at bounding box center [100, 127] width 167 height 40
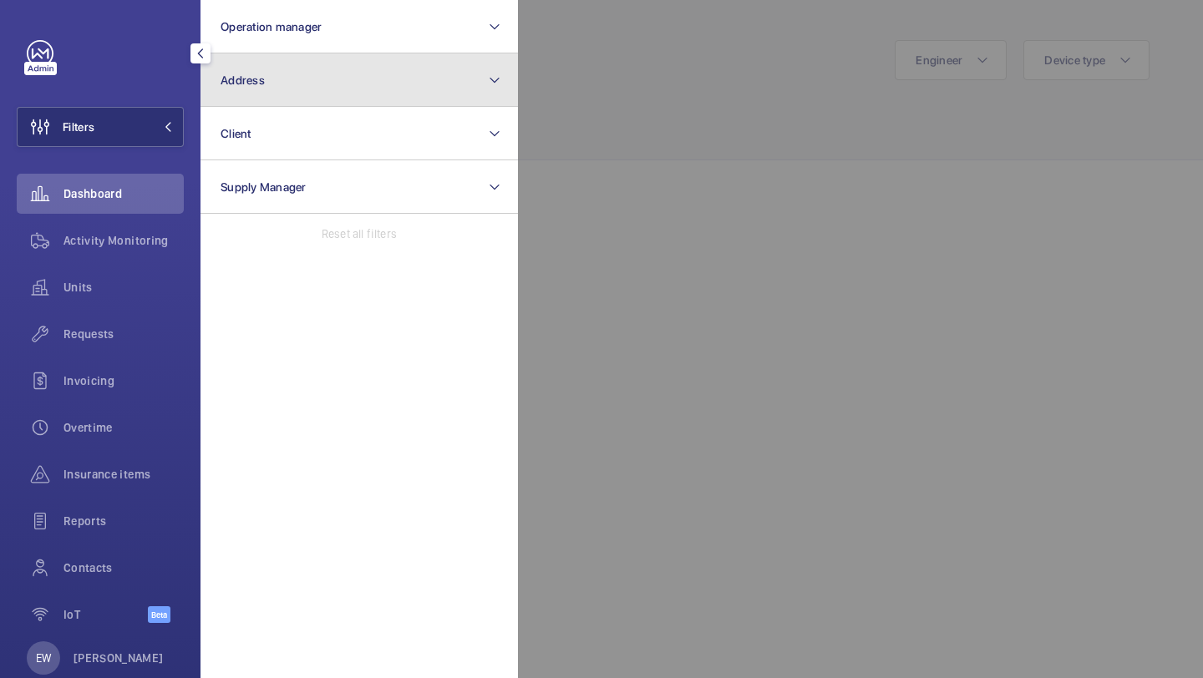
click at [277, 100] on button "Address" at bounding box center [359, 79] width 317 height 53
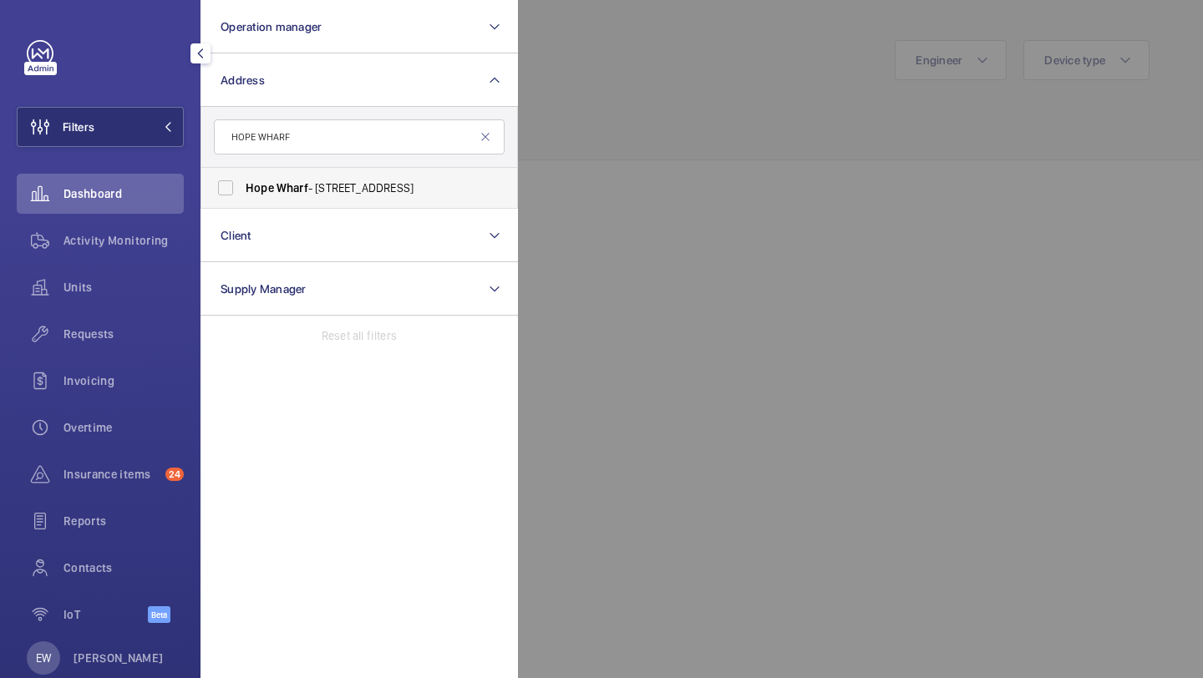
type input "HOPE WHARF"
click at [298, 199] on label "Hope Wharf - [STREET_ADDRESS]" at bounding box center [346, 188] width 291 height 40
click at [242, 199] on input "Hope Wharf - [STREET_ADDRESS]" at bounding box center [225, 187] width 33 height 33
checkbox input "true"
click at [143, 344] on div "Requests" at bounding box center [100, 334] width 167 height 40
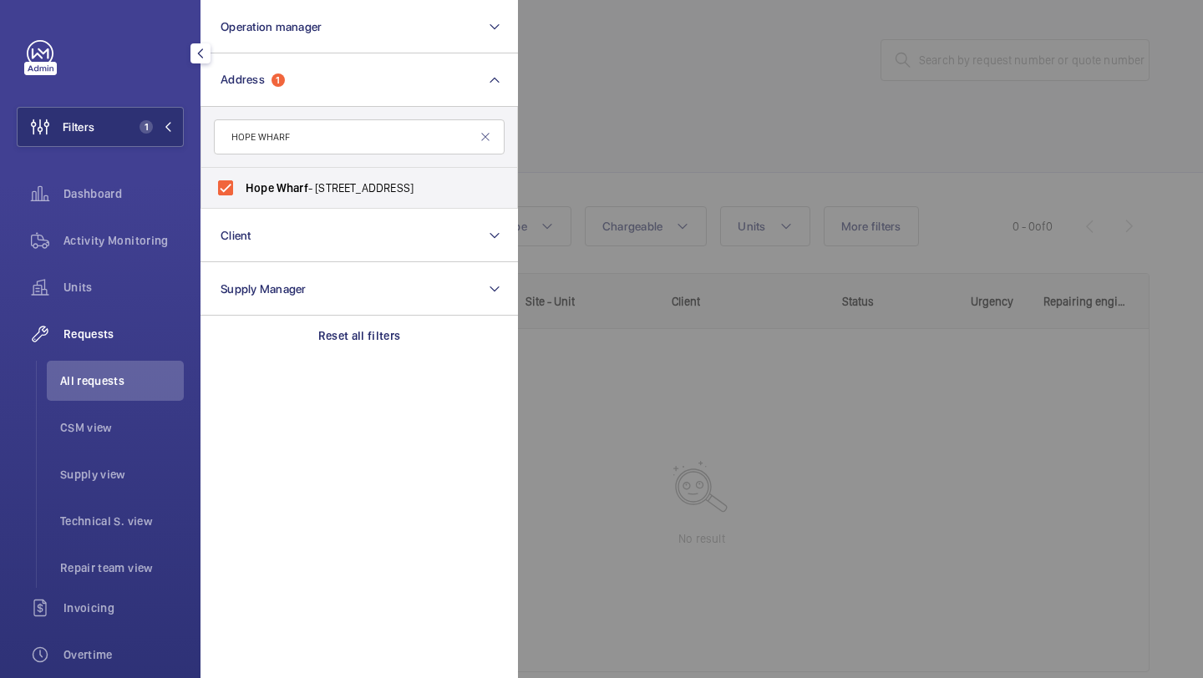
click at [649, 163] on div at bounding box center [1119, 339] width 1203 height 678
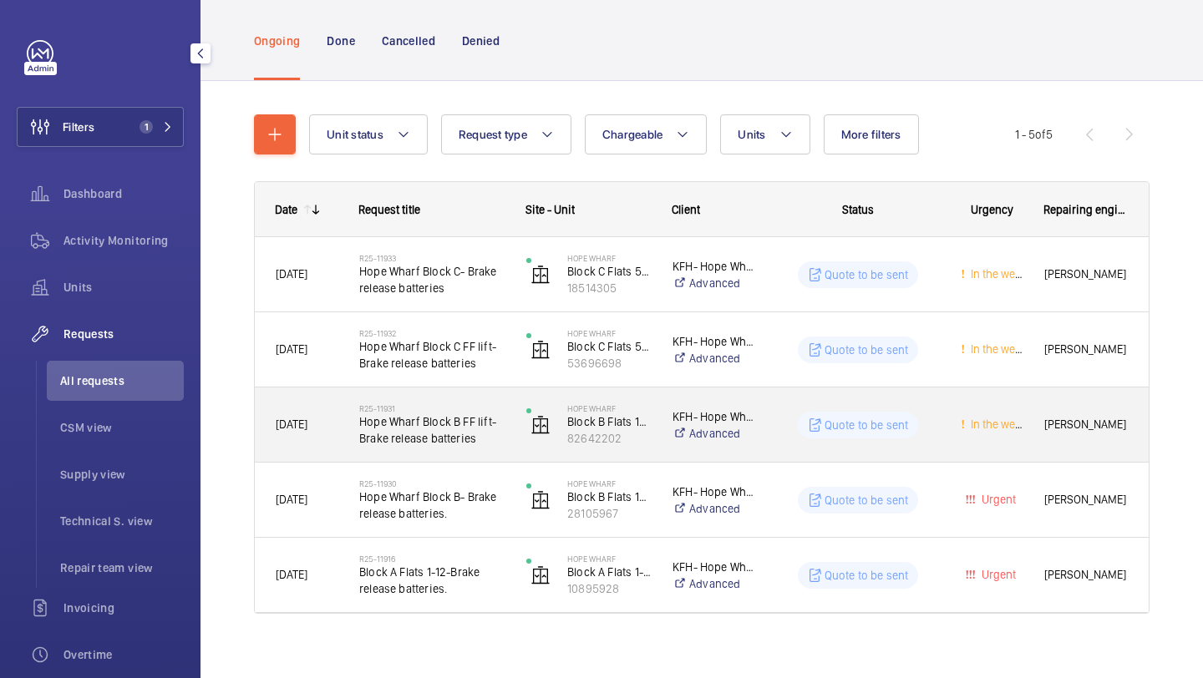
scroll to position [108, 0]
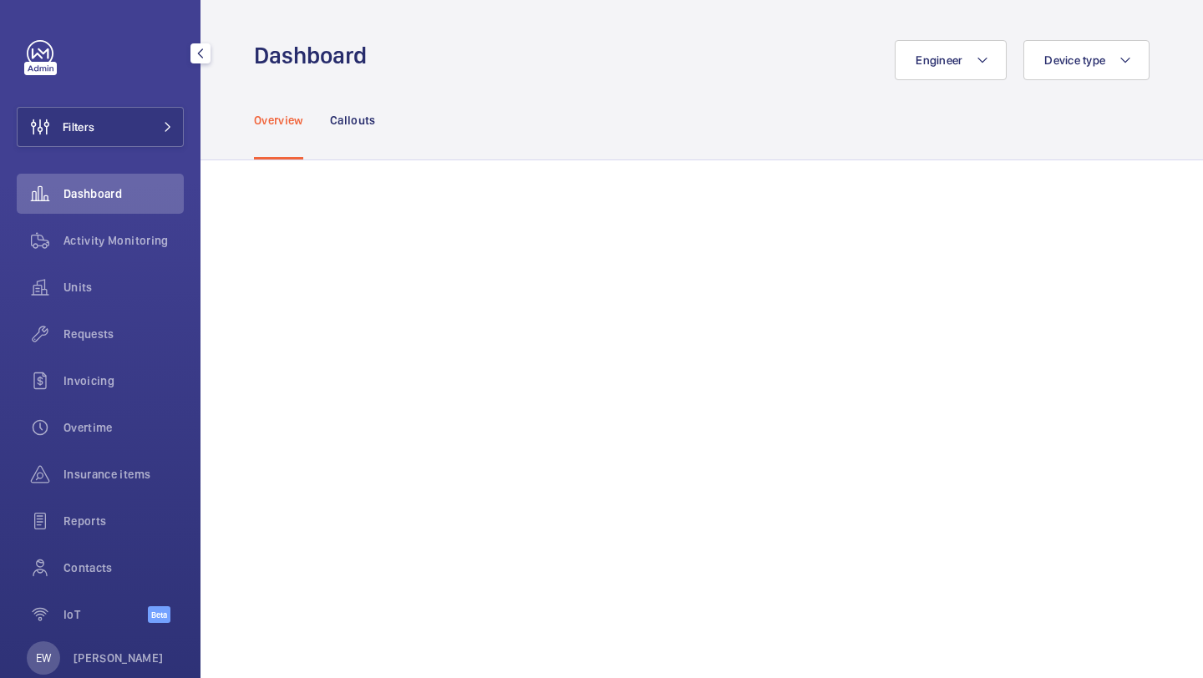
click at [79, 91] on div "Filters Dashboard Activity Monitoring Units Requests Invoicing Overtime Insuran…" at bounding box center [100, 341] width 167 height 602
click at [98, 114] on button "Filters" at bounding box center [100, 127] width 167 height 40
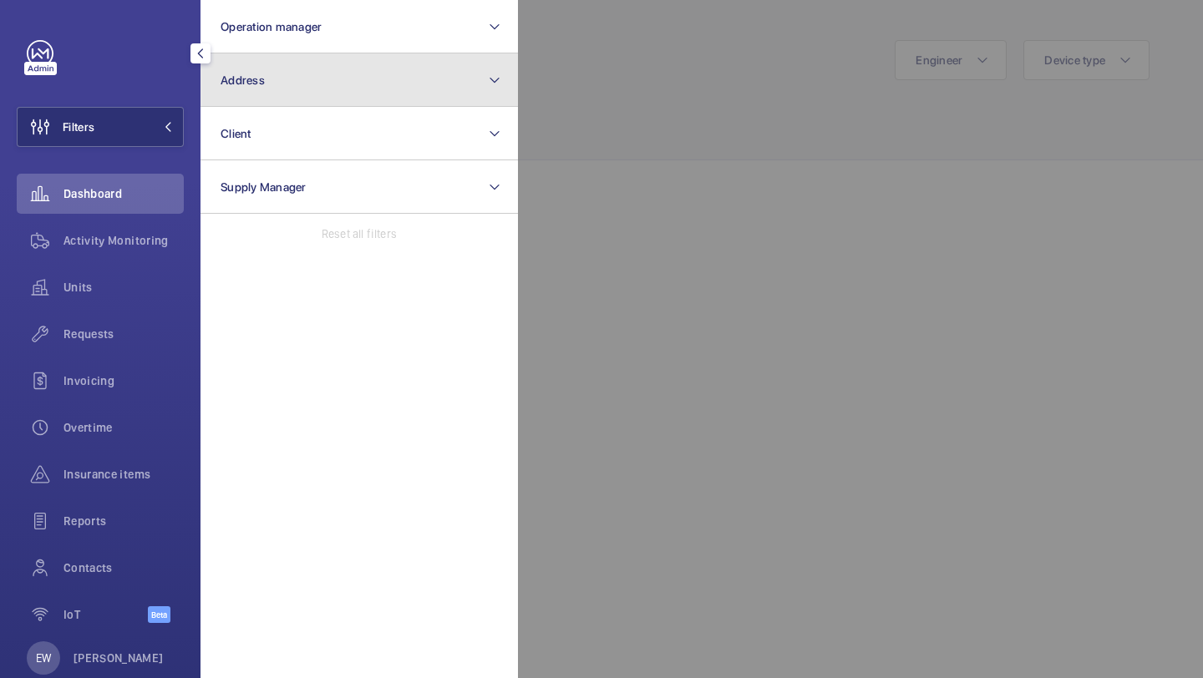
click at [302, 80] on button "Address" at bounding box center [359, 79] width 317 height 53
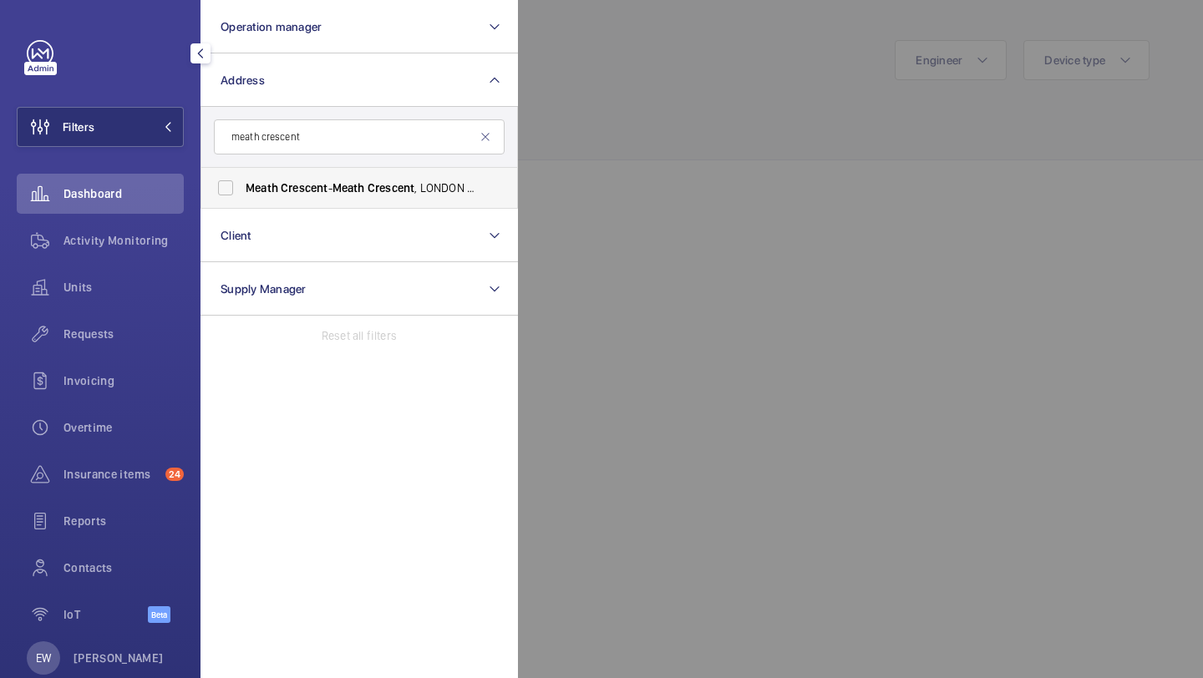
type input "meath crescent"
click at [268, 170] on label "Meath Crescent - [GEOGRAPHIC_DATA]" at bounding box center [346, 188] width 291 height 40
click at [242, 171] on input "Meath Crescent - [GEOGRAPHIC_DATA]" at bounding box center [225, 187] width 33 height 33
checkbox input "true"
